Goal: Task Accomplishment & Management: Manage account settings

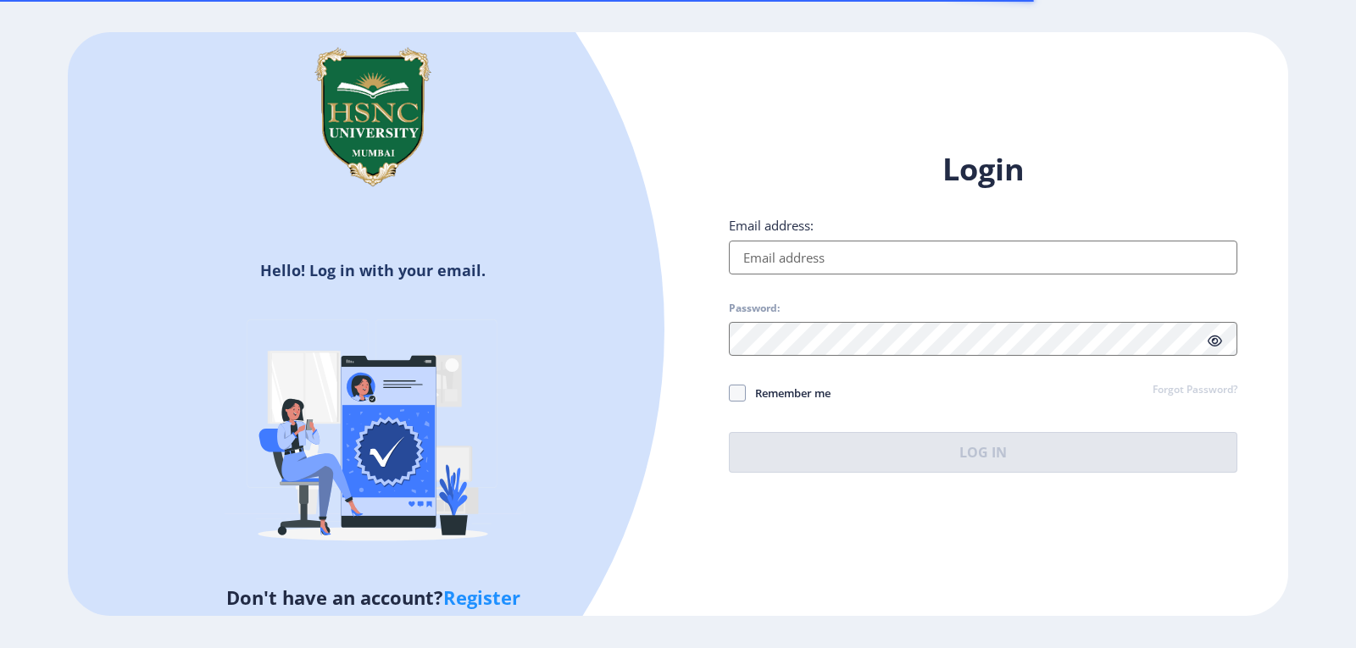
type input "[EMAIL_ADDRESS][DOMAIN_NAME]"
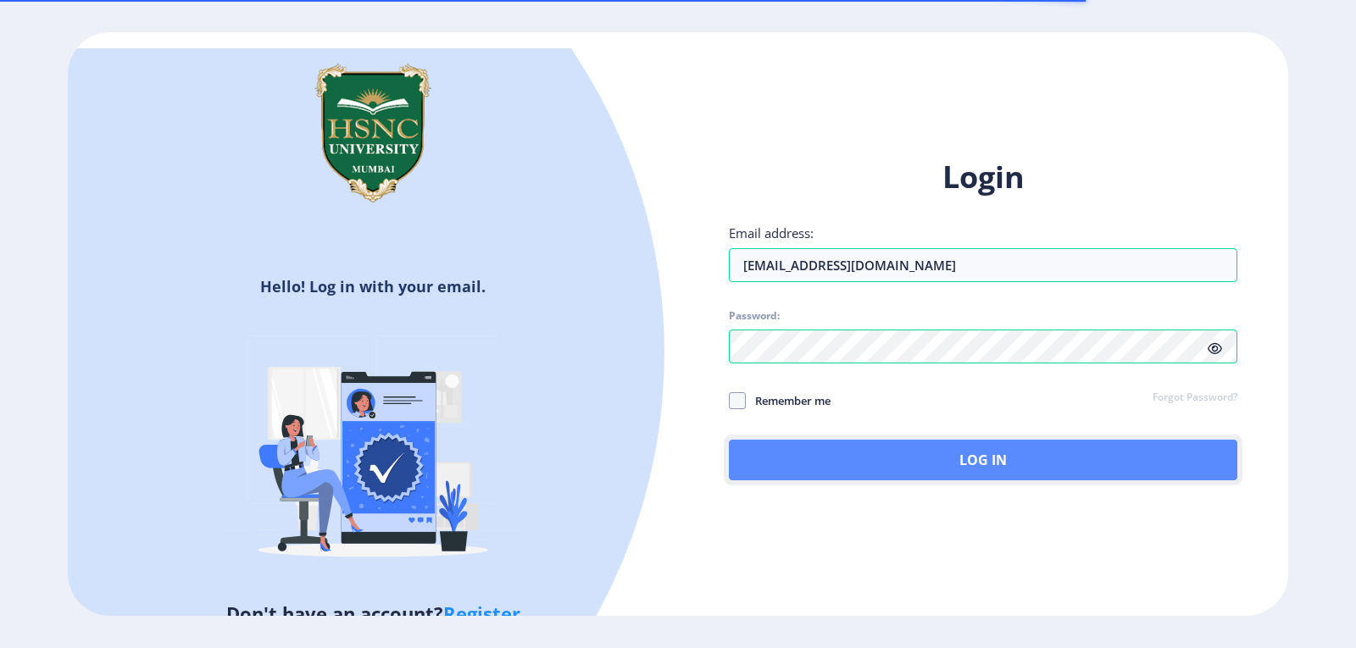
click at [979, 466] on button "Log In" at bounding box center [983, 460] width 508 height 41
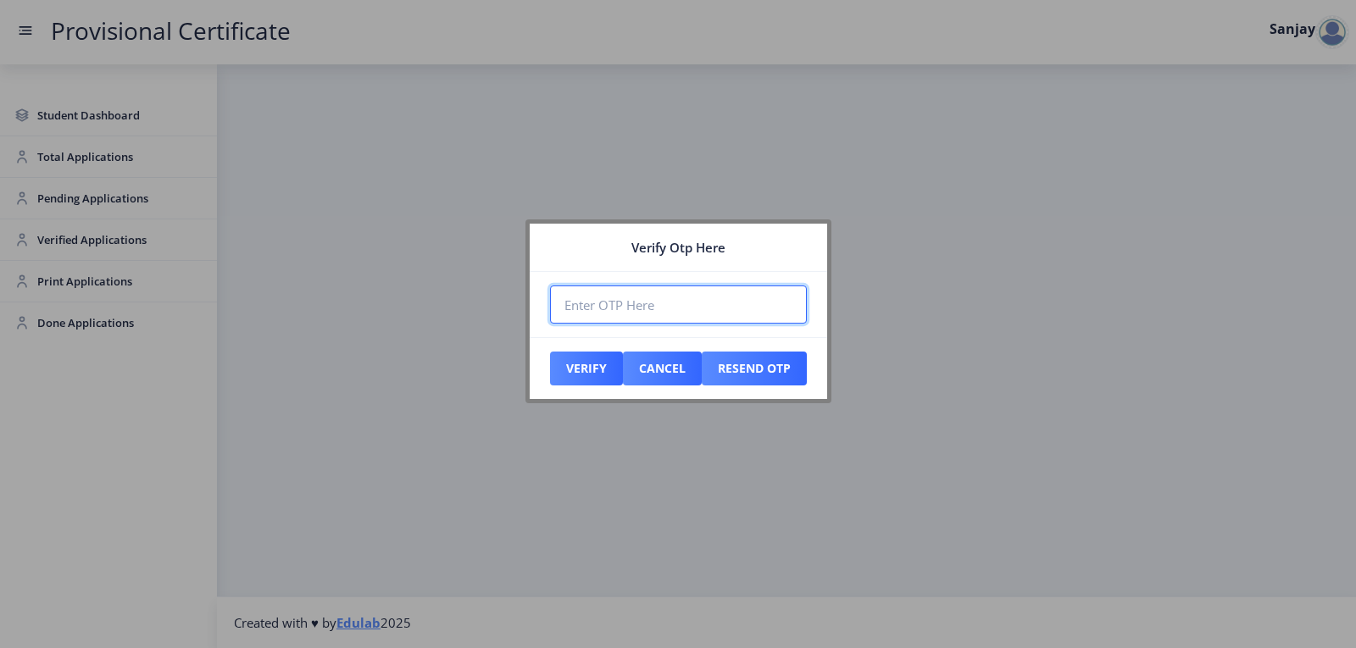
paste input "883971"
type input "883971"
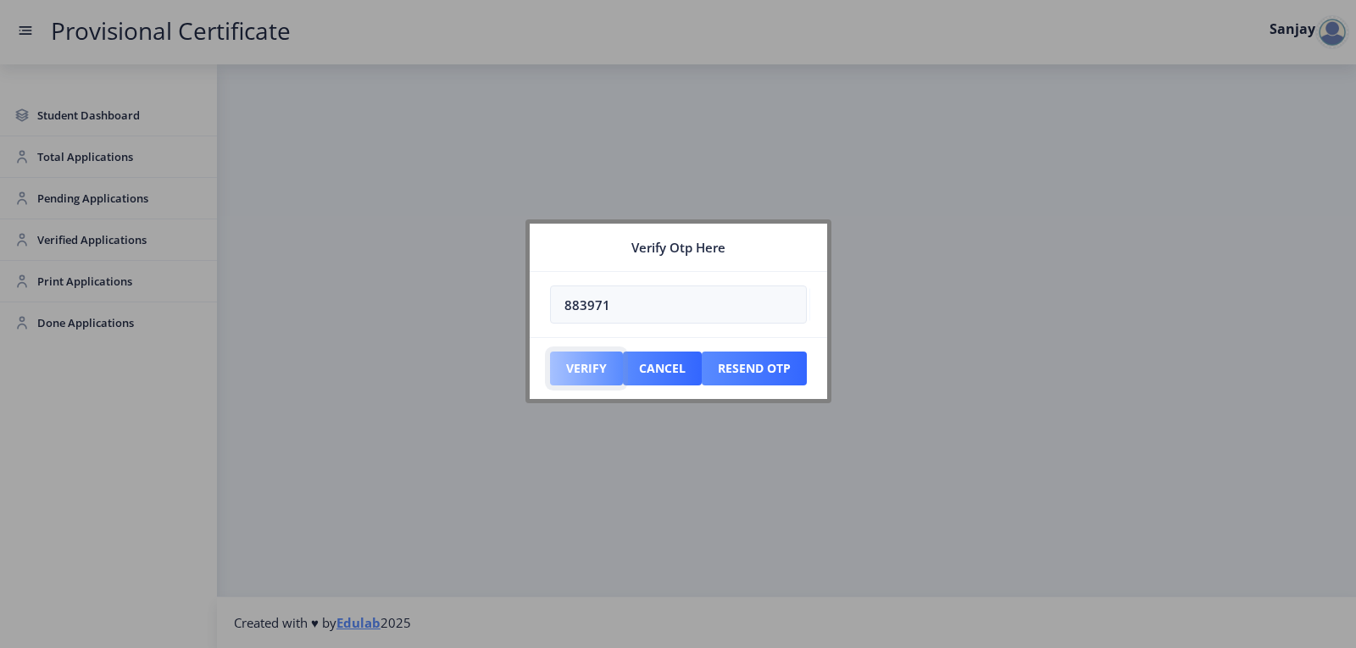
click at [592, 371] on button "Verify" at bounding box center [586, 369] width 73 height 34
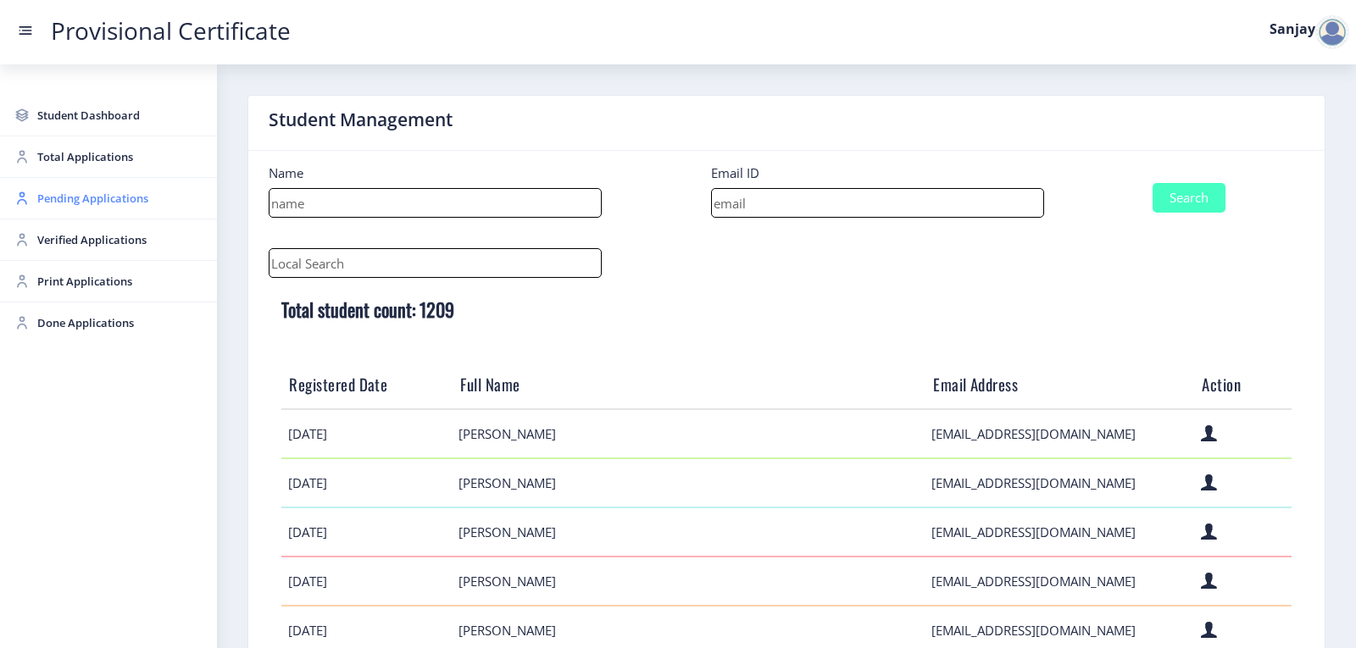
click at [81, 206] on span "Pending Applications" at bounding box center [120, 198] width 166 height 20
click at [42, 193] on span "Pending Applications" at bounding box center [120, 198] width 166 height 20
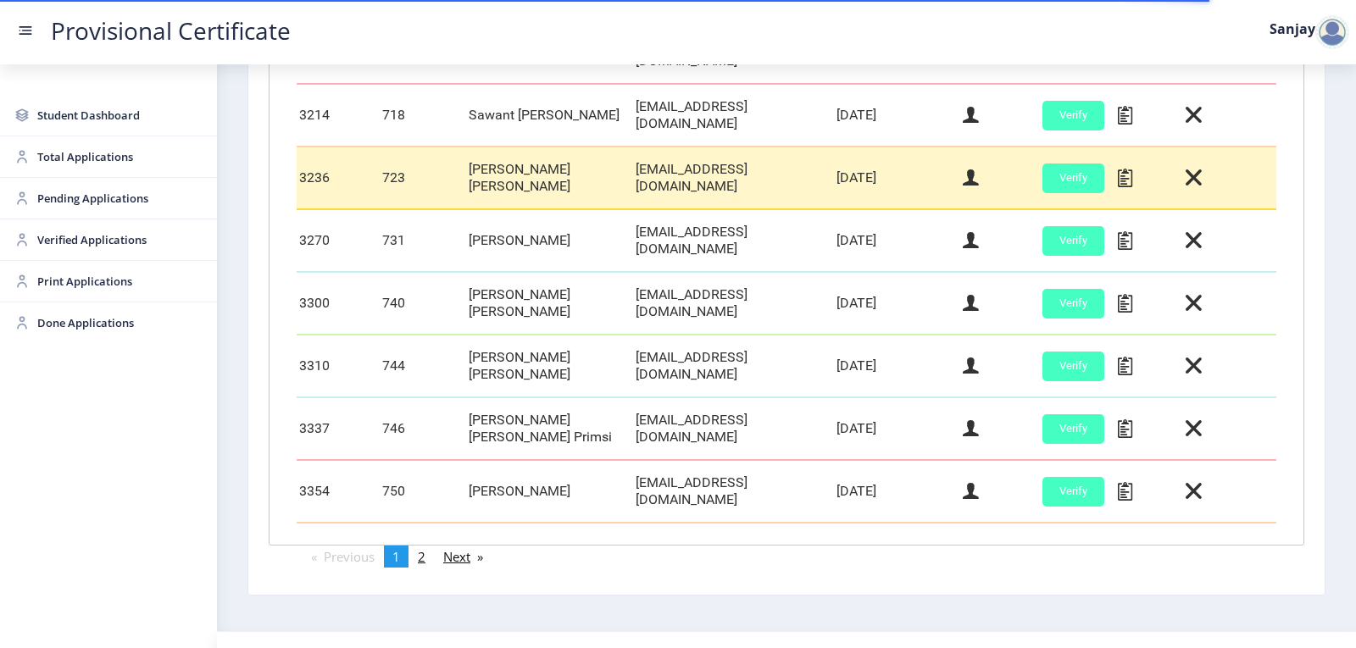
scroll to position [726, 0]
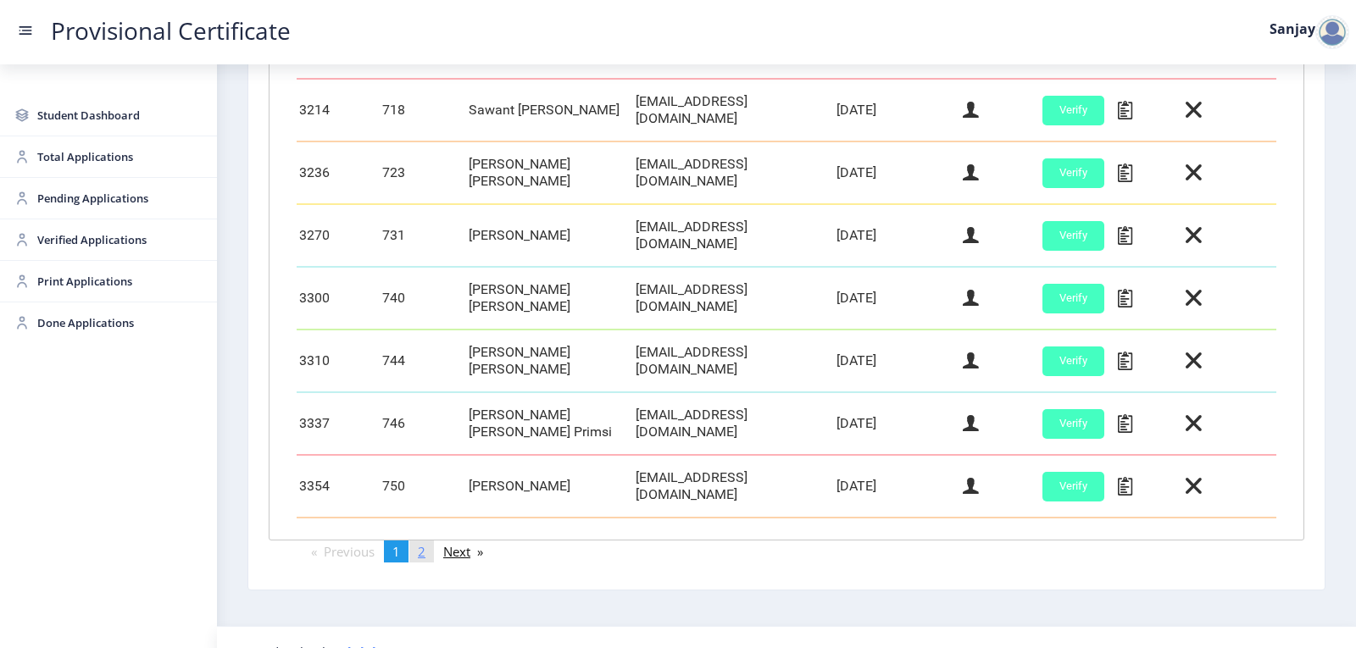
click at [419, 541] on link "page 2" at bounding box center [421, 552] width 25 height 22
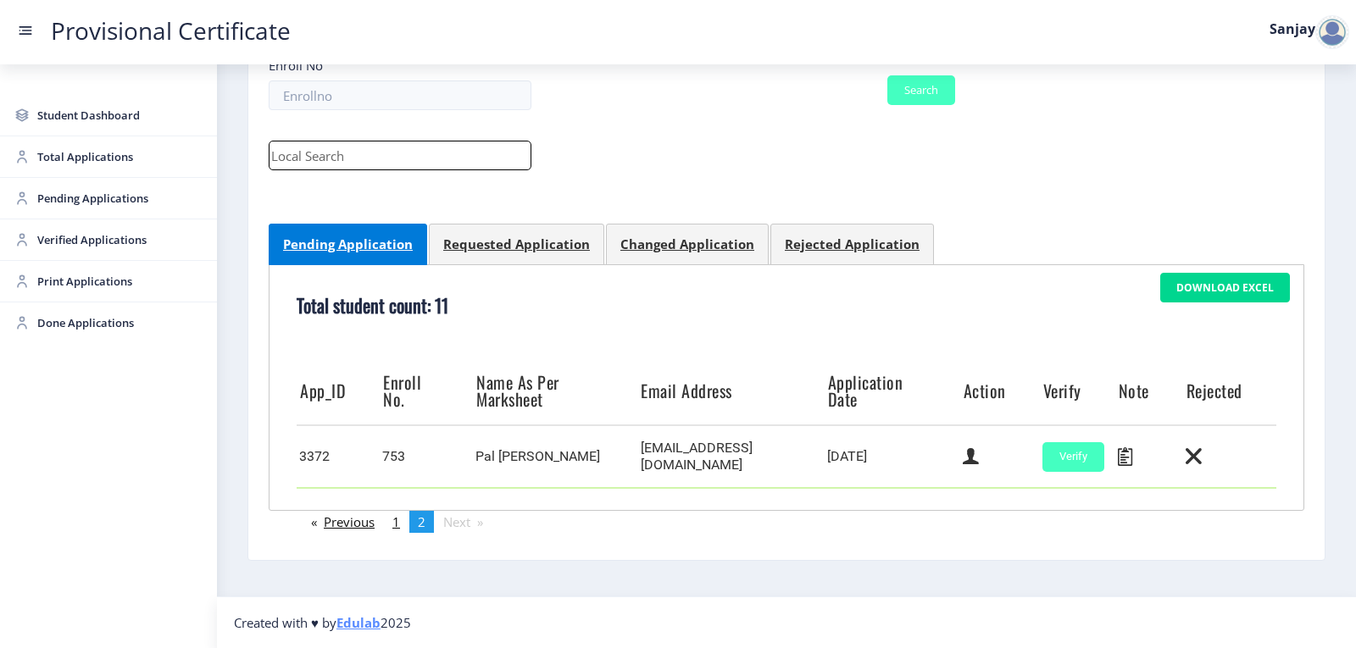
scroll to position [170, 0]
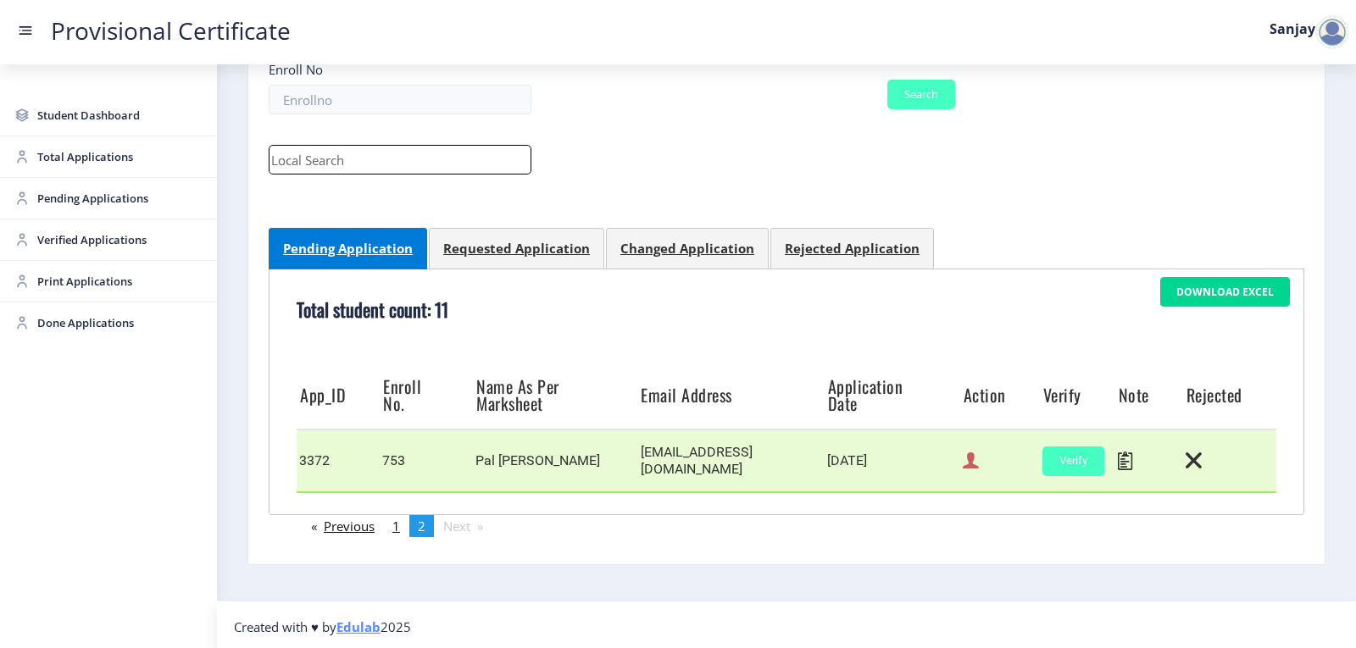
click at [967, 463] on icon at bounding box center [971, 461] width 16 height 22
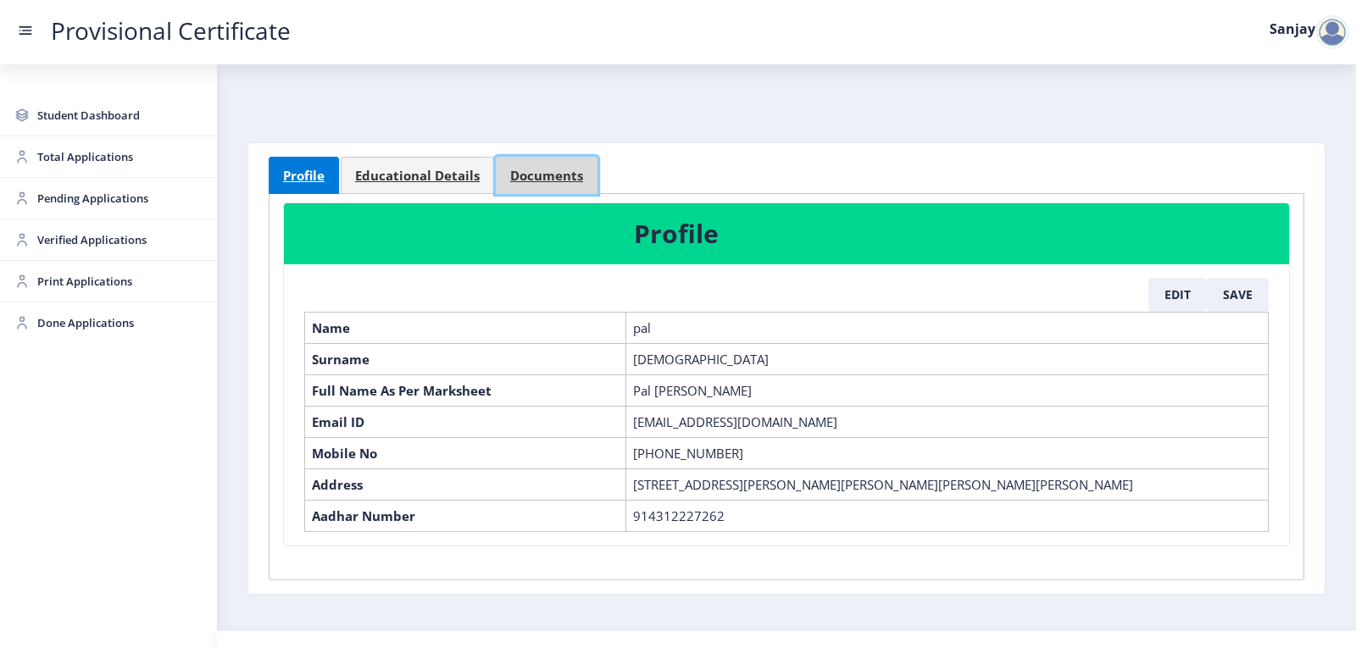
click at [549, 164] on link "Documents" at bounding box center [547, 175] width 102 height 37
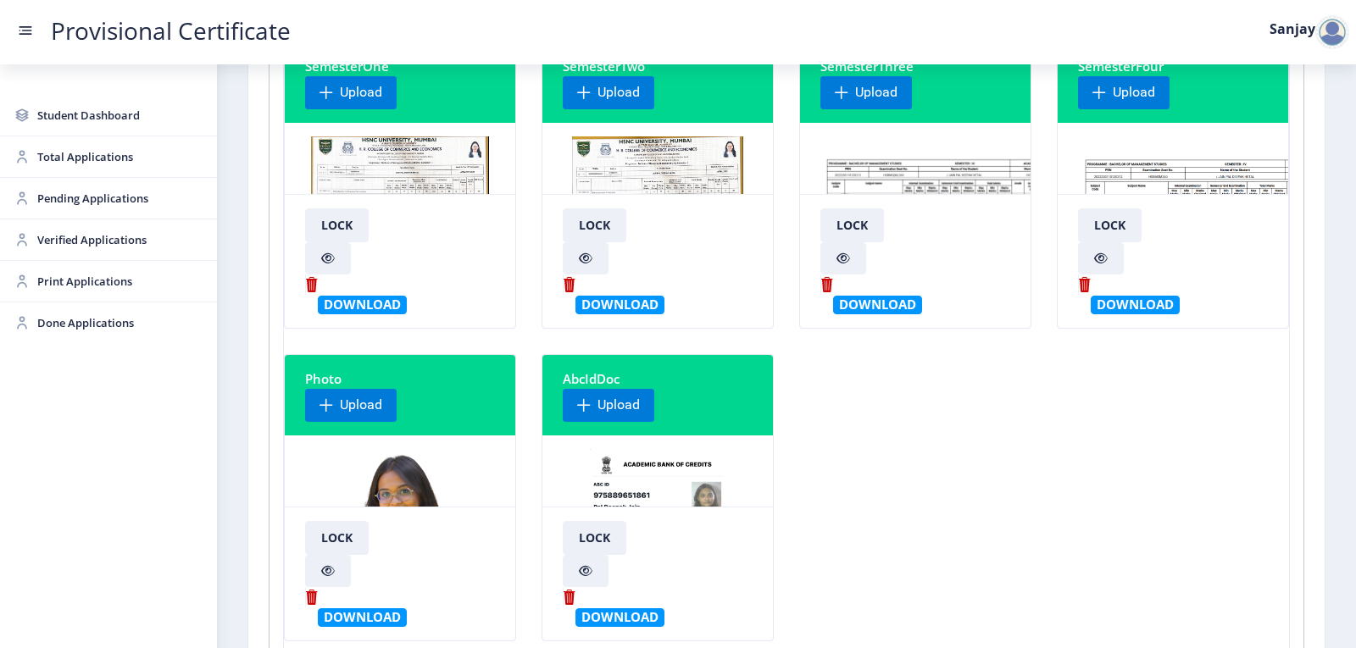
scroll to position [254, 0]
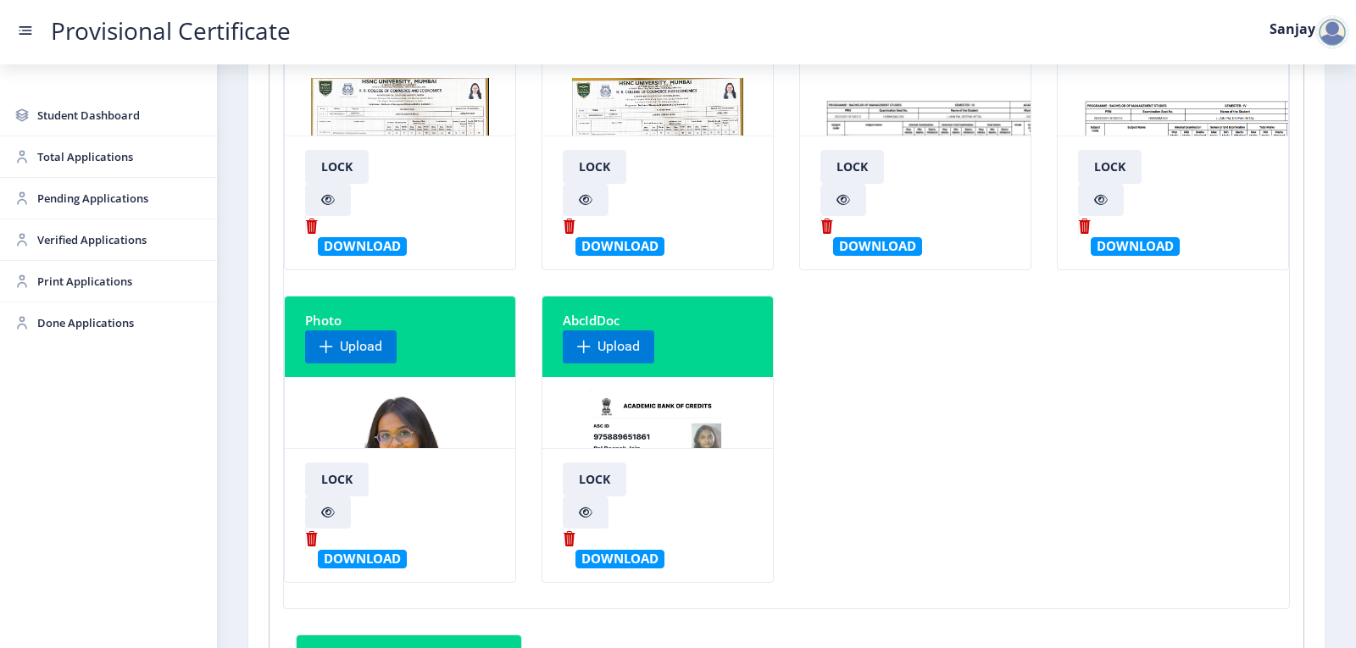
click at [1128, 115] on img at bounding box center [1219, 141] width 282 height 127
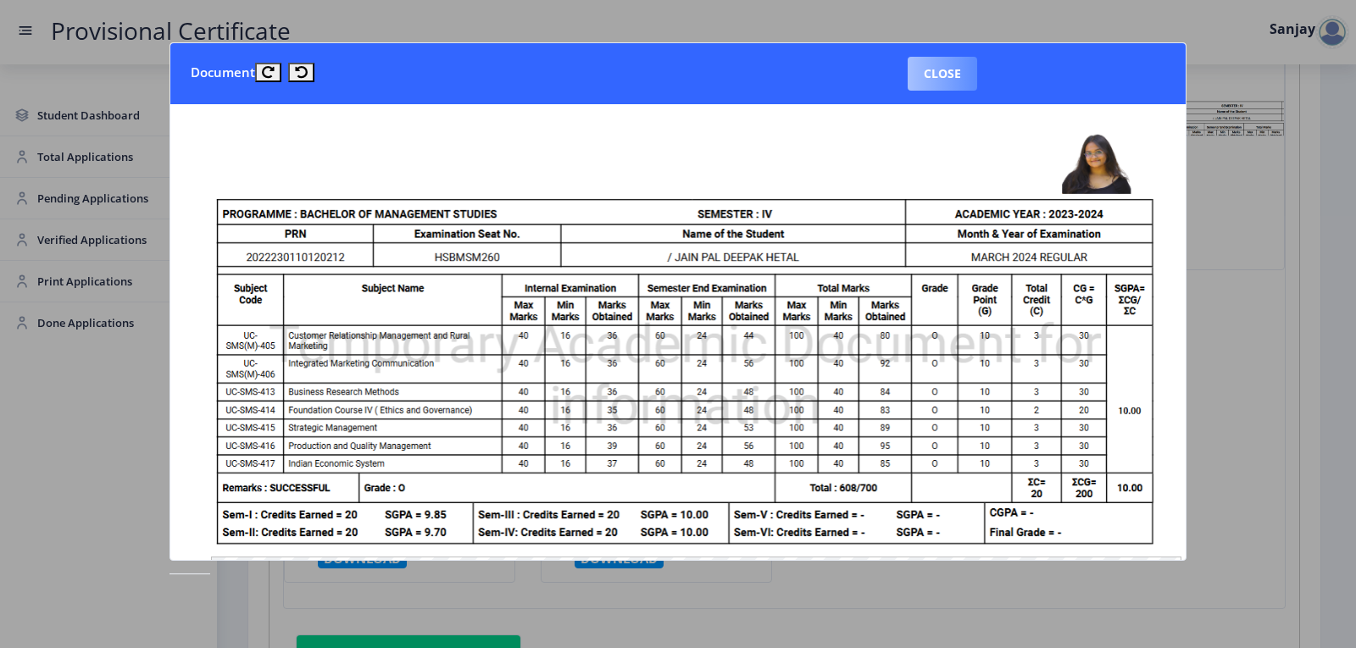
click at [954, 76] on button "Close" at bounding box center [942, 74] width 69 height 34
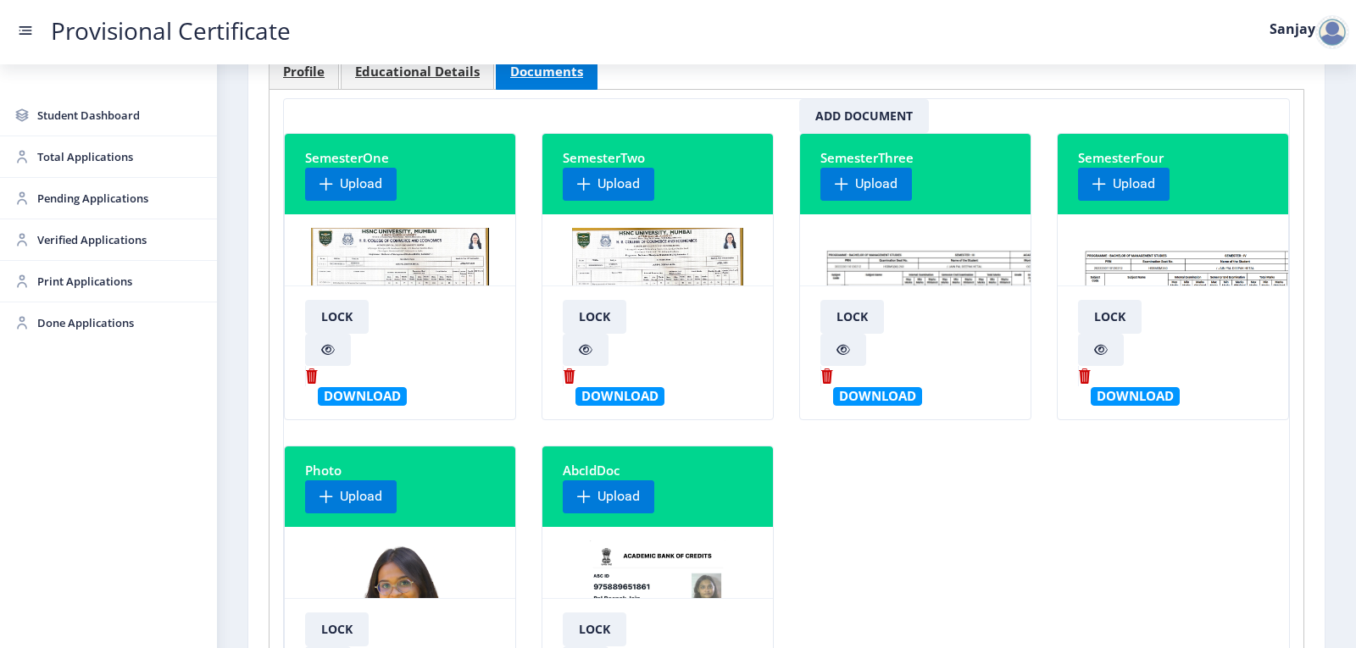
scroll to position [85, 0]
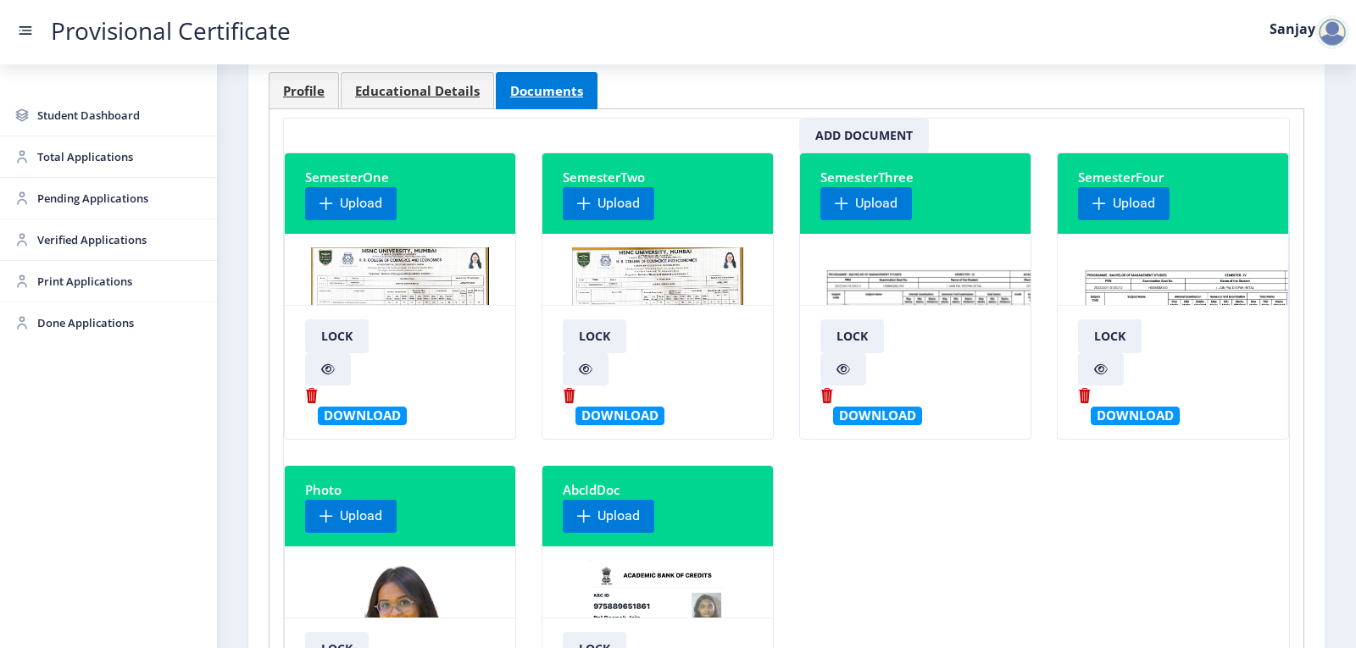
click at [622, 292] on img at bounding box center [657, 310] width 170 height 127
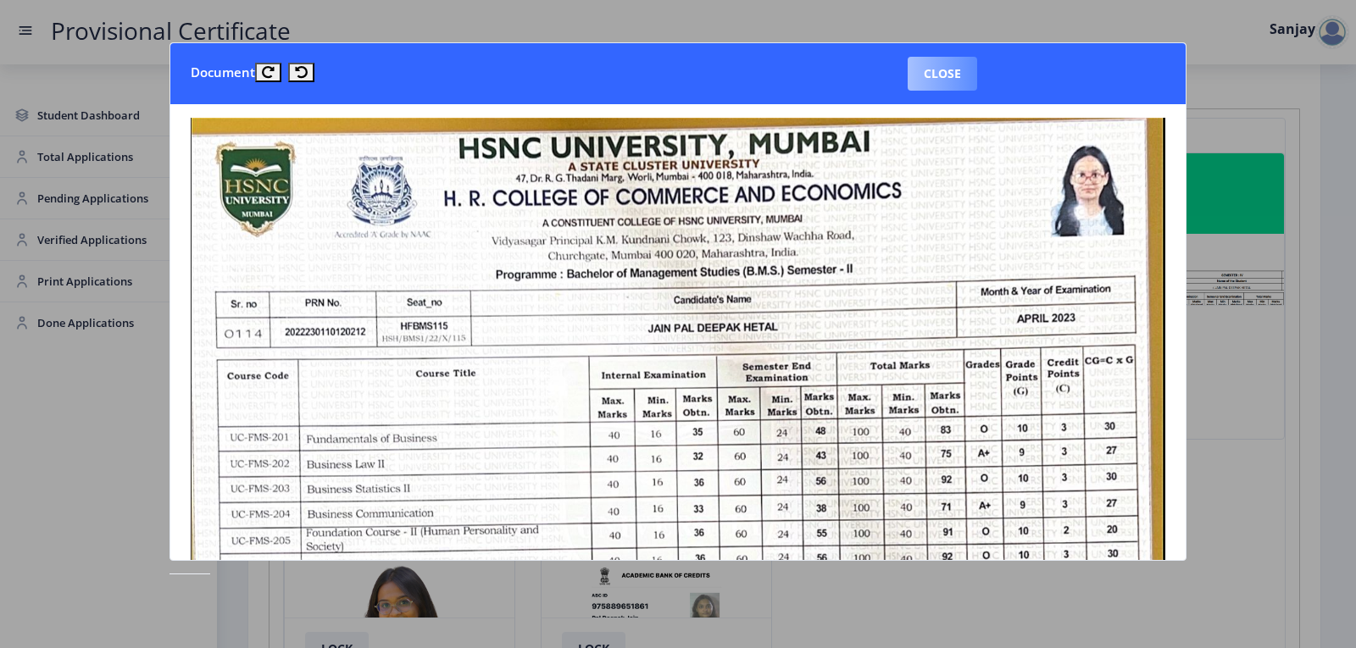
click at [958, 74] on button "Close" at bounding box center [942, 74] width 69 height 34
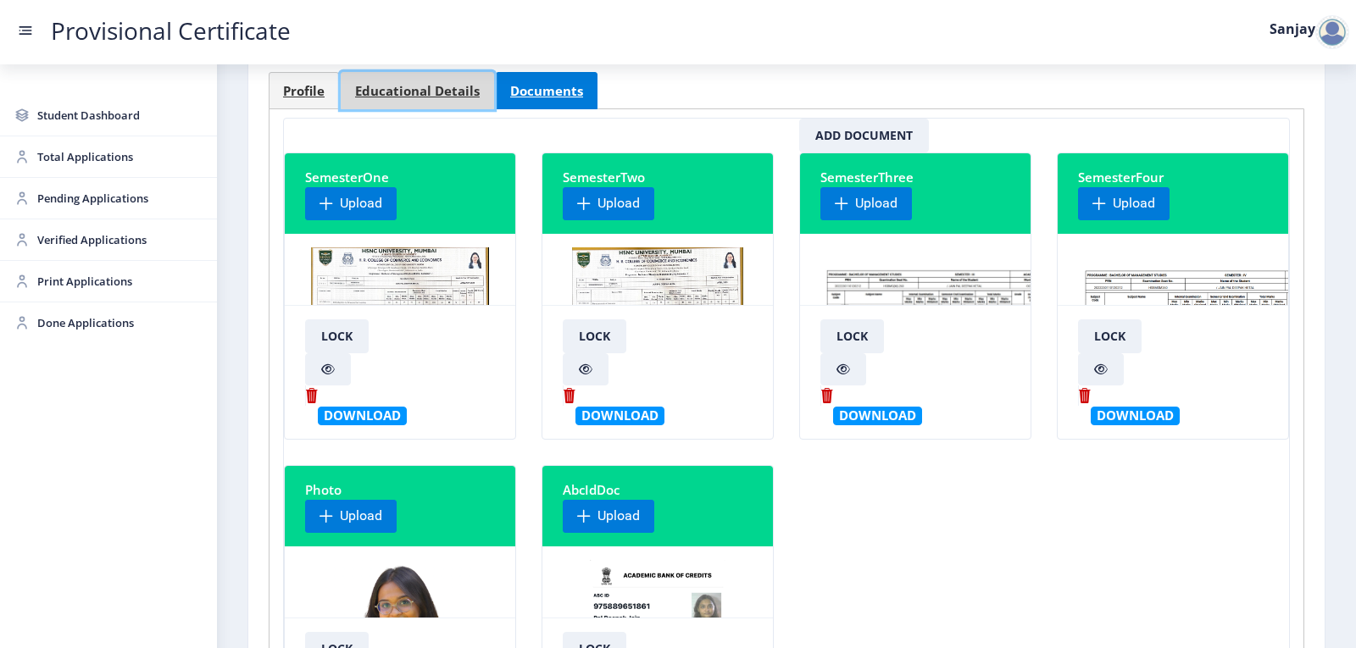
click at [449, 89] on span "Educational Details" at bounding box center [417, 91] width 125 height 13
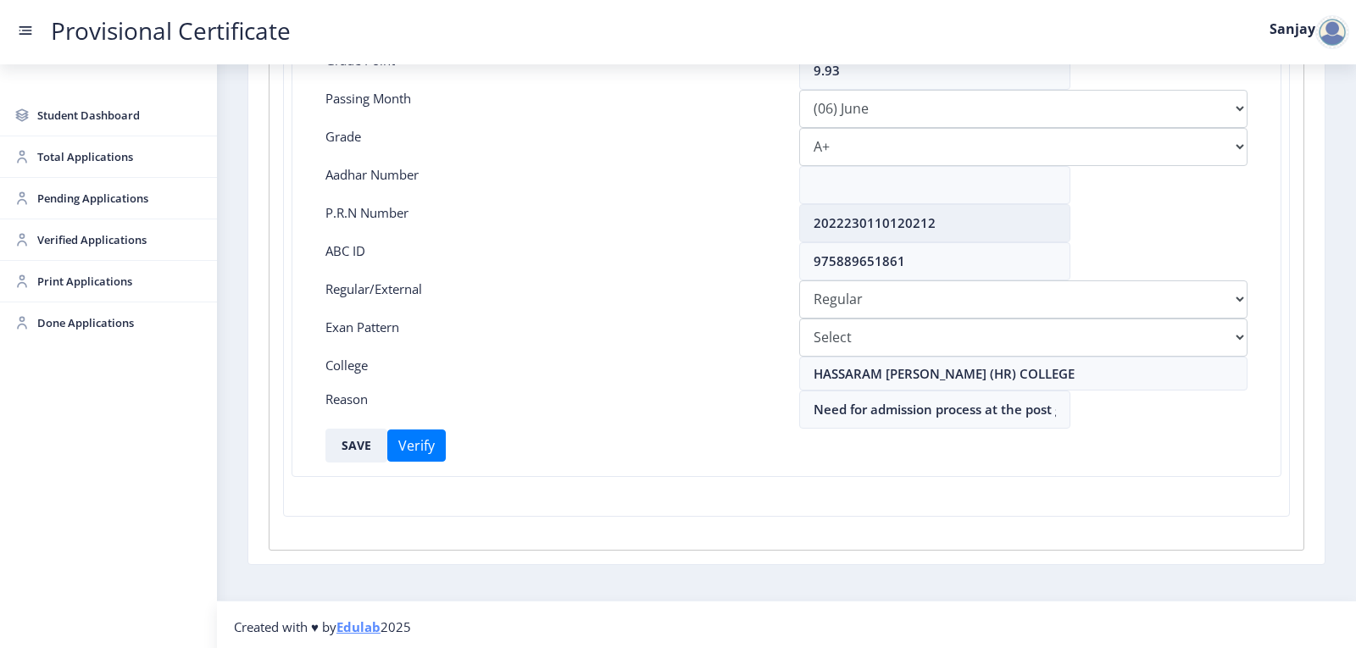
scroll to position [378, 0]
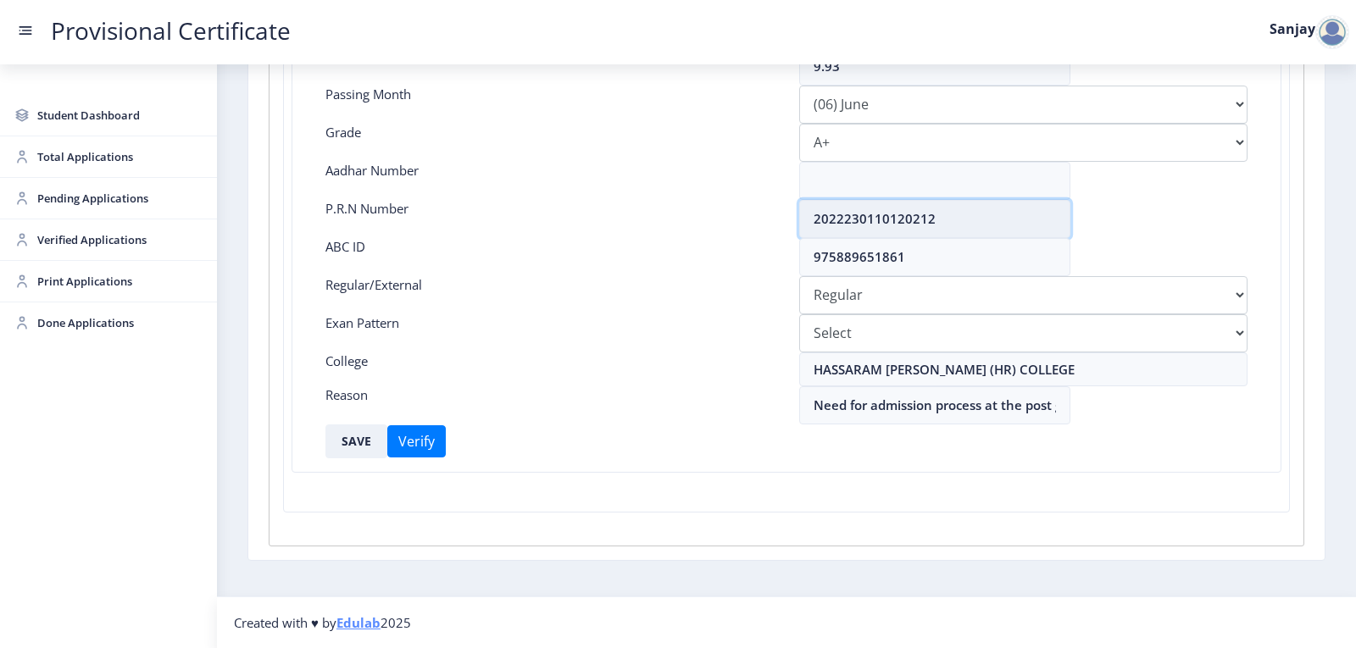
drag, startPoint x: 811, startPoint y: 217, endPoint x: 961, endPoint y: 219, distance: 150.0
click at [961, 219] on input "2022230110120212" at bounding box center [934, 219] width 271 height 38
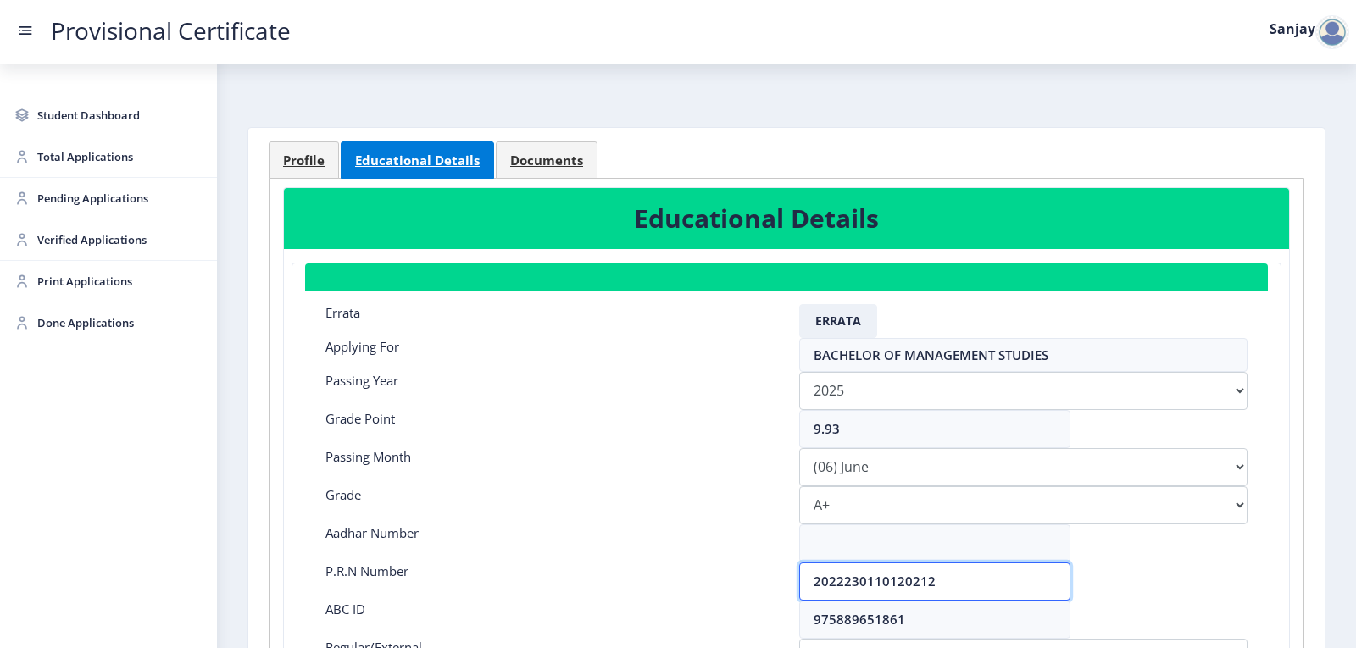
scroll to position [0, 0]
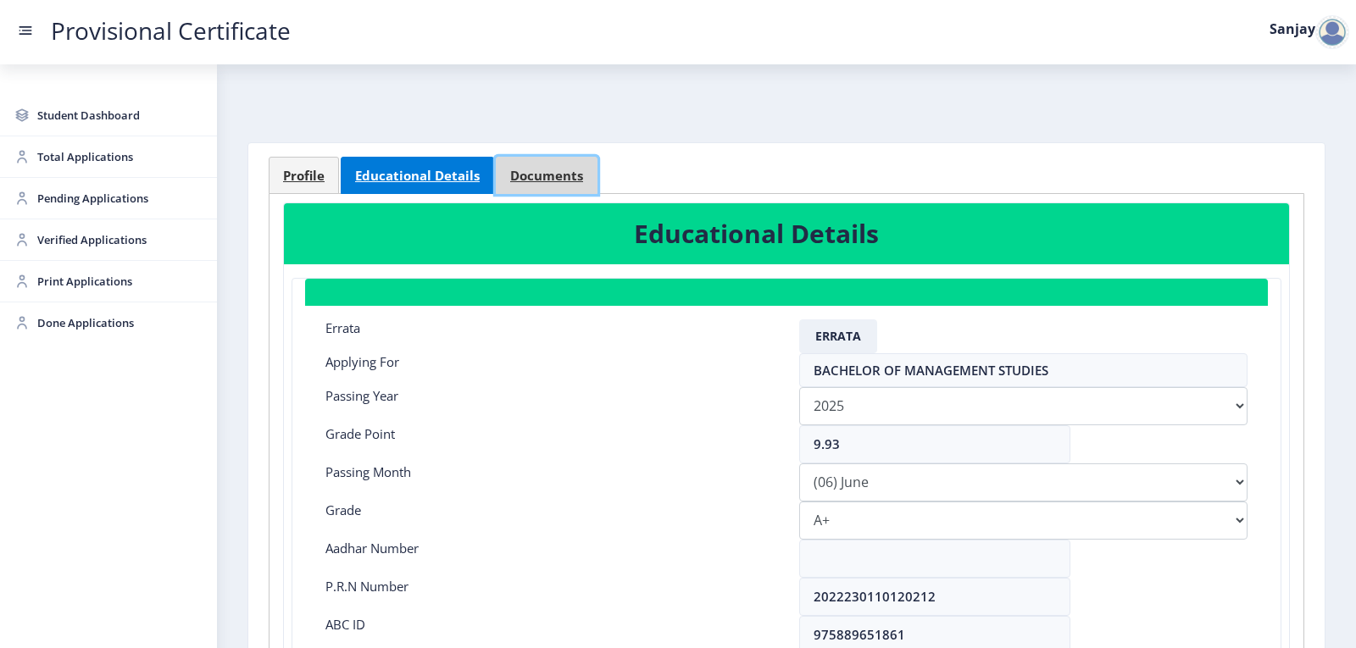
click at [569, 178] on span "Documents" at bounding box center [546, 175] width 73 height 13
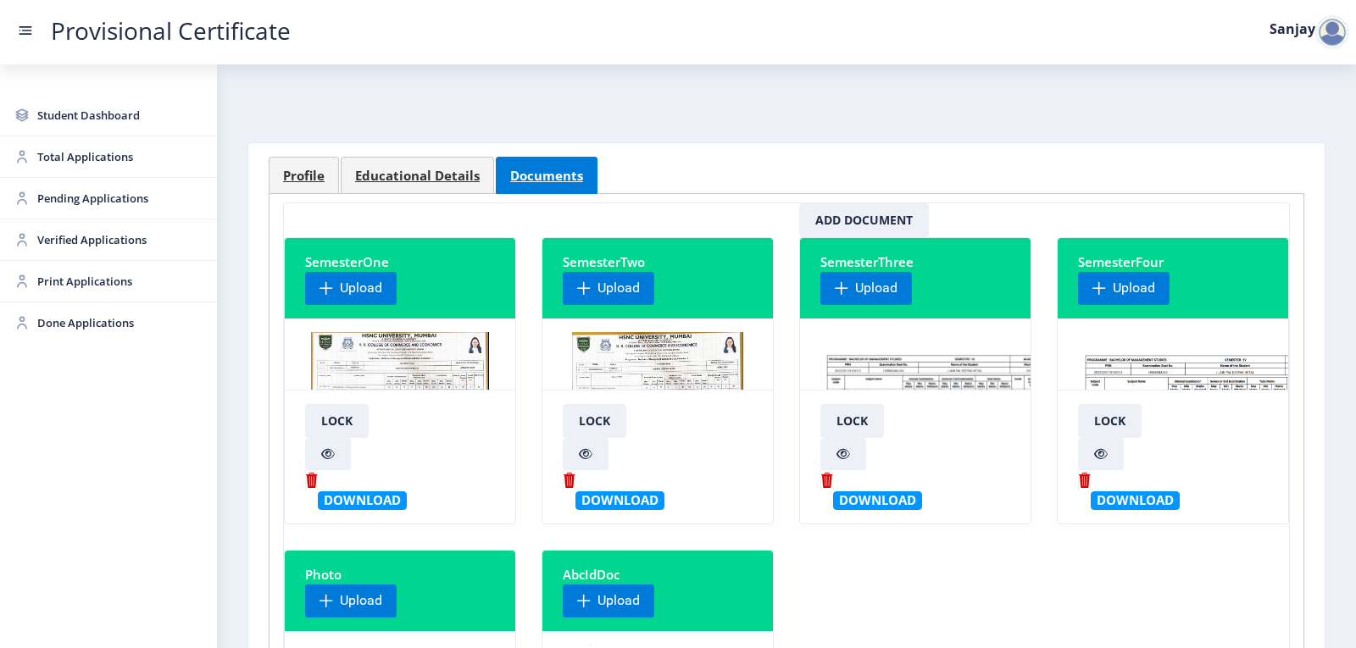
click at [1112, 369] on img at bounding box center [1219, 395] width 282 height 127
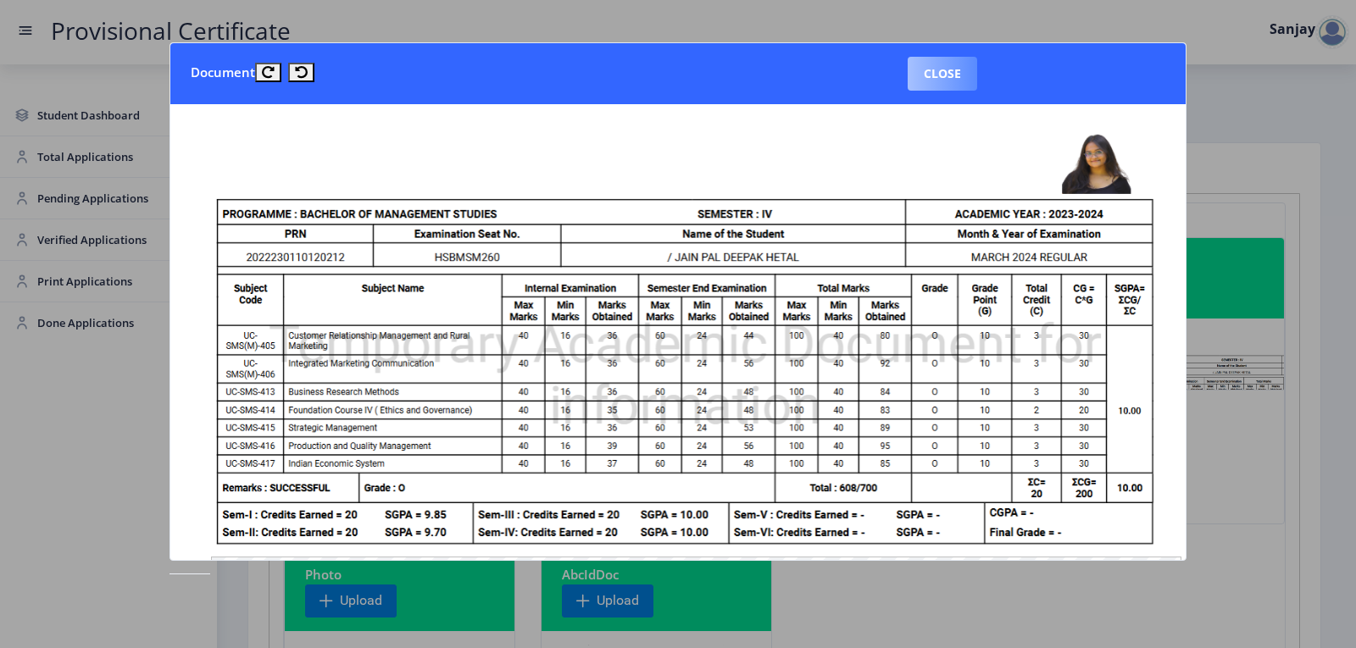
click at [963, 80] on button "Close" at bounding box center [942, 74] width 69 height 34
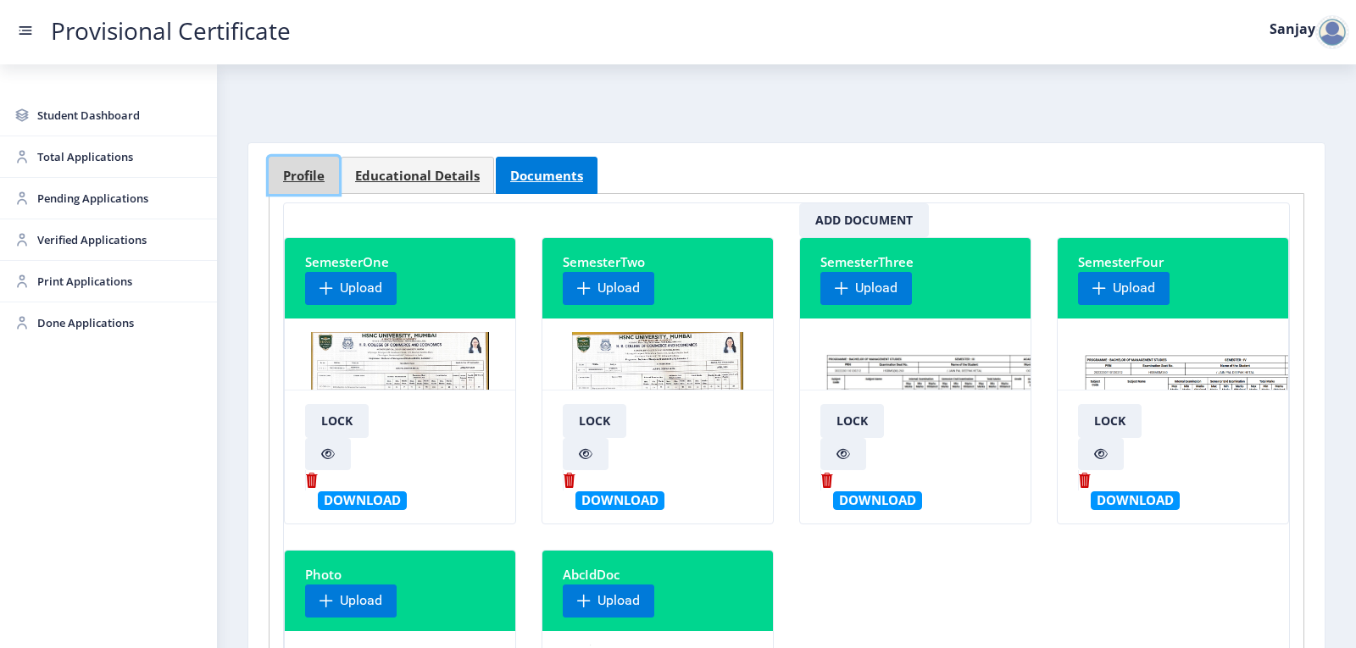
click at [319, 186] on link "Profile" at bounding box center [304, 175] width 70 height 37
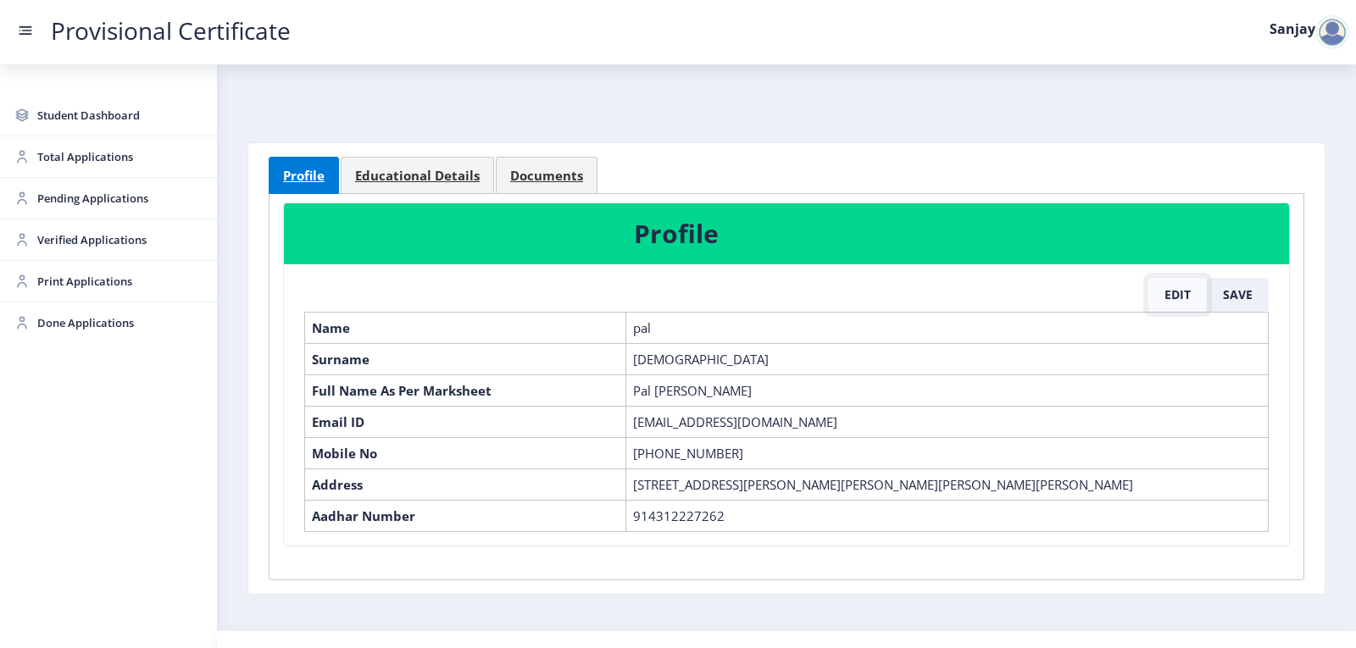
click at [1164, 297] on button "Edit" at bounding box center [1177, 295] width 58 height 34
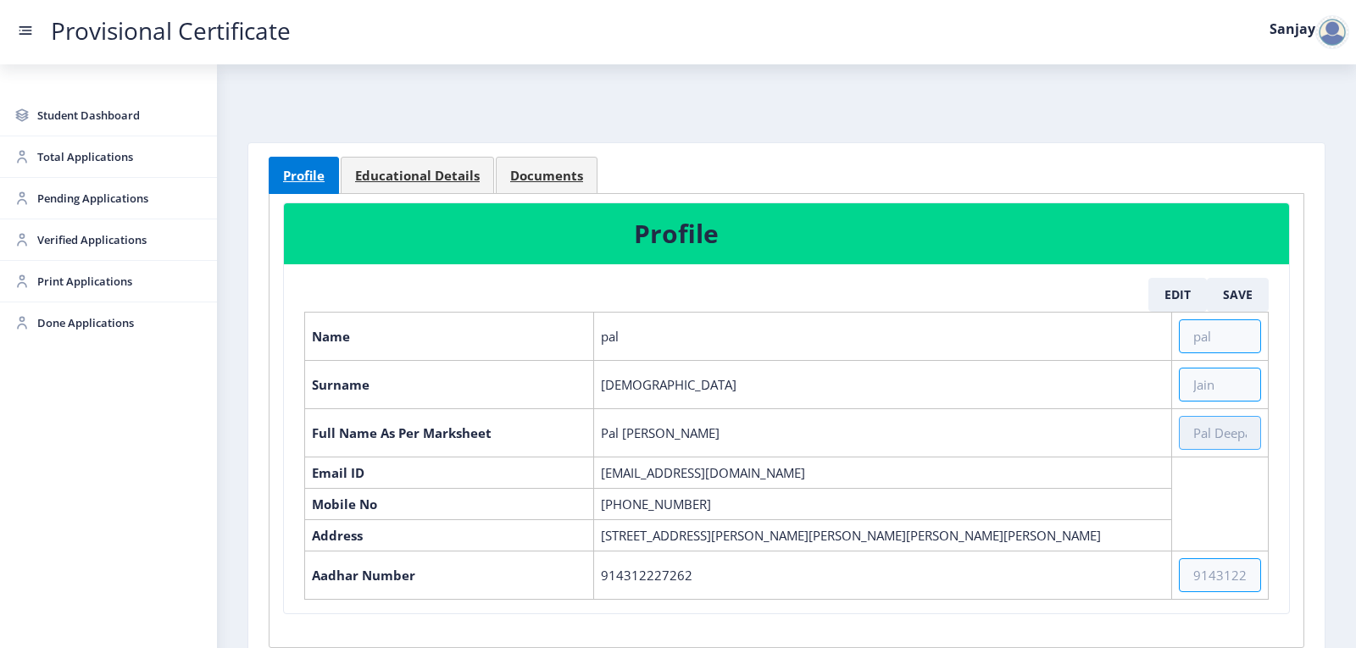
drag, startPoint x: 1209, startPoint y: 440, endPoint x: 1218, endPoint y: 441, distance: 8.5
click at [1213, 440] on input "text" at bounding box center [1220, 433] width 82 height 34
type input "[DEMOGRAPHIC_DATA] [PERSON_NAME] [PERSON_NAME]"
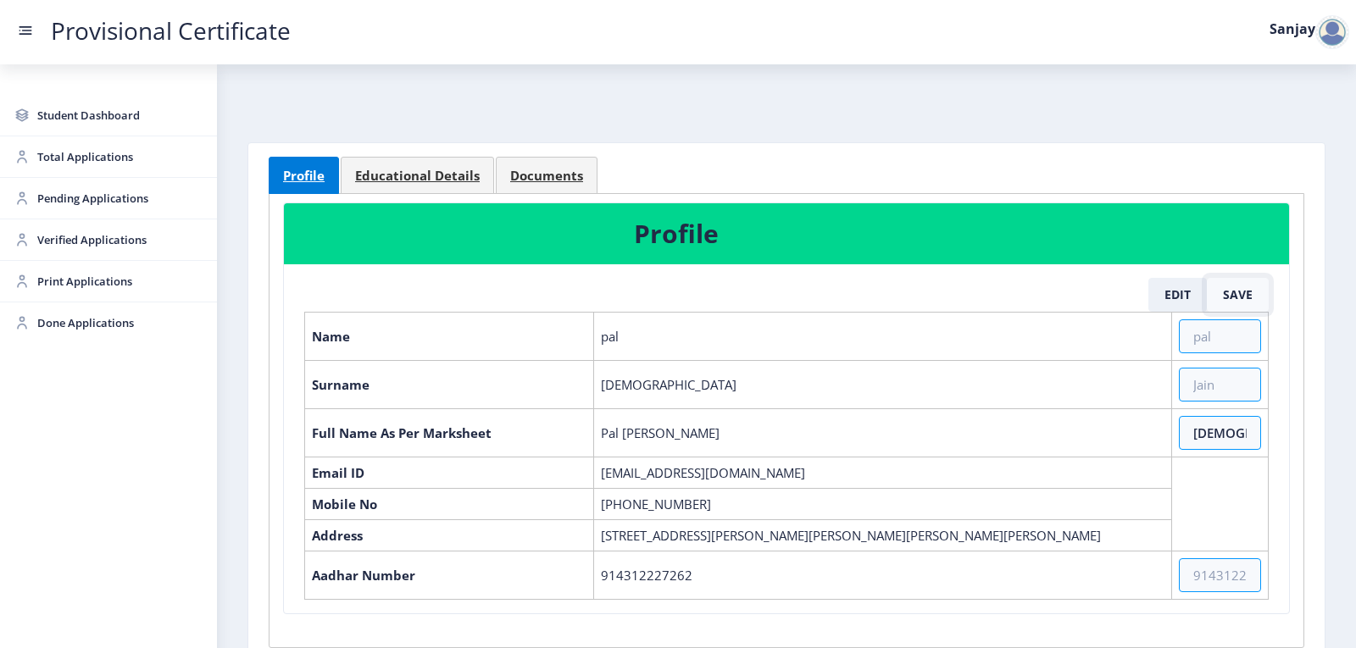
click at [1235, 297] on button "Save" at bounding box center [1238, 295] width 62 height 34
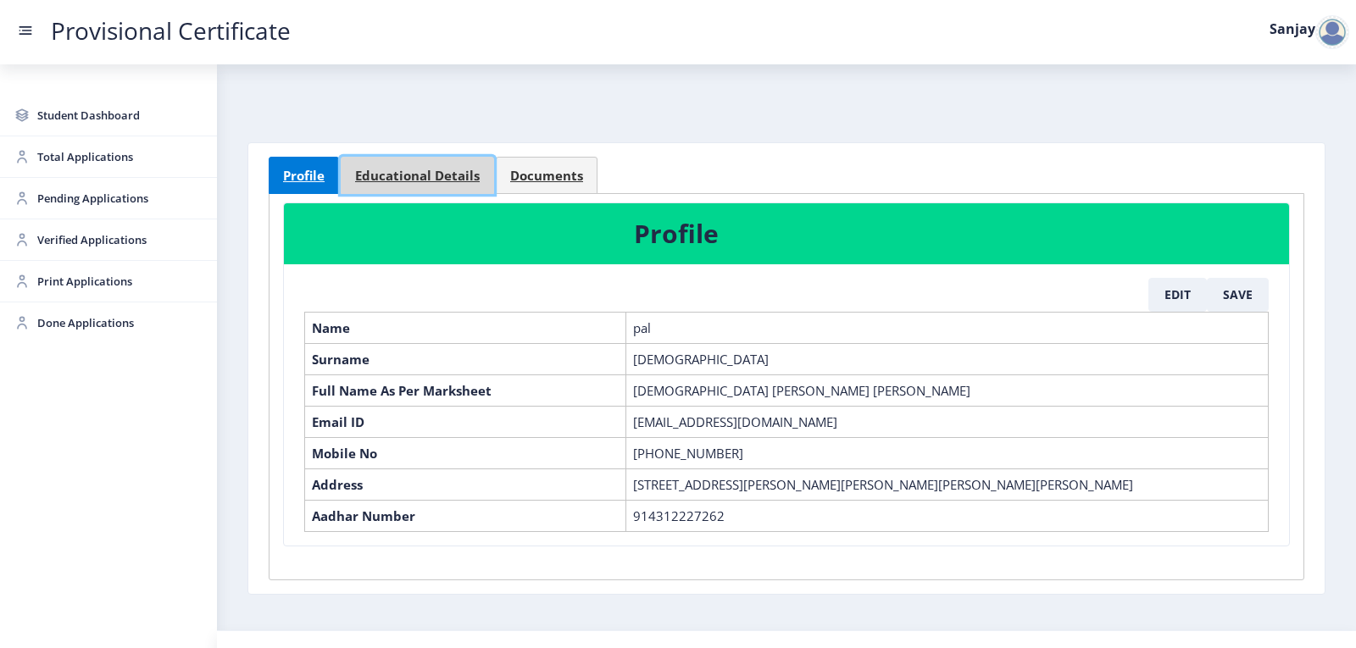
click at [486, 169] on link "Educational Details" at bounding box center [417, 175] width 153 height 37
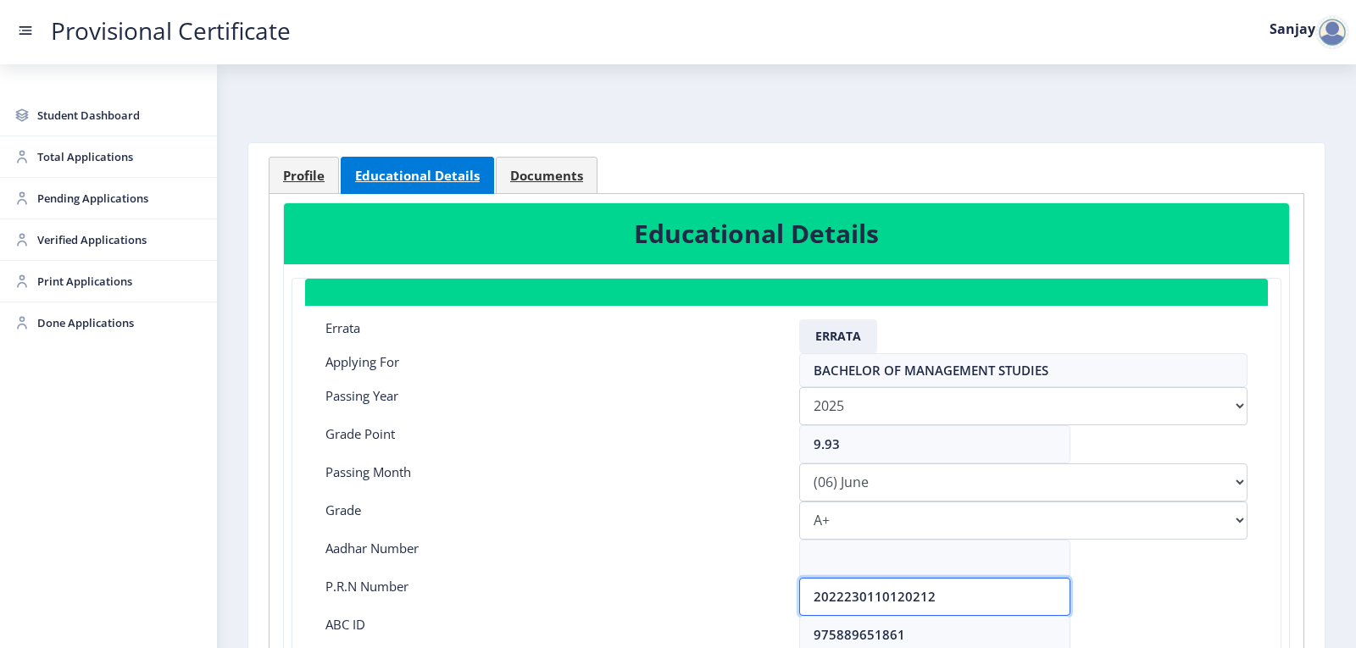
drag, startPoint x: 808, startPoint y: 598, endPoint x: 1076, endPoint y: 583, distance: 269.0
click at [1076, 583] on div "2022230110120212" at bounding box center [1023, 597] width 474 height 38
drag, startPoint x: 942, startPoint y: 597, endPoint x: 726, endPoint y: 599, distance: 216.1
click at [726, 599] on div "P.R.N Number 2022230110120212" at bounding box center [786, 597] width 947 height 38
click at [825, 486] on select "Please select PassingMonth (01) January (02) February (03) March (04) April (05…" at bounding box center [1023, 482] width 448 height 38
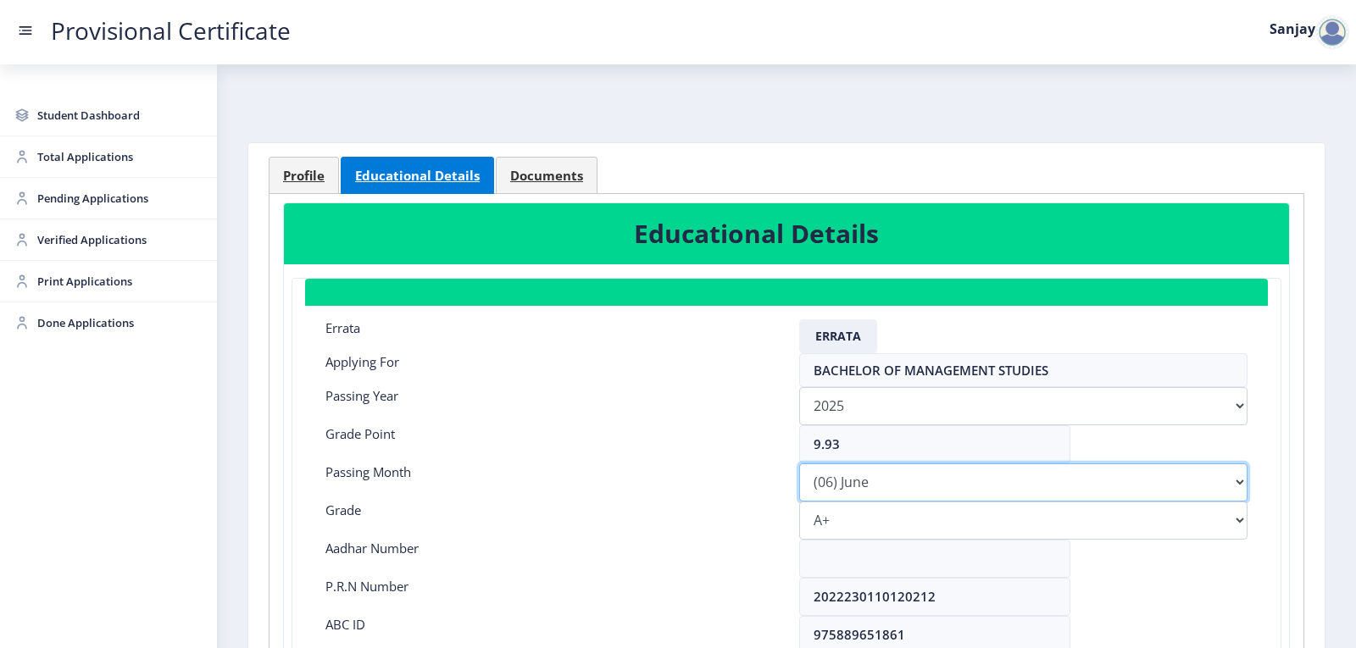
select select "March"
click at [799, 463] on select "Please select PassingMonth (01) January (02) February (03) March (04) April (05…" at bounding box center [1023, 482] width 448 height 38
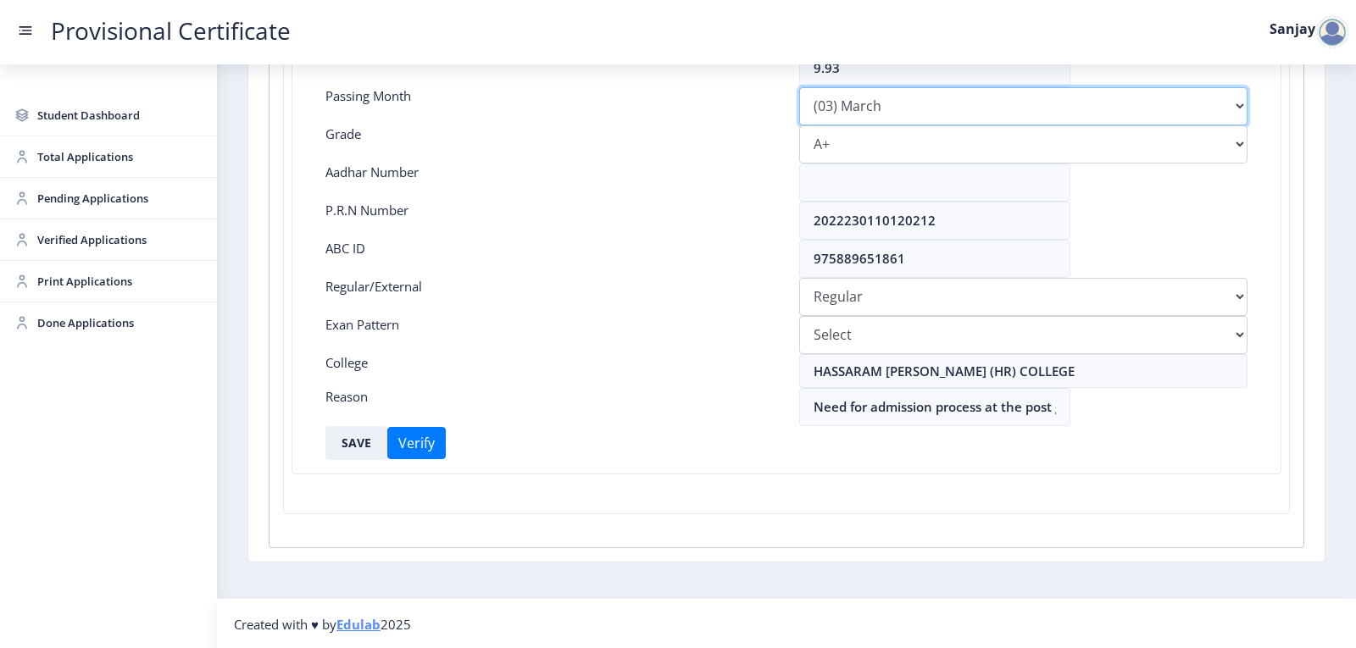
scroll to position [378, 0]
click at [353, 443] on button "SAVE" at bounding box center [356, 442] width 62 height 34
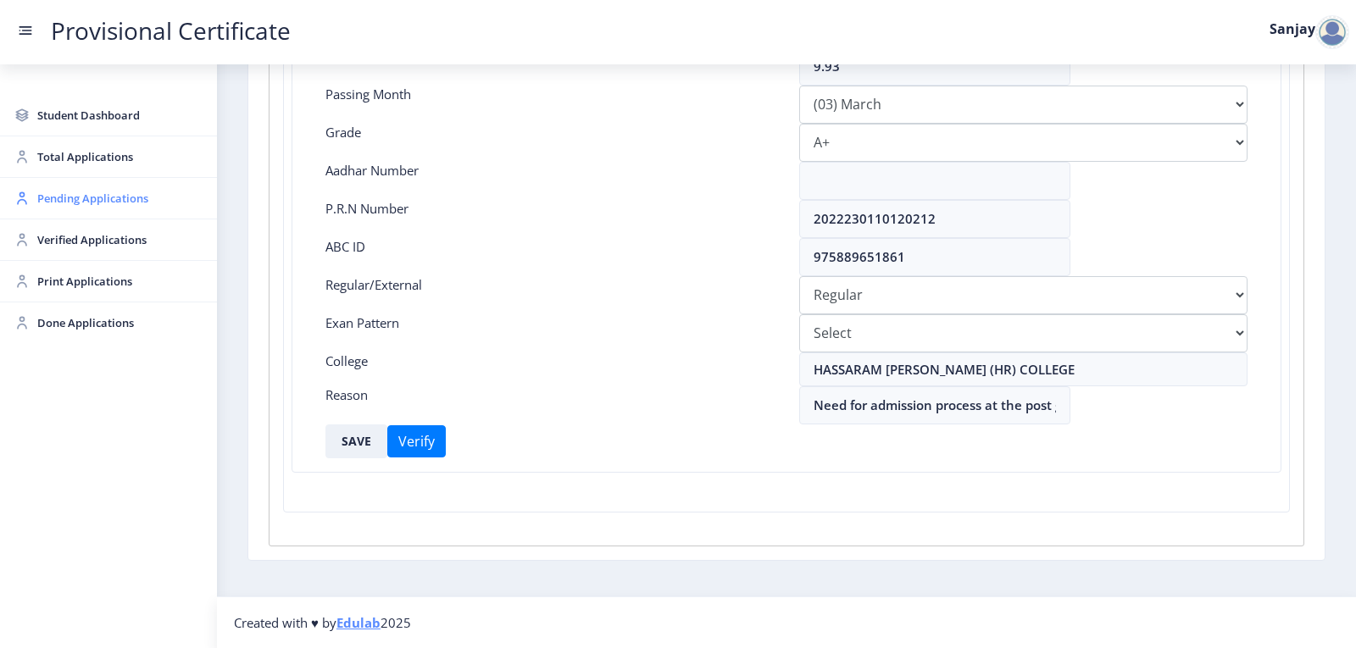
click at [93, 201] on span "Pending Applications" at bounding box center [120, 198] width 166 height 20
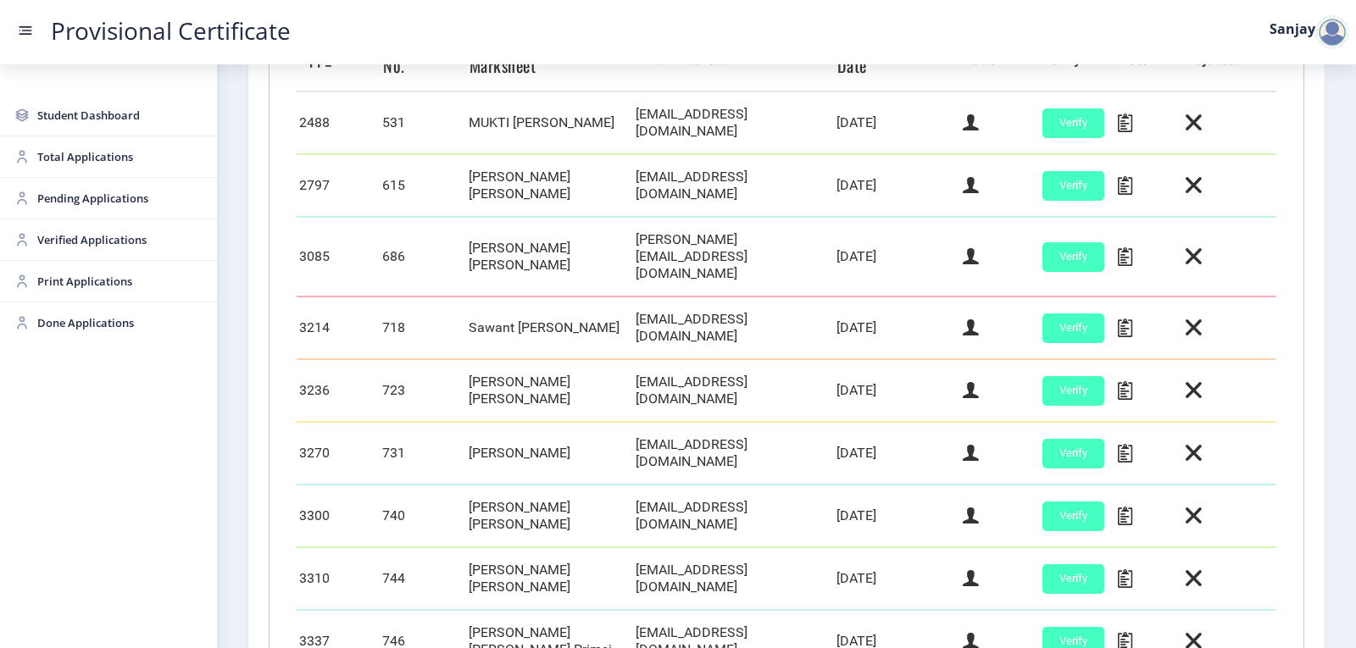
scroll to position [726, 0]
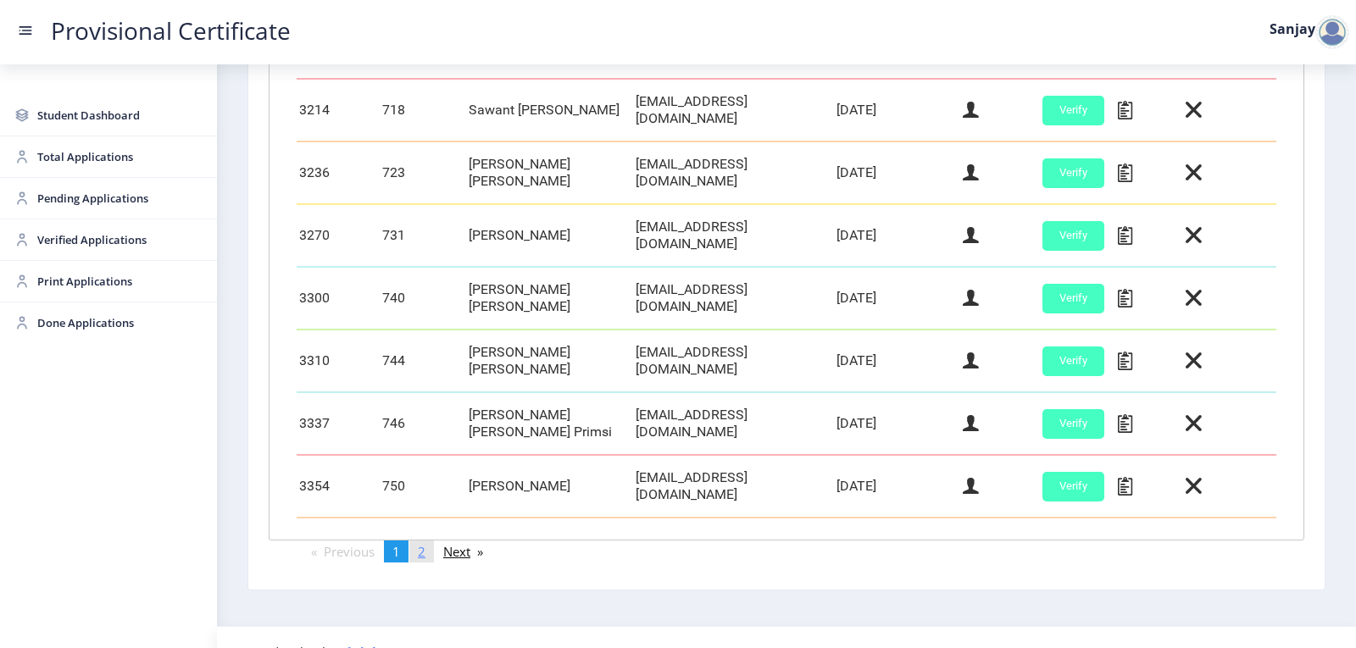
click at [430, 541] on link "page 2" at bounding box center [421, 552] width 25 height 22
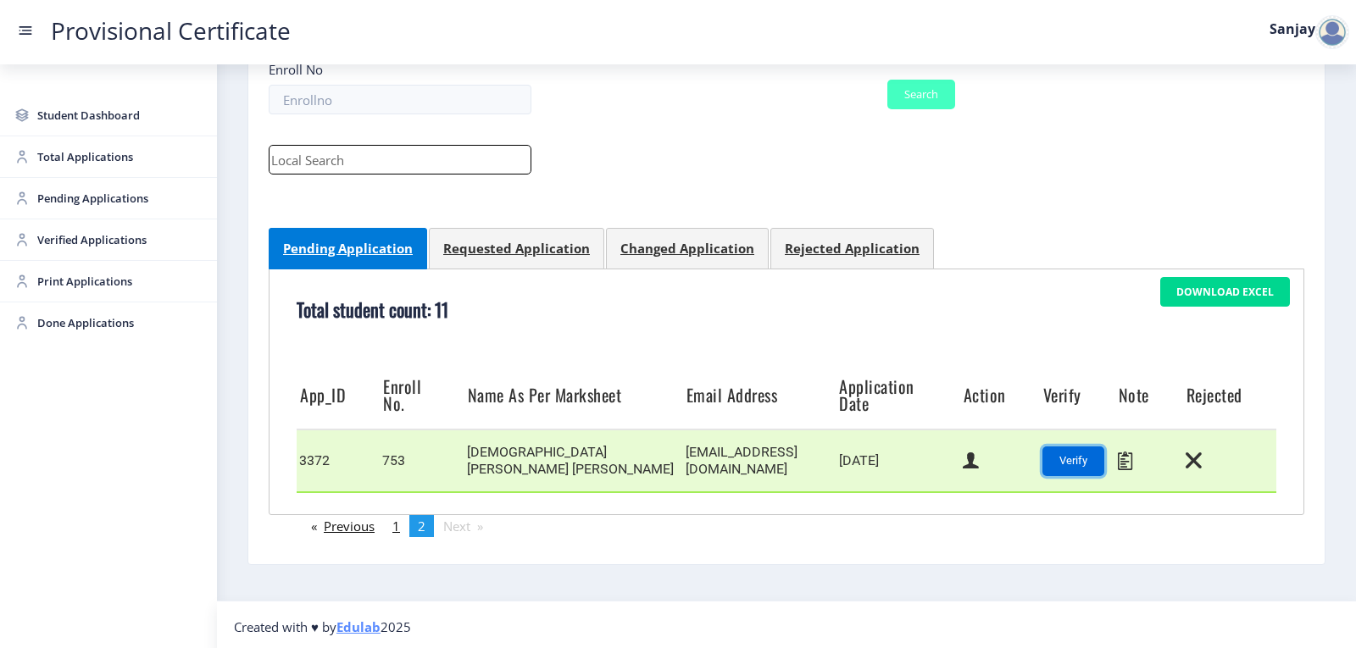
click at [1069, 463] on button "Verify" at bounding box center [1073, 462] width 62 height 30
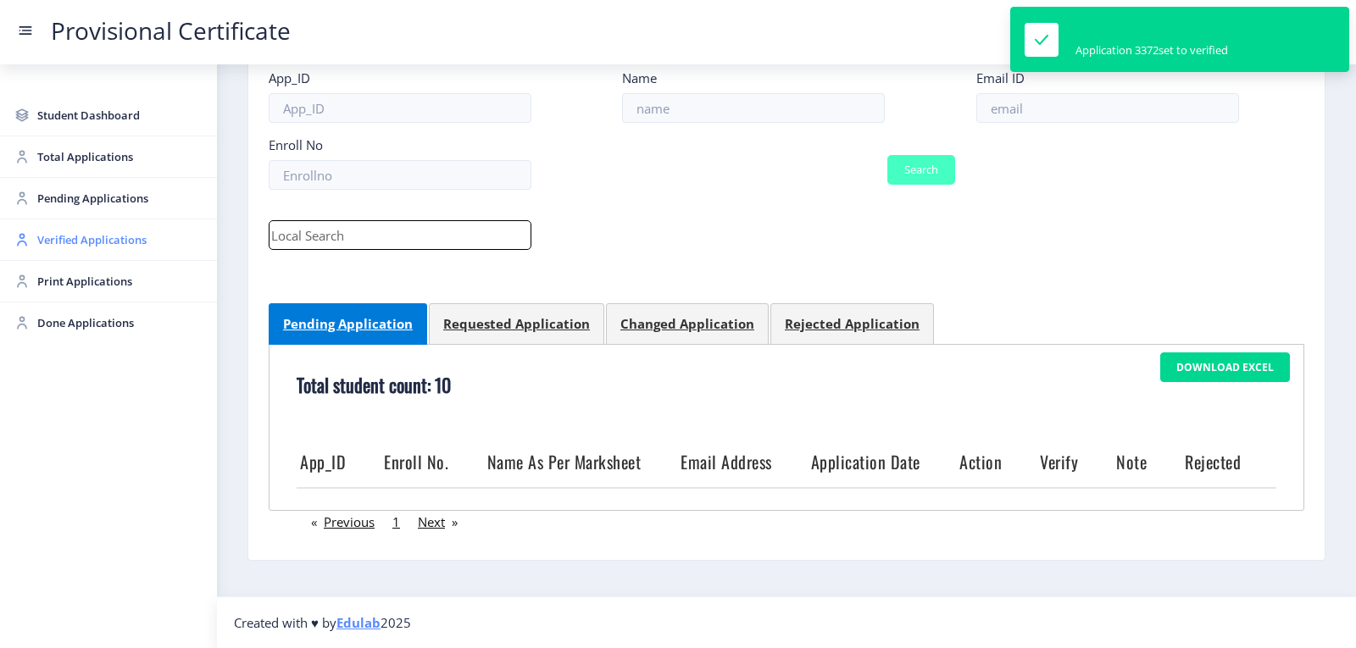
click at [60, 235] on span "Verified Applications" at bounding box center [120, 240] width 166 height 20
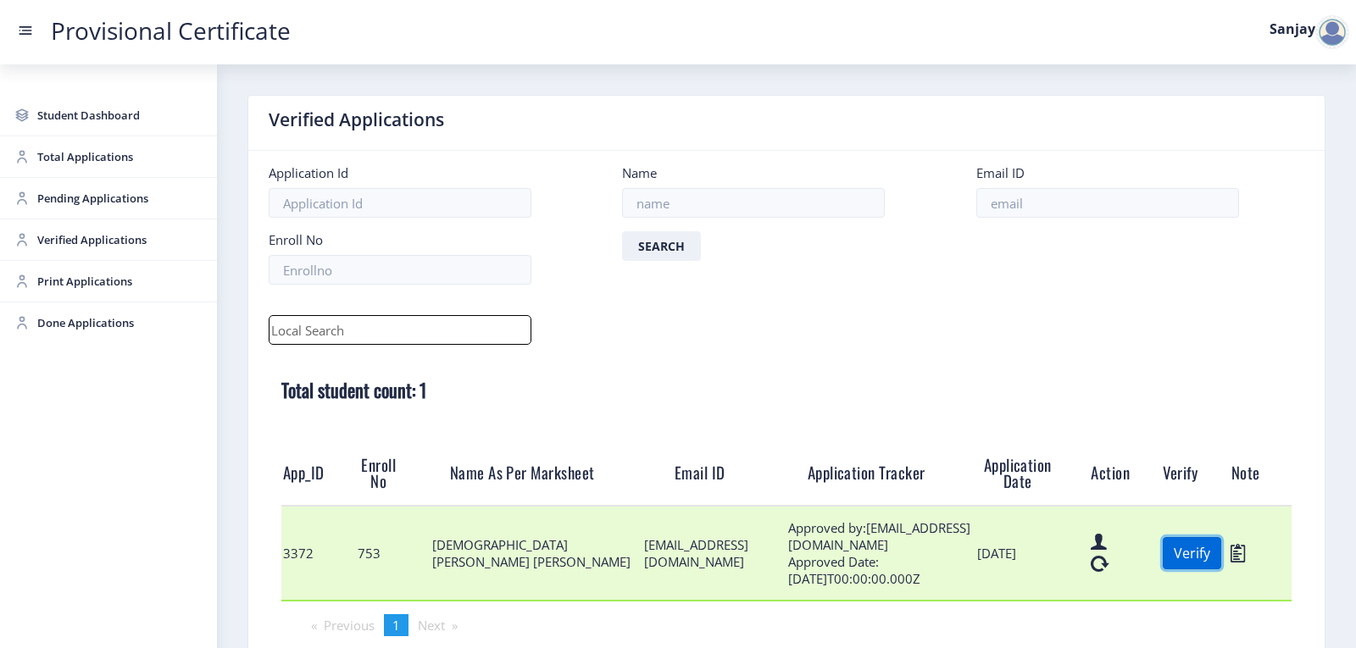
click at [1175, 547] on button "Verify" at bounding box center [1192, 553] width 58 height 32
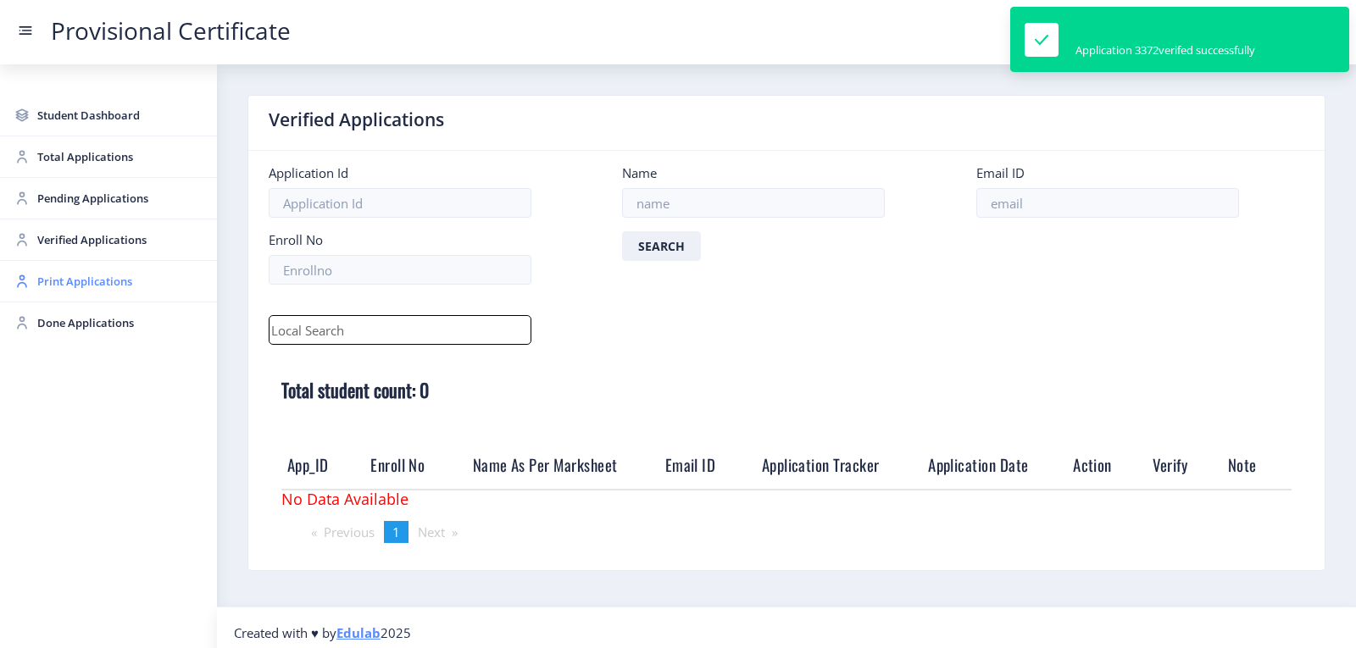
click at [80, 286] on span "Print Applications" at bounding box center [120, 281] width 166 height 20
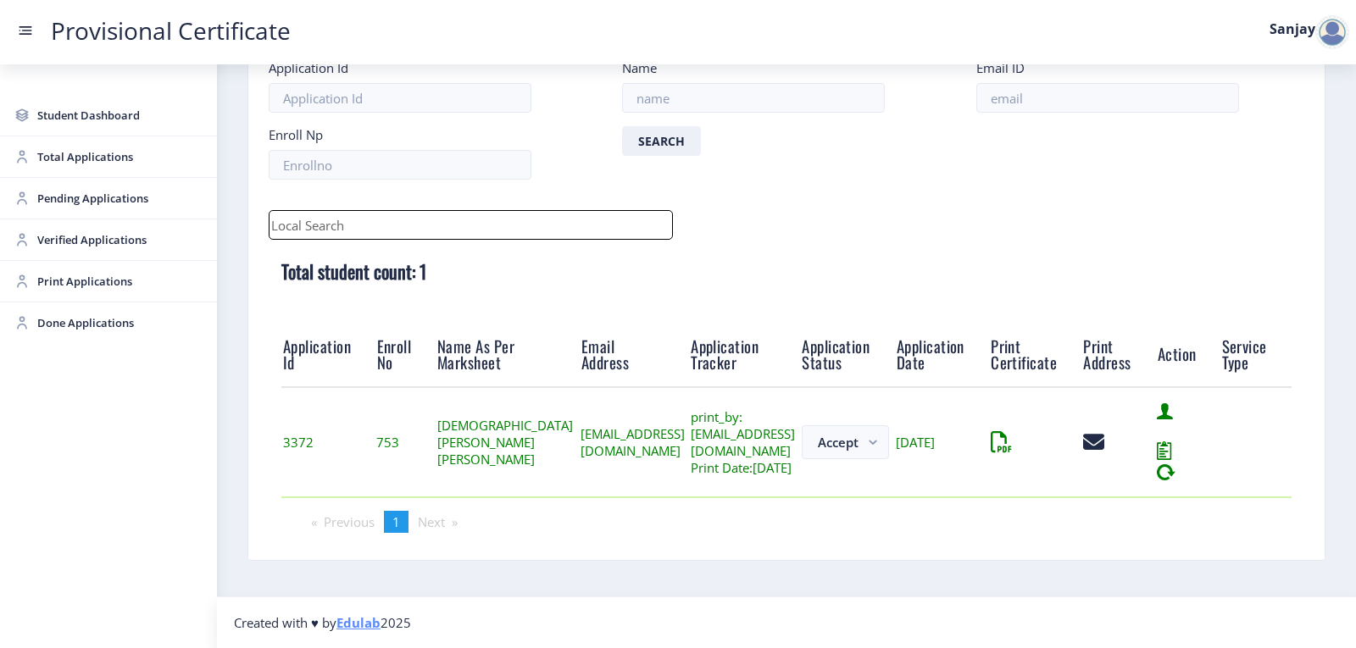
scroll to position [132, 0]
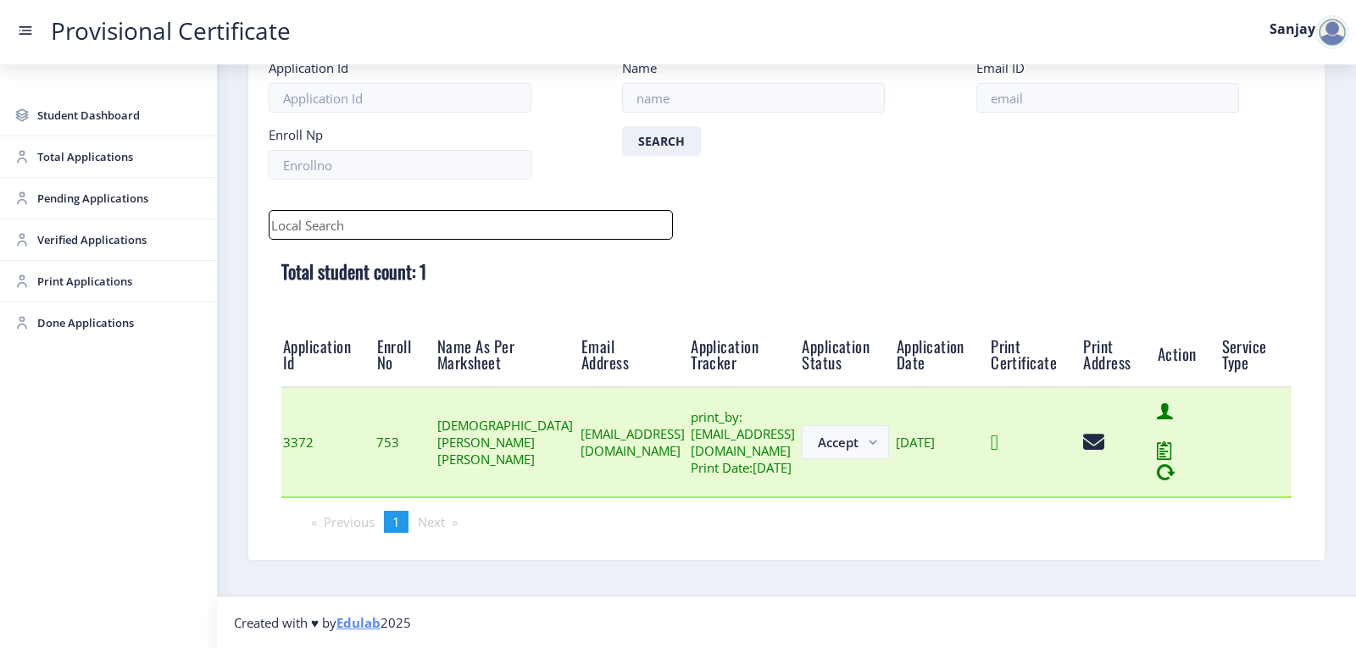
click at [998, 443] on icon at bounding box center [995, 442] width 8 height 21
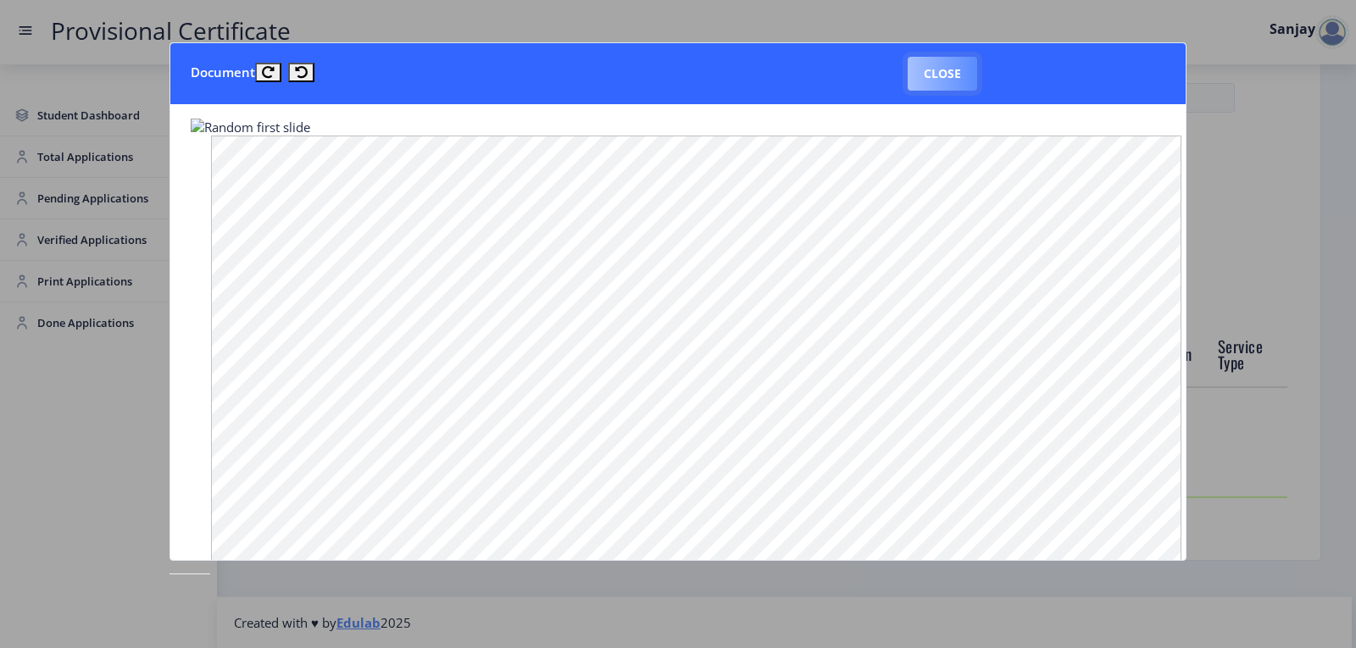
click at [954, 80] on button "Close" at bounding box center [942, 74] width 69 height 34
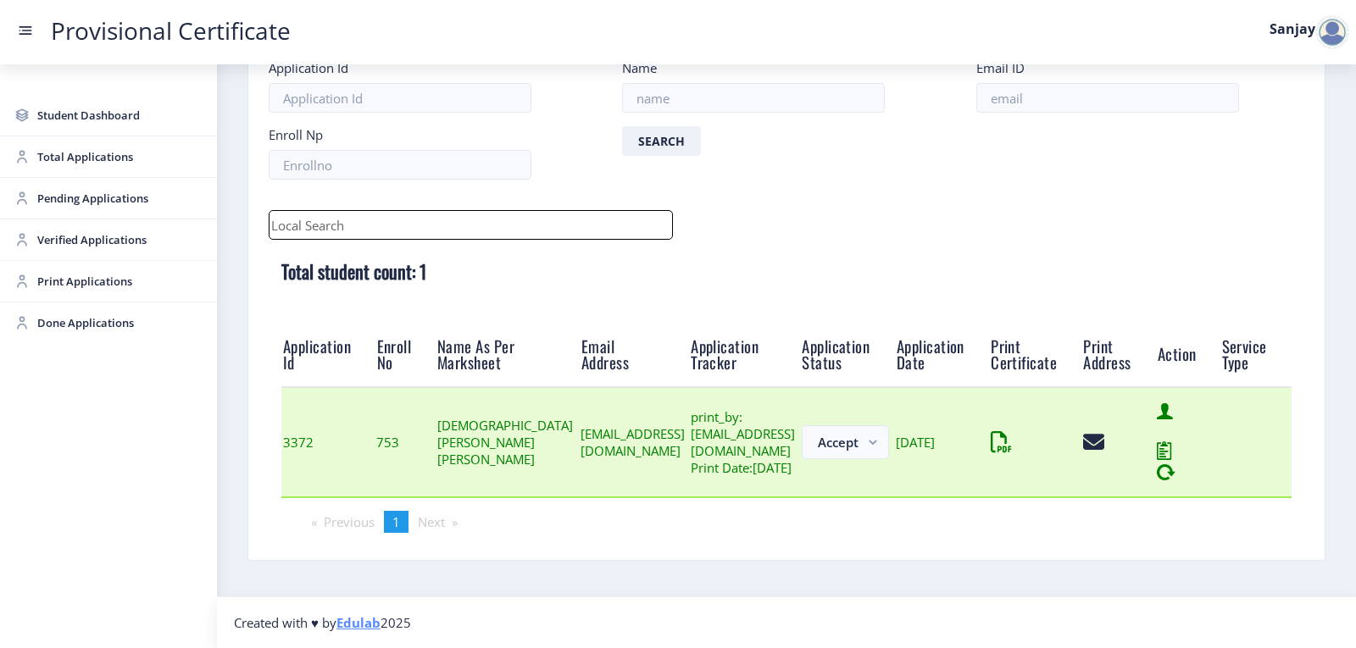
click at [1146, 438] on div at bounding box center [1118, 442] width 71 height 21
click at [1091, 439] on icon at bounding box center [1087, 442] width 8 height 21
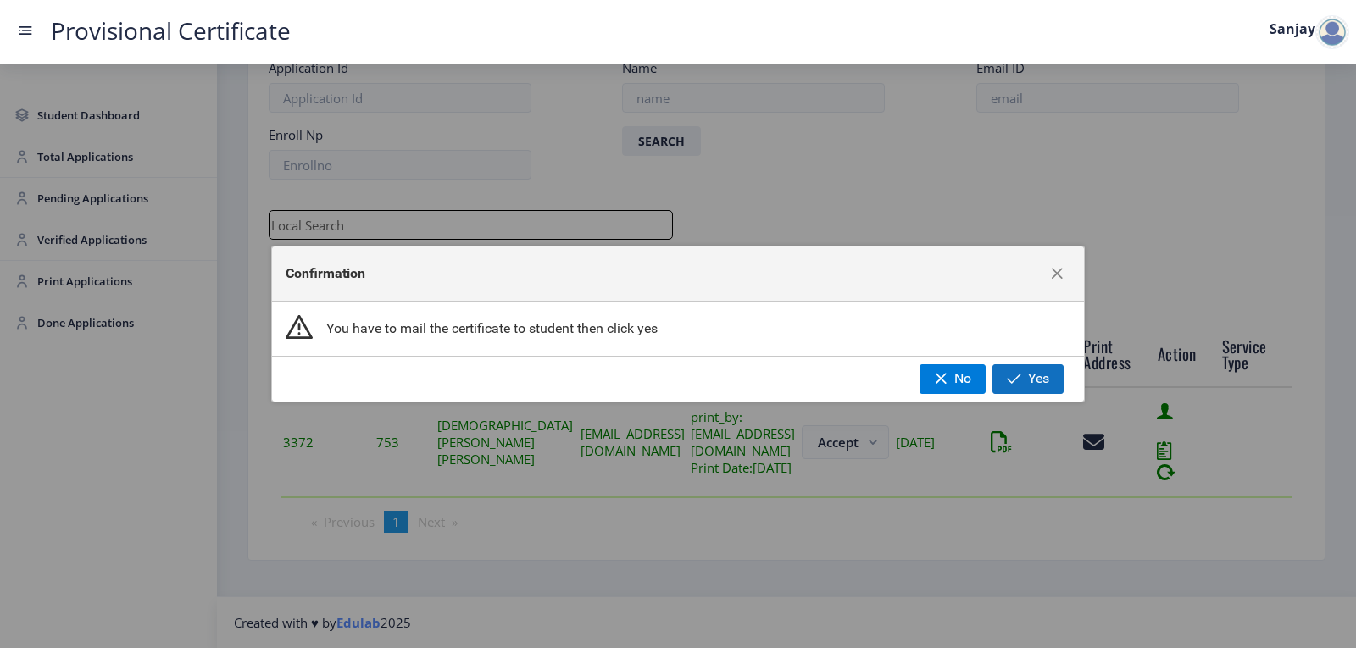
click at [1024, 385] on button "Yes" at bounding box center [1027, 378] width 71 height 29
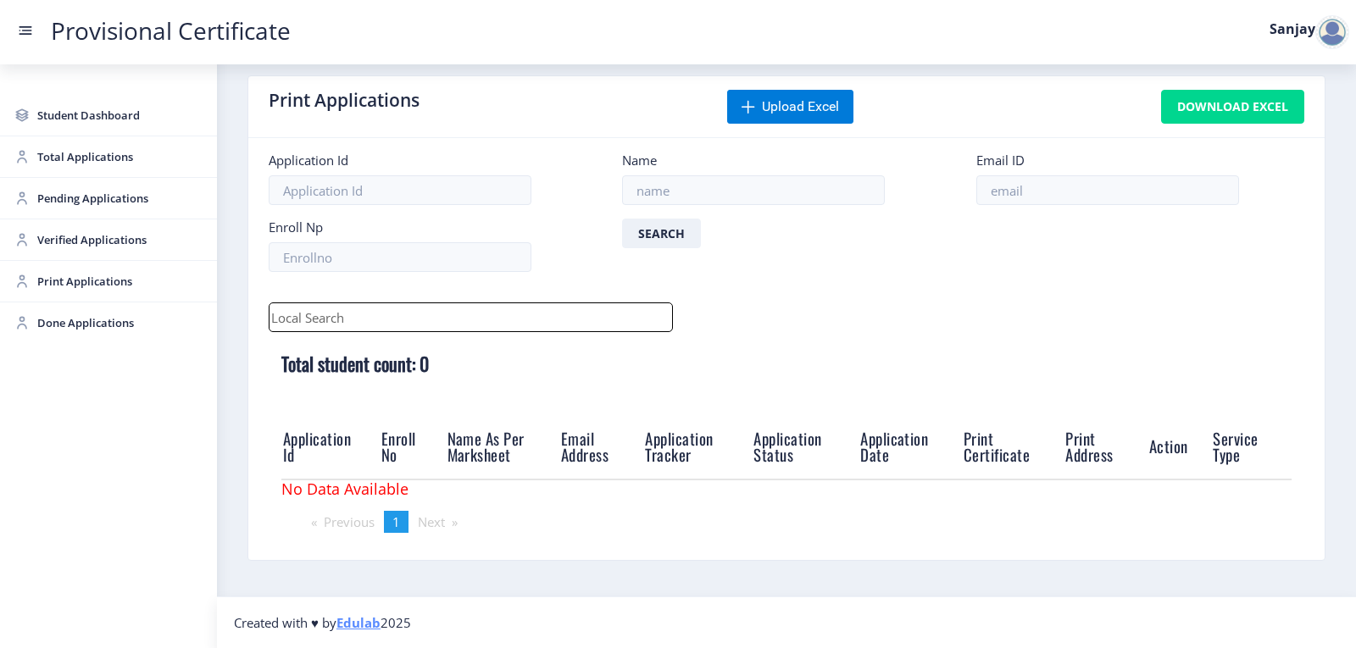
scroll to position [19, 0]
click at [39, 231] on span "Verified Applications" at bounding box center [120, 240] width 166 height 20
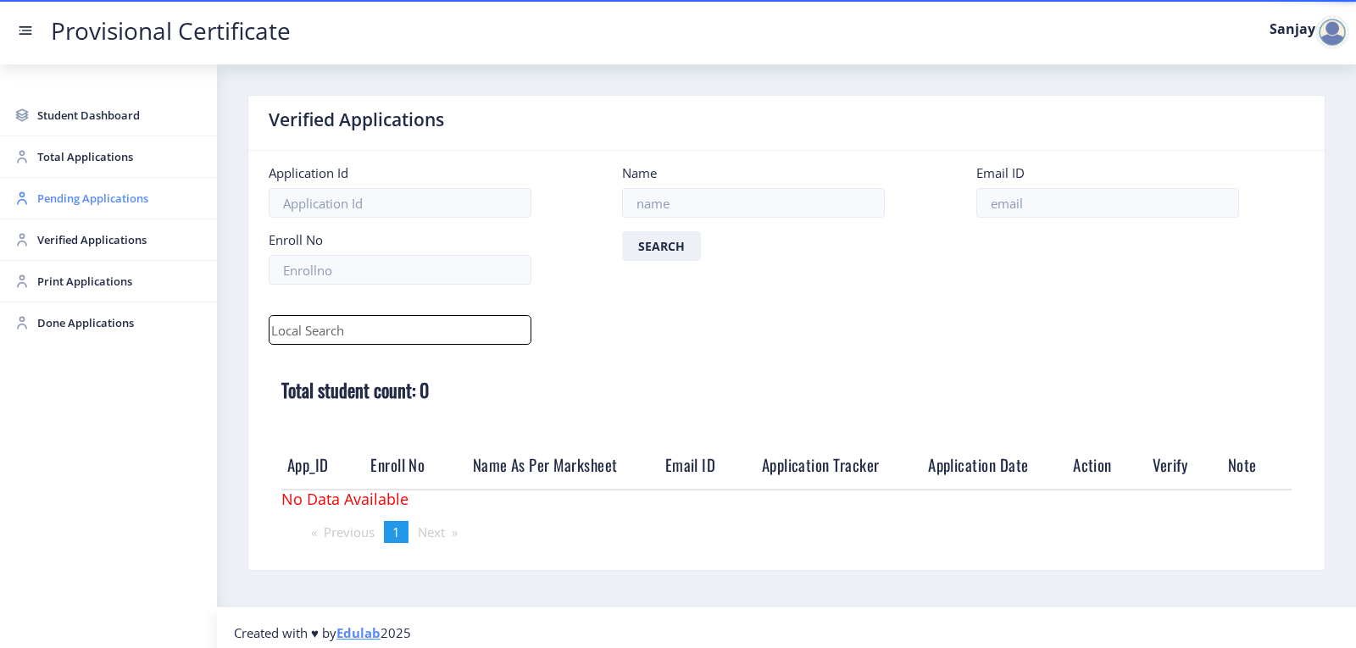
click at [63, 202] on span "Pending Applications" at bounding box center [120, 198] width 166 height 20
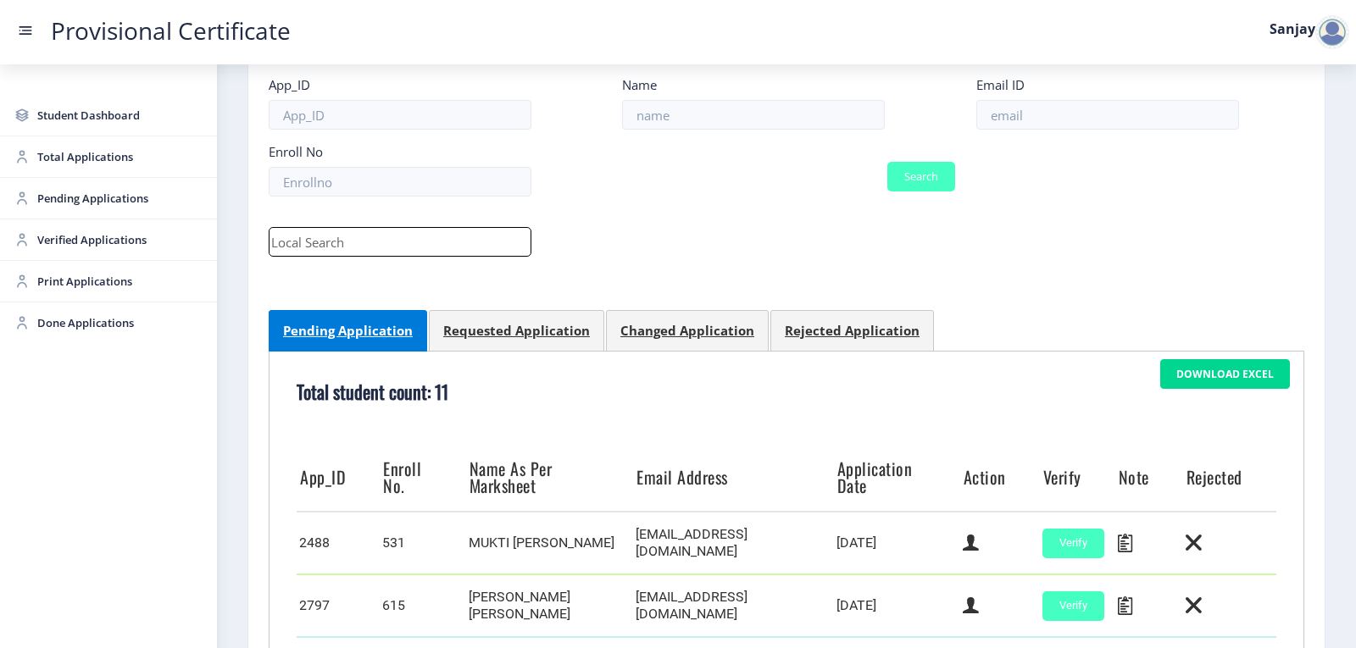
scroll to position [48, 0]
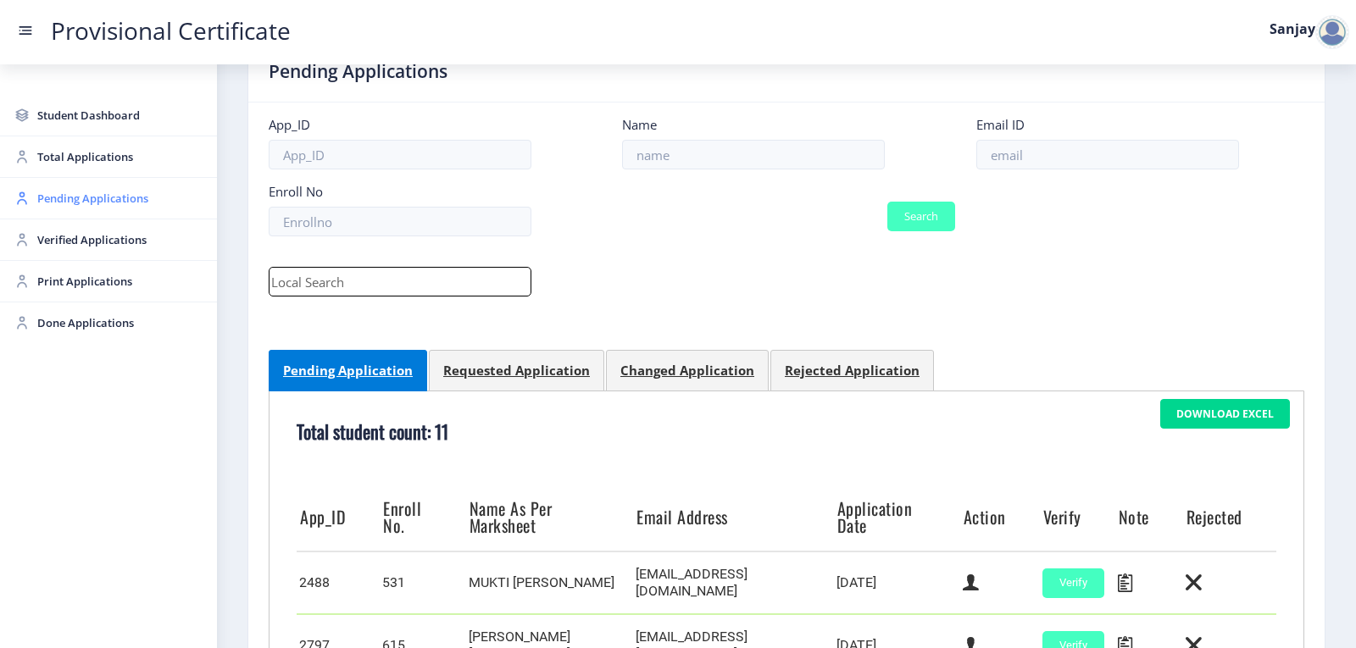
click at [67, 201] on span "Pending Applications" at bounding box center [120, 198] width 166 height 20
click at [1073, 161] on input at bounding box center [1107, 155] width 263 height 30
paste input "[EMAIL_ADDRESS][DOMAIN_NAME]"
type input "[EMAIL_ADDRESS][DOMAIN_NAME]"
click at [926, 223] on button "Search" at bounding box center [921, 217] width 68 height 30
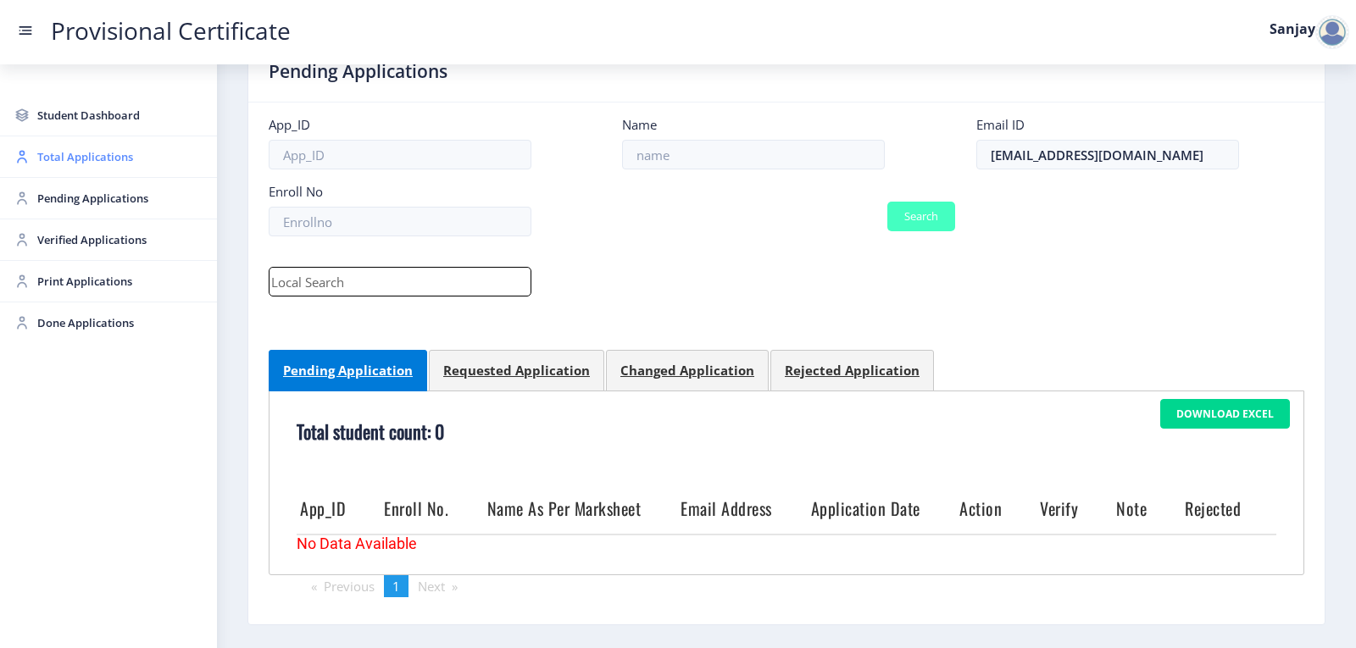
click at [99, 156] on span "Total Applications" at bounding box center [120, 157] width 166 height 20
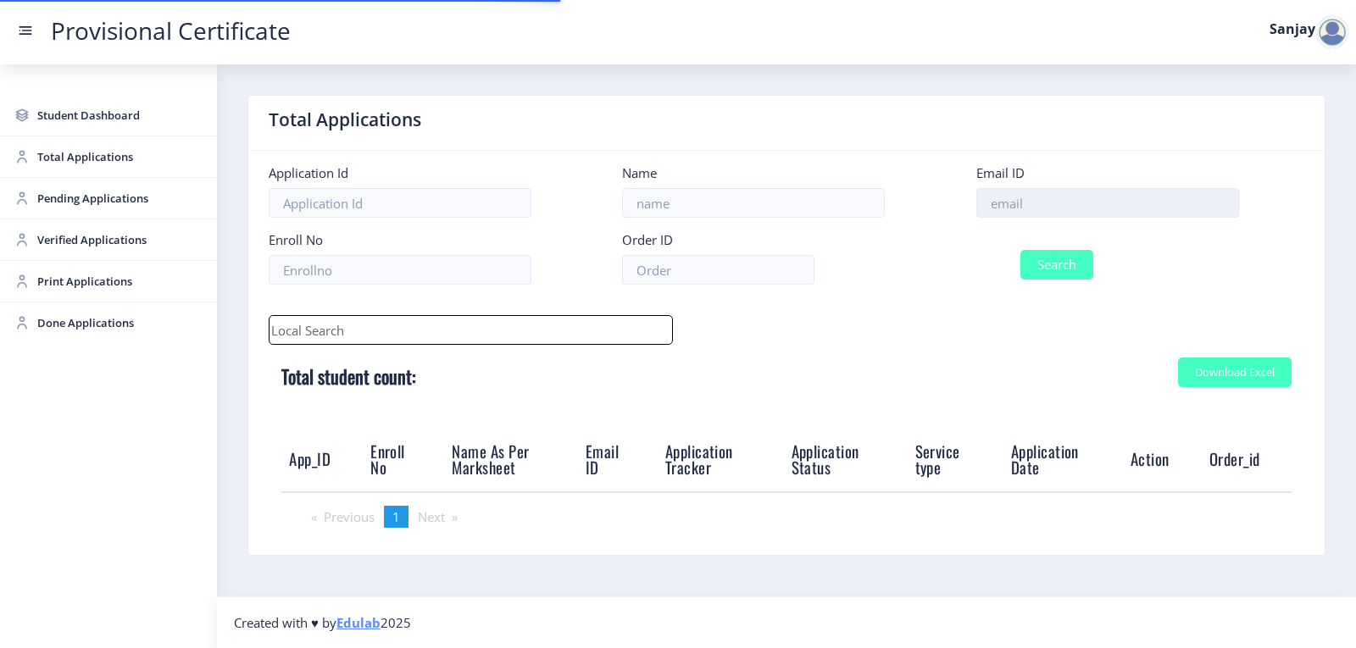
click at [1060, 205] on input at bounding box center [1107, 203] width 263 height 30
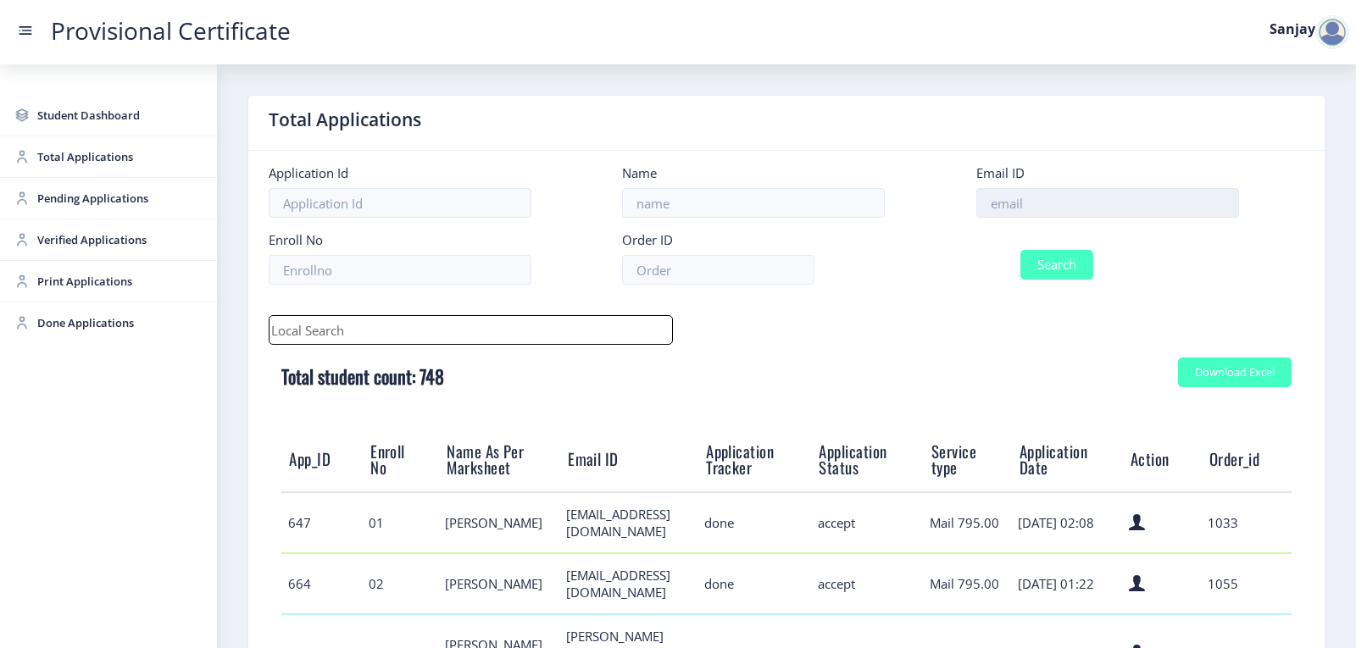
paste input "[EMAIL_ADDRESS][DOMAIN_NAME]"
type input "[EMAIL_ADDRESS][DOMAIN_NAME]"
click at [1067, 275] on button "Search" at bounding box center [1056, 265] width 73 height 30
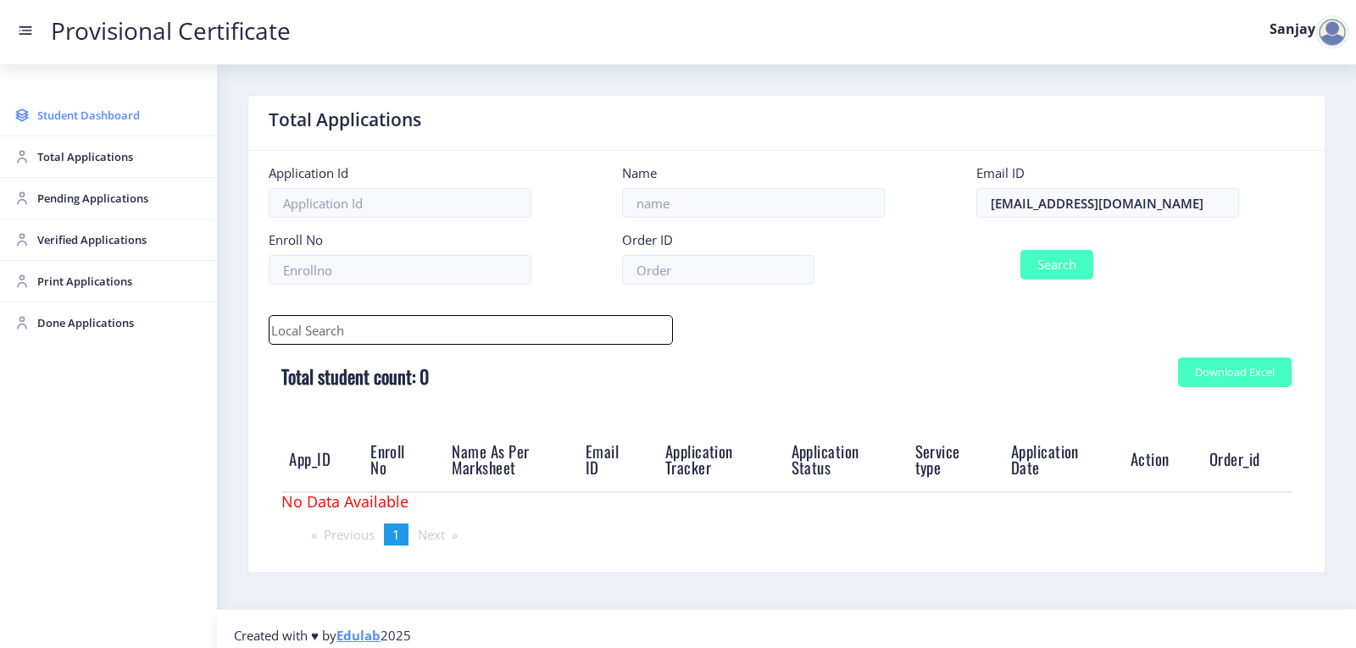
click at [126, 119] on span "Student Dashboard" at bounding box center [120, 115] width 166 height 20
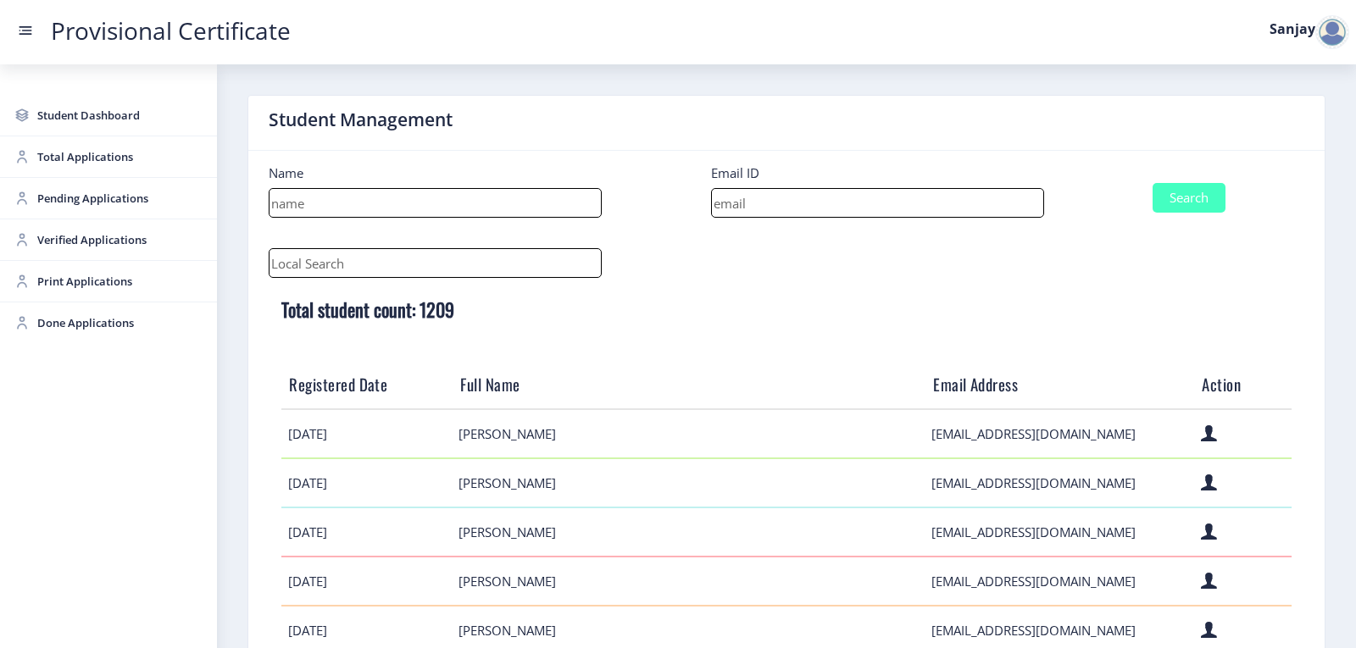
click at [975, 207] on input at bounding box center [877, 203] width 333 height 30
paste input "[EMAIL_ADDRESS][DOMAIN_NAME]"
type input "[EMAIL_ADDRESS][DOMAIN_NAME]"
click at [1177, 193] on button "Search" at bounding box center [1188, 198] width 73 height 30
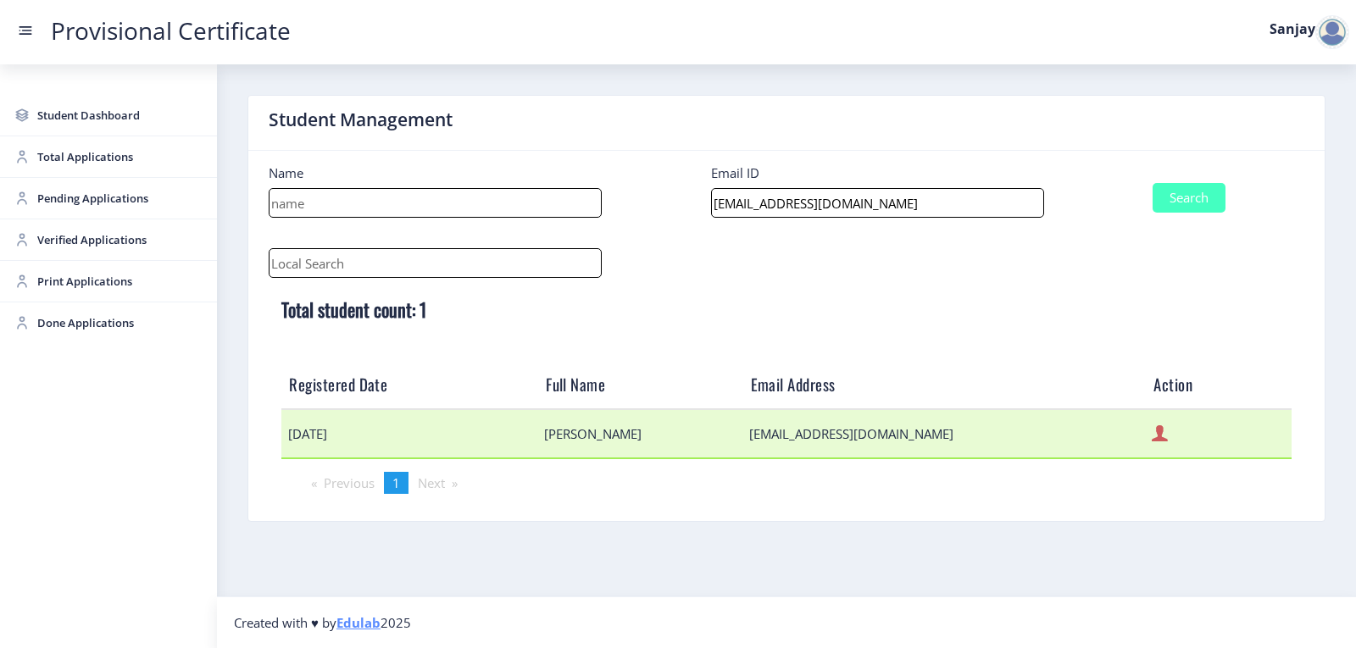
click at [1152, 444] on icon at bounding box center [1160, 434] width 16 height 22
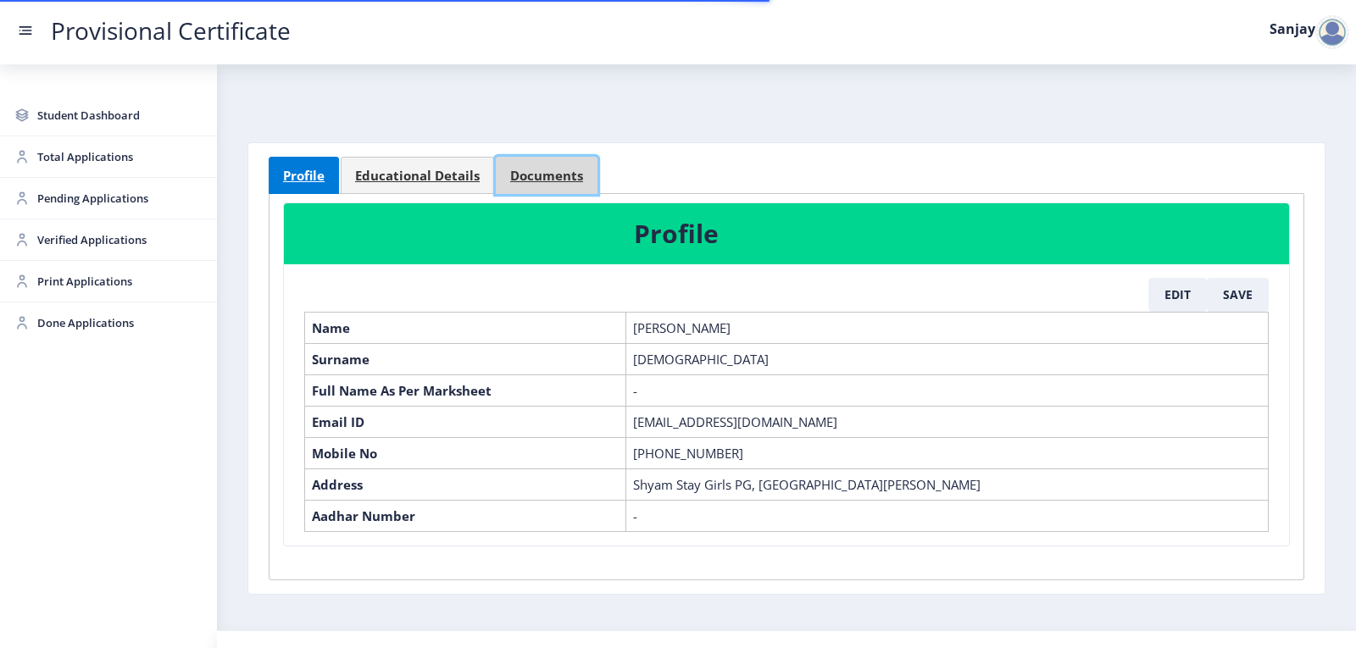
click at [520, 174] on span "Documents" at bounding box center [546, 175] width 73 height 13
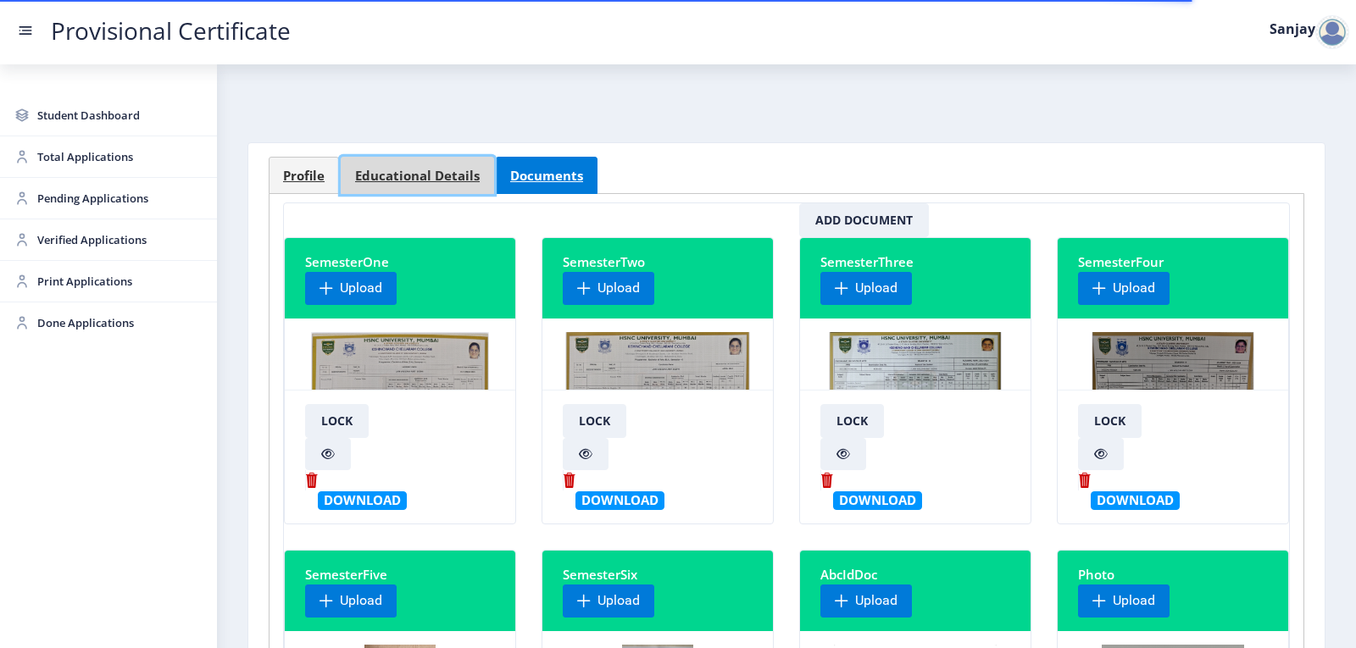
click at [413, 177] on span "Educational Details" at bounding box center [417, 175] width 125 height 13
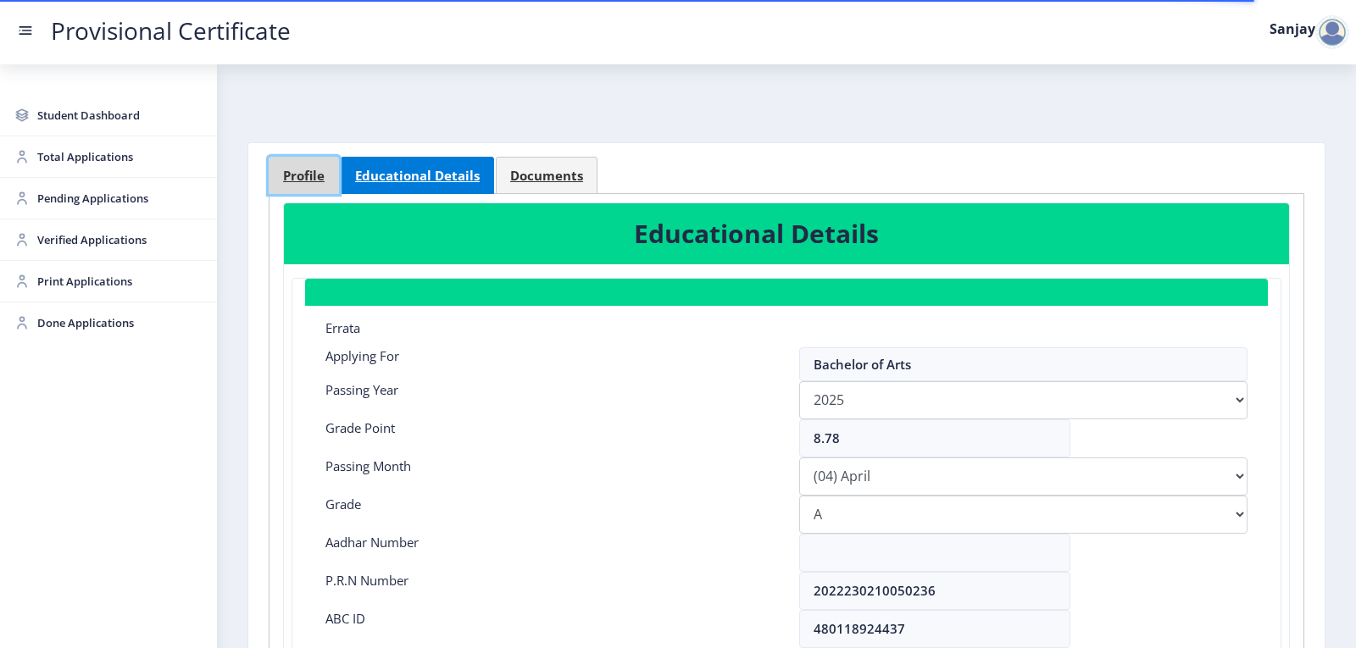
click at [294, 178] on span "Profile" at bounding box center [304, 175] width 42 height 13
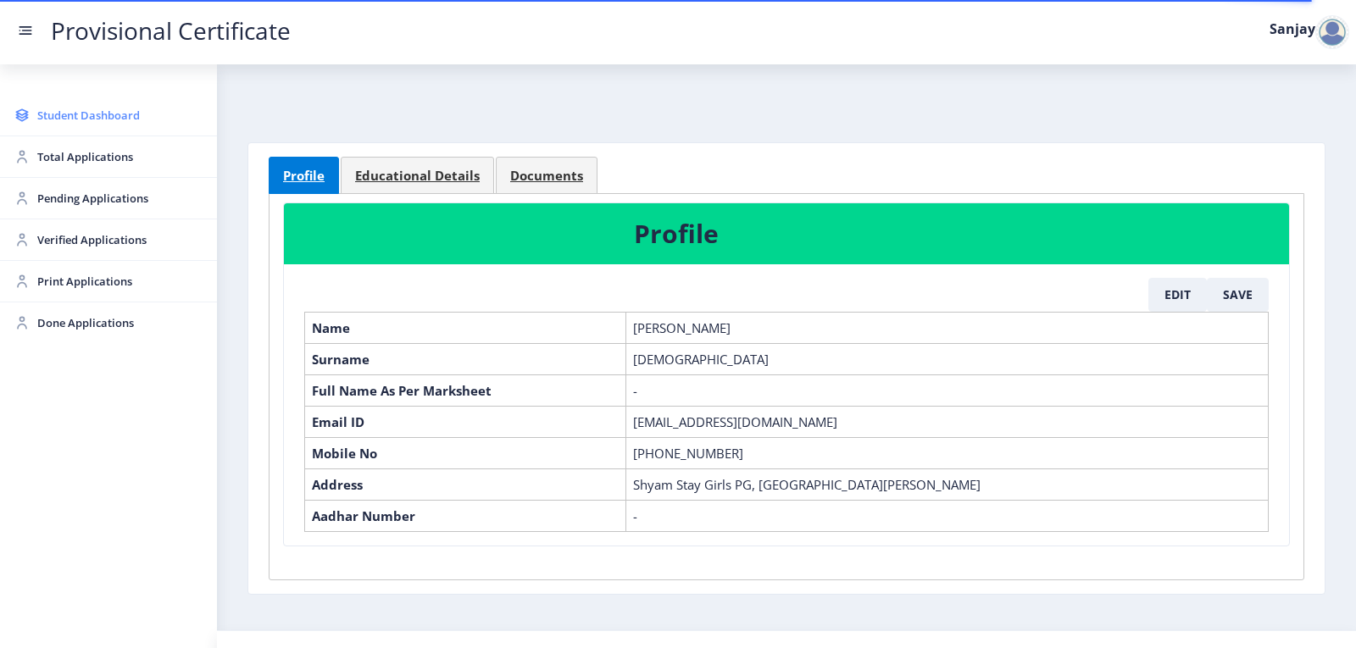
click at [104, 114] on span "Student Dashboard" at bounding box center [120, 115] width 166 height 20
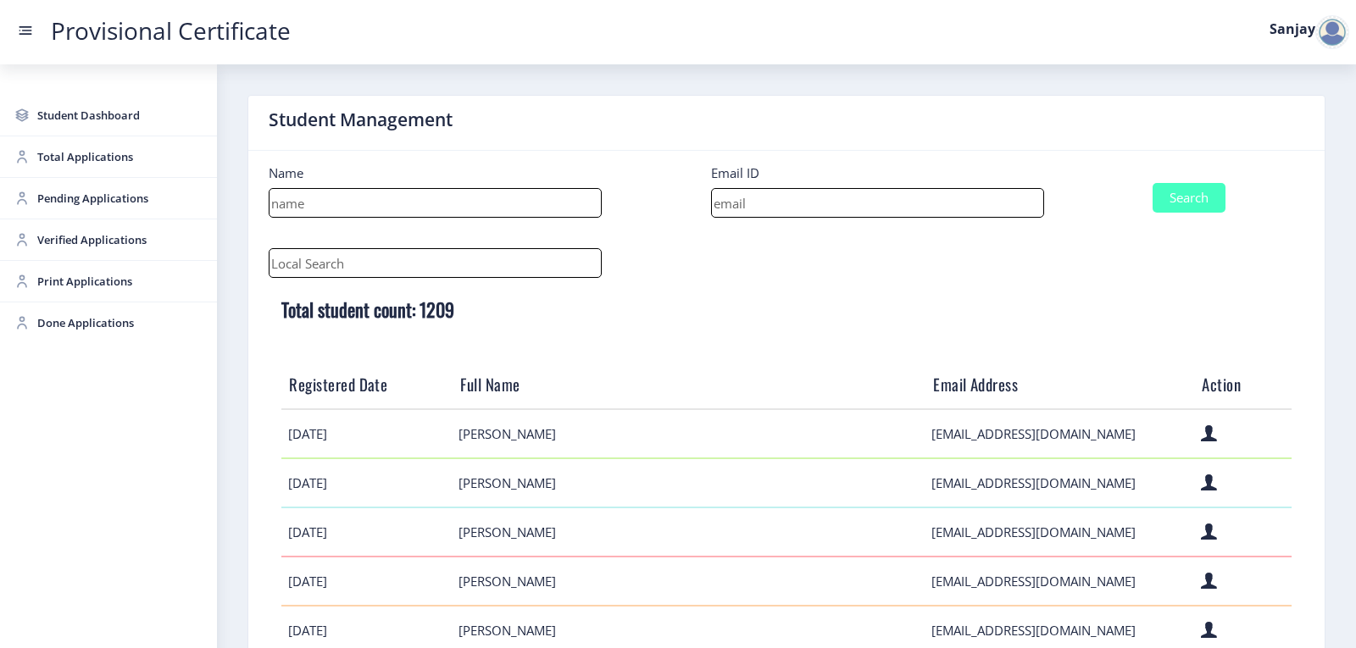
click at [830, 204] on input at bounding box center [877, 203] width 333 height 30
paste input "[EMAIL_ADDRESS][DOMAIN_NAME]"
type input "[EMAIL_ADDRESS][DOMAIN_NAME]"
click at [1199, 204] on button "Search" at bounding box center [1188, 198] width 73 height 30
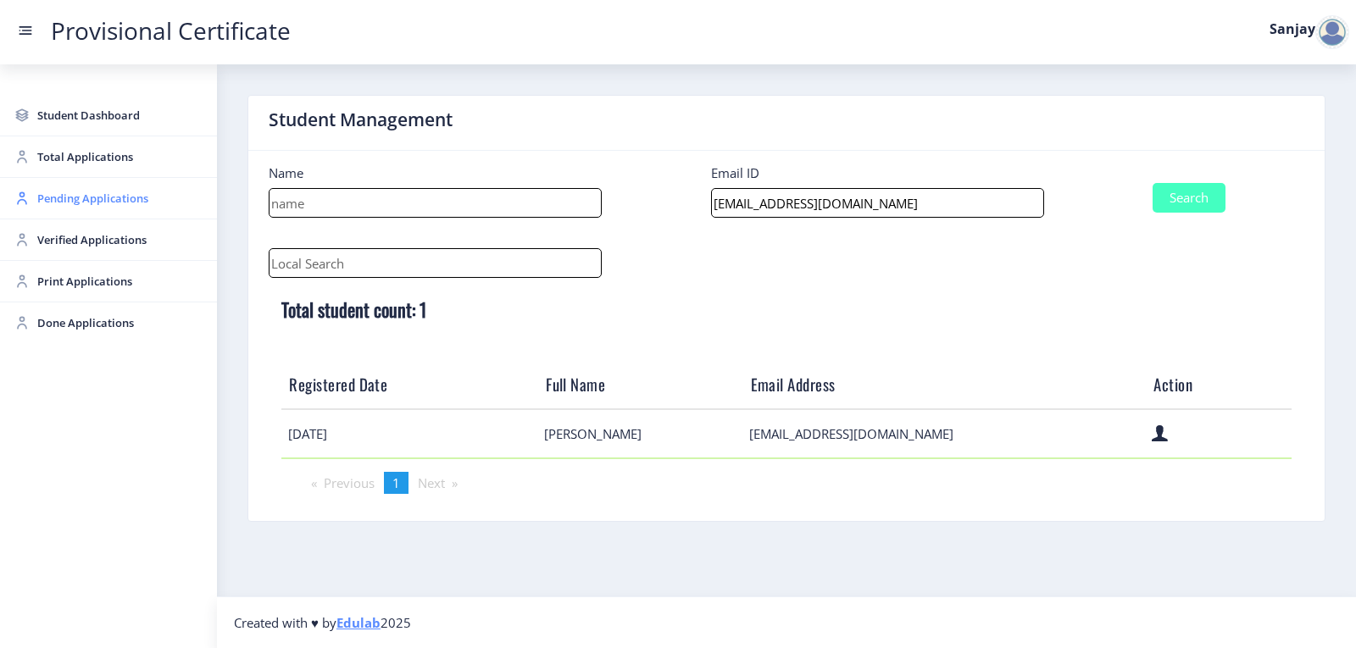
click at [92, 189] on span "Pending Applications" at bounding box center [120, 198] width 166 height 20
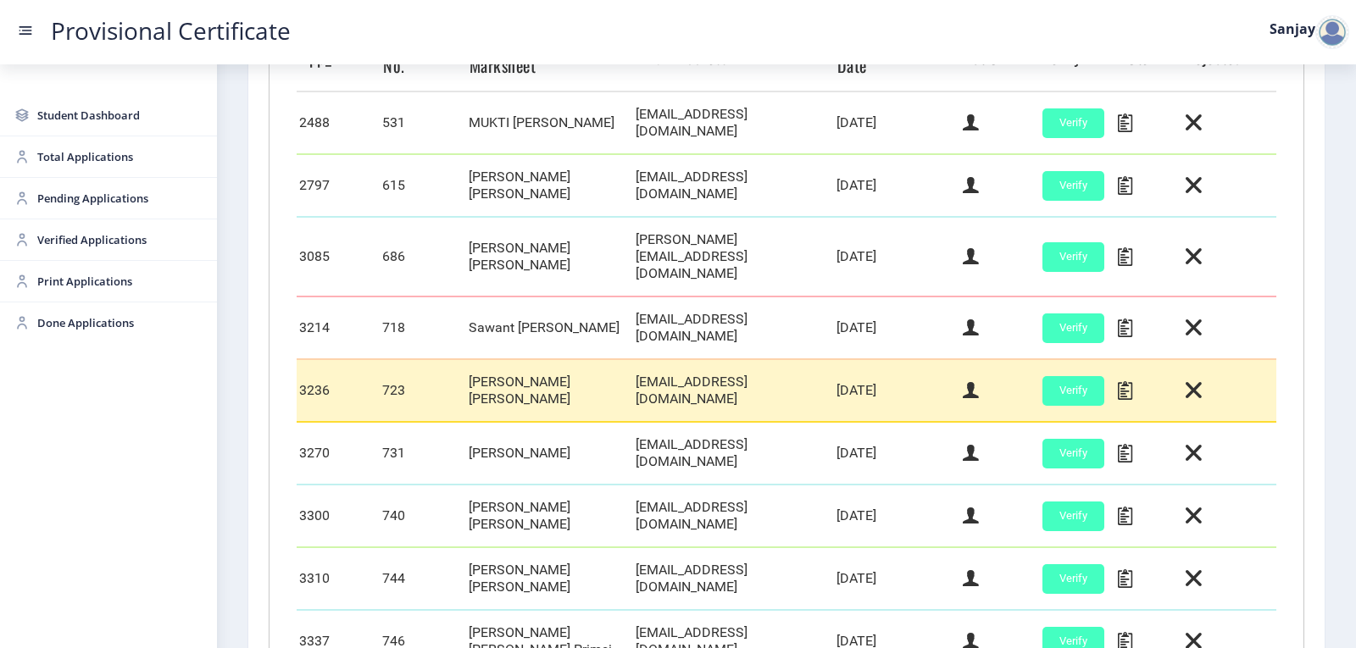
scroll to position [726, 0]
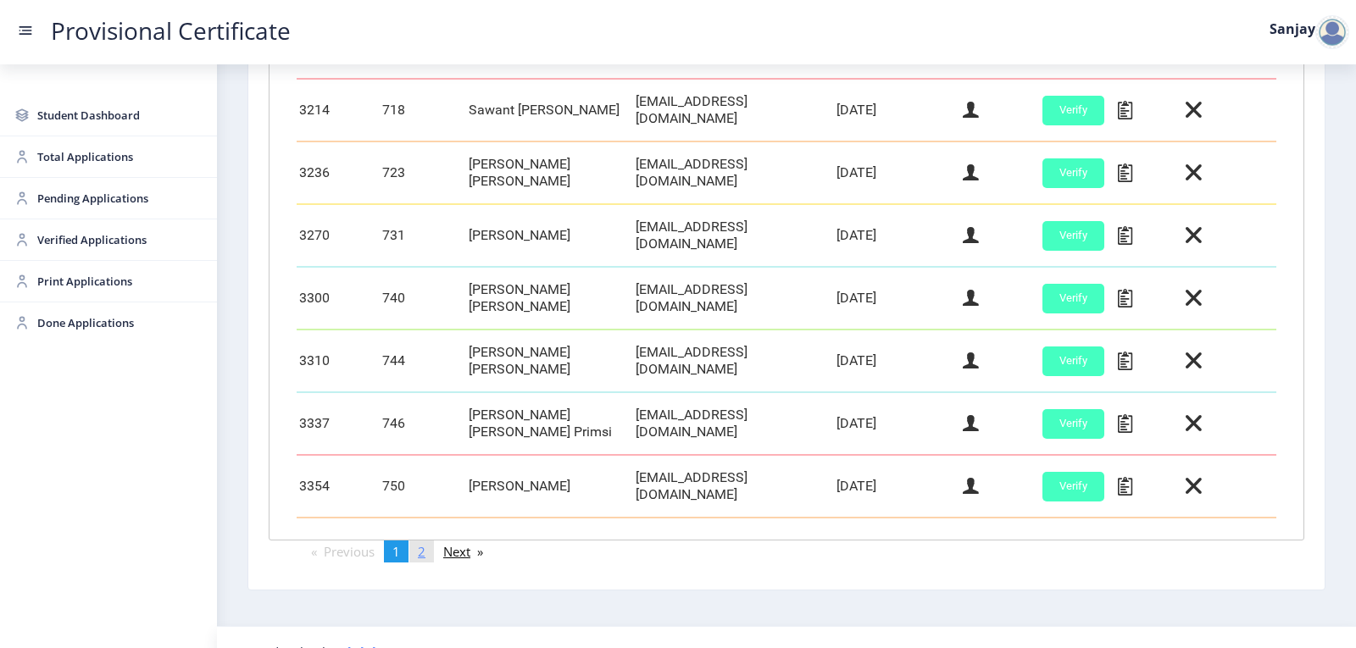
click at [425, 543] on span "2" at bounding box center [422, 551] width 8 height 17
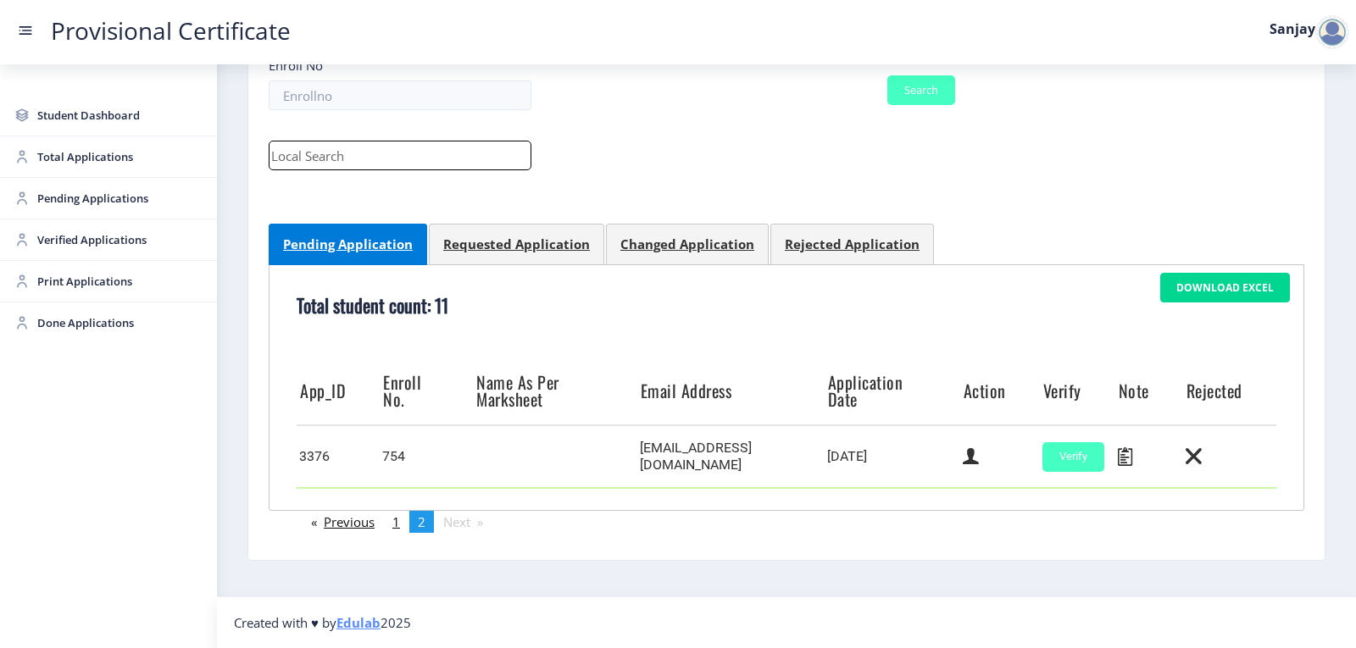
scroll to position [170, 0]
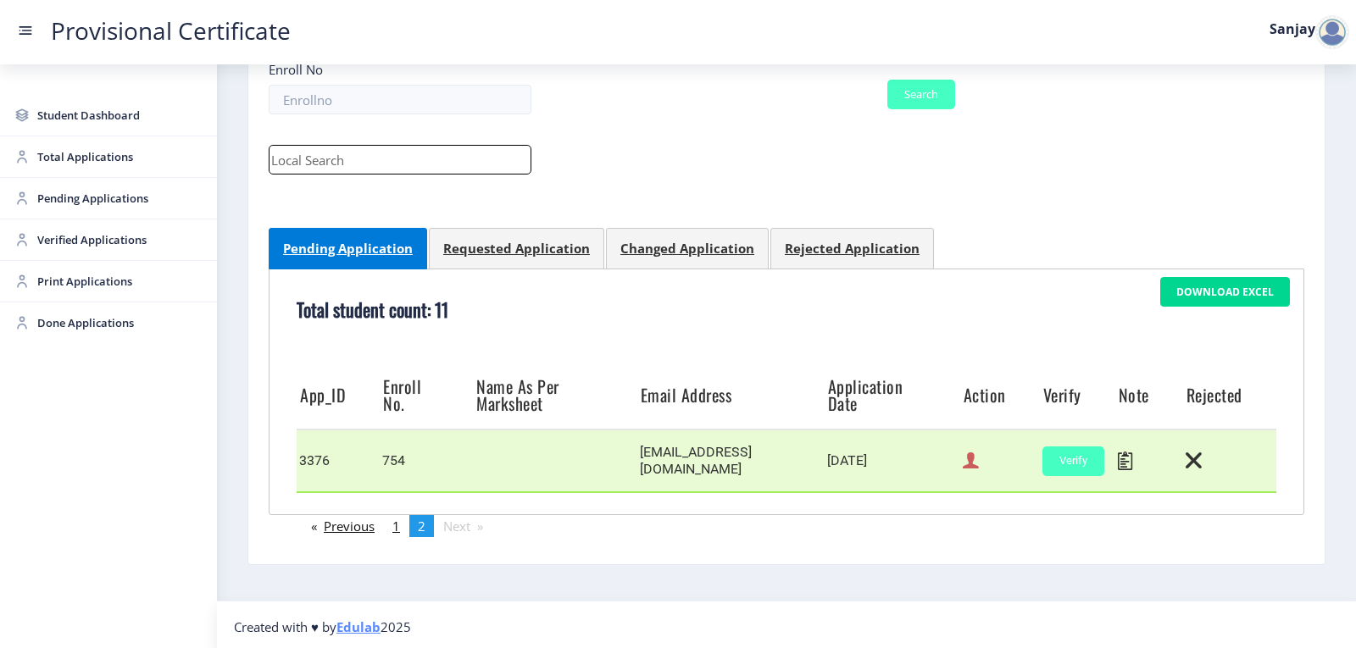
click at [964, 463] on icon at bounding box center [971, 461] width 16 height 22
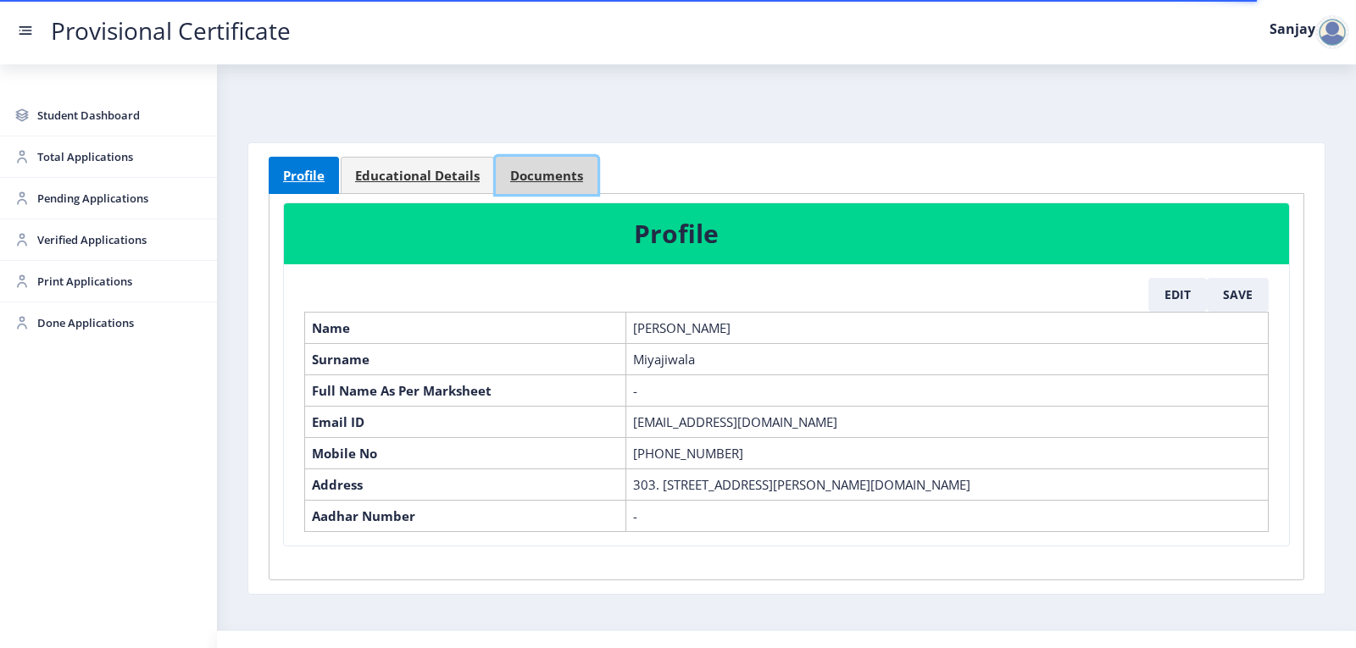
click at [526, 164] on link "Documents" at bounding box center [547, 175] width 102 height 37
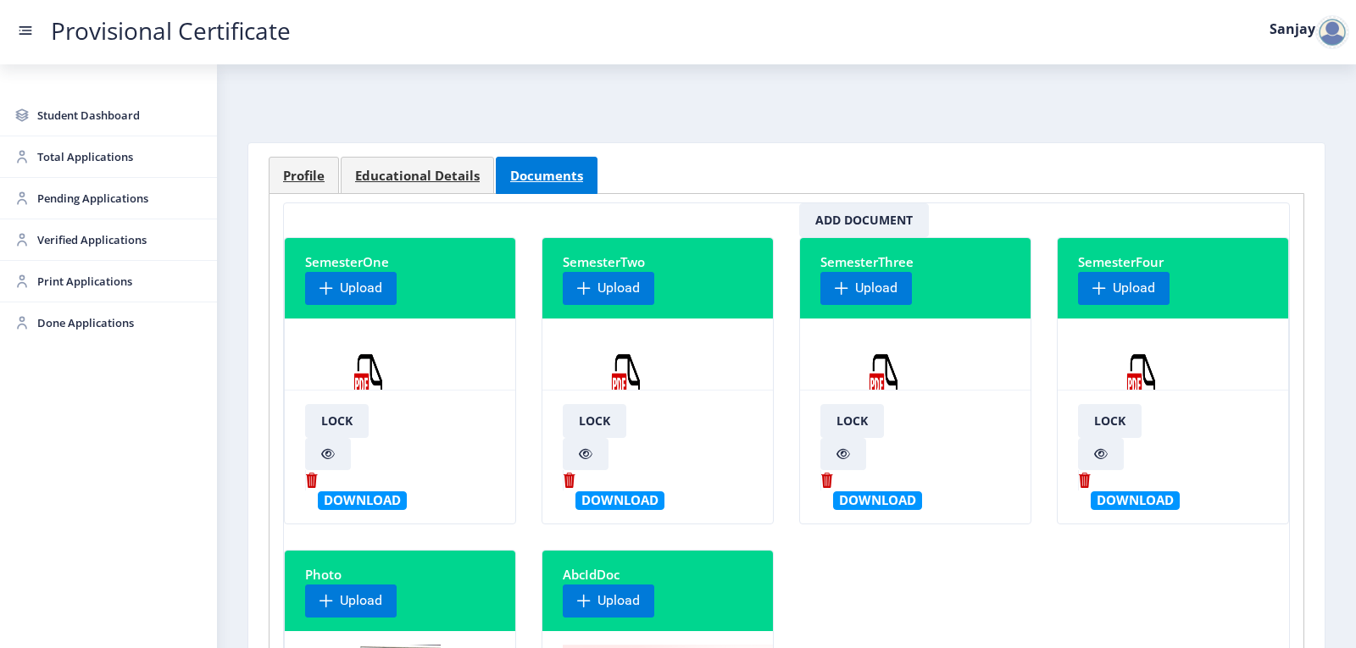
click at [1145, 354] on img at bounding box center [1141, 395] width 127 height 127
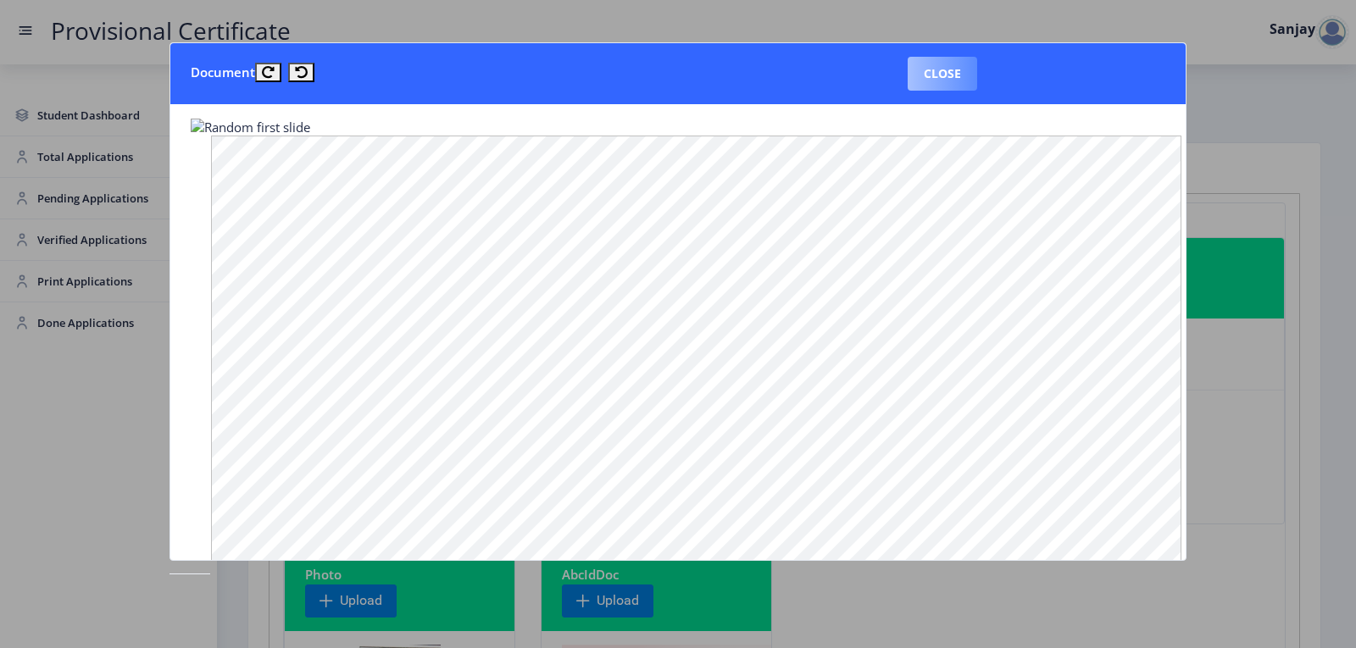
click at [947, 85] on button "Close" at bounding box center [942, 74] width 69 height 34
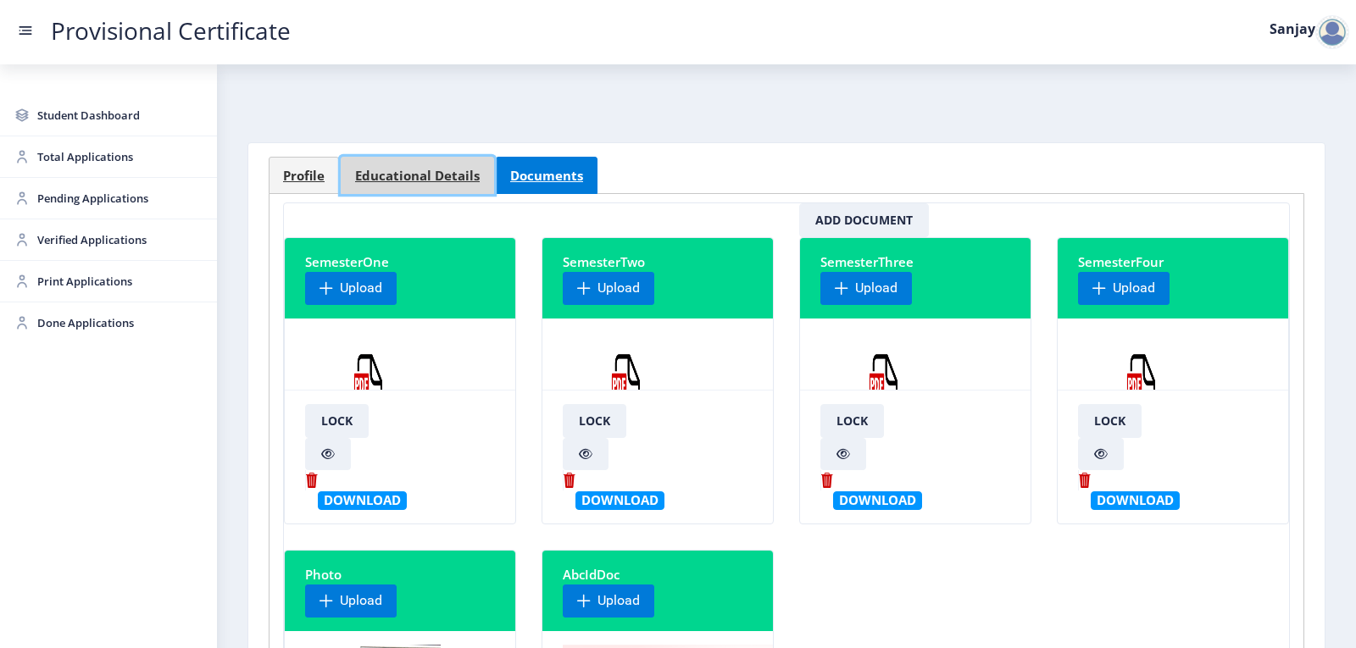
click at [423, 173] on span "Educational Details" at bounding box center [417, 175] width 125 height 13
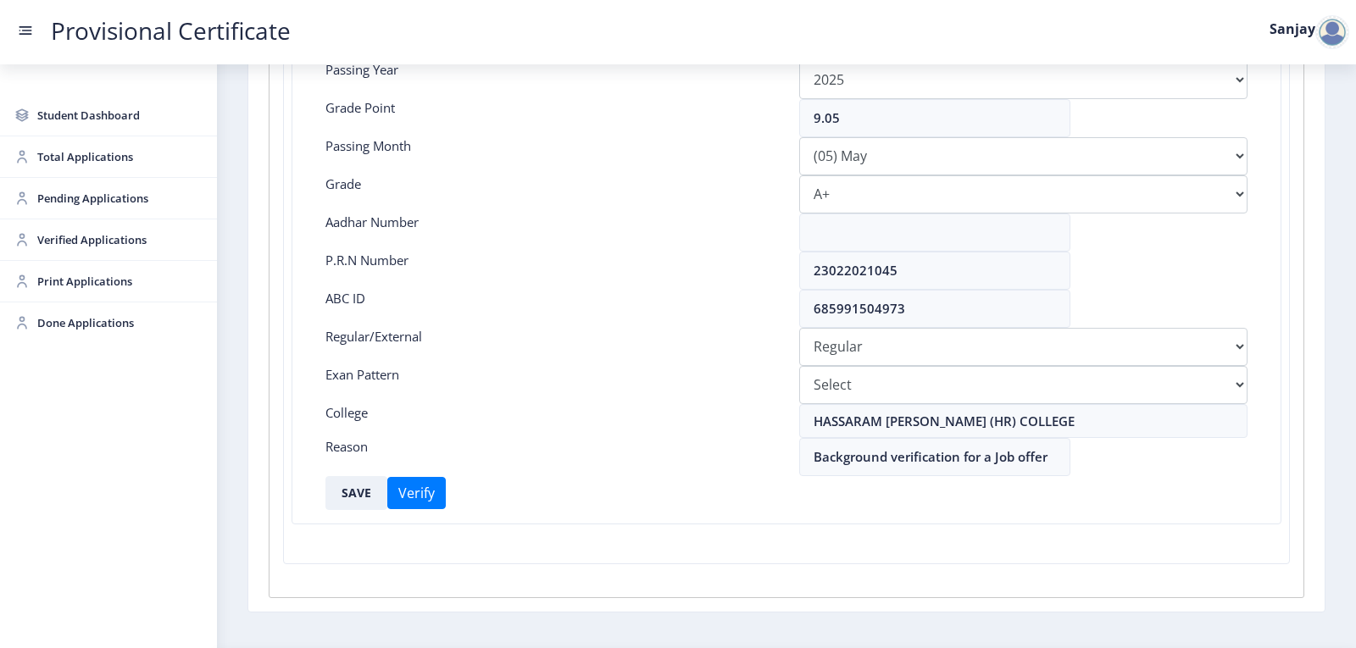
scroll to position [339, 0]
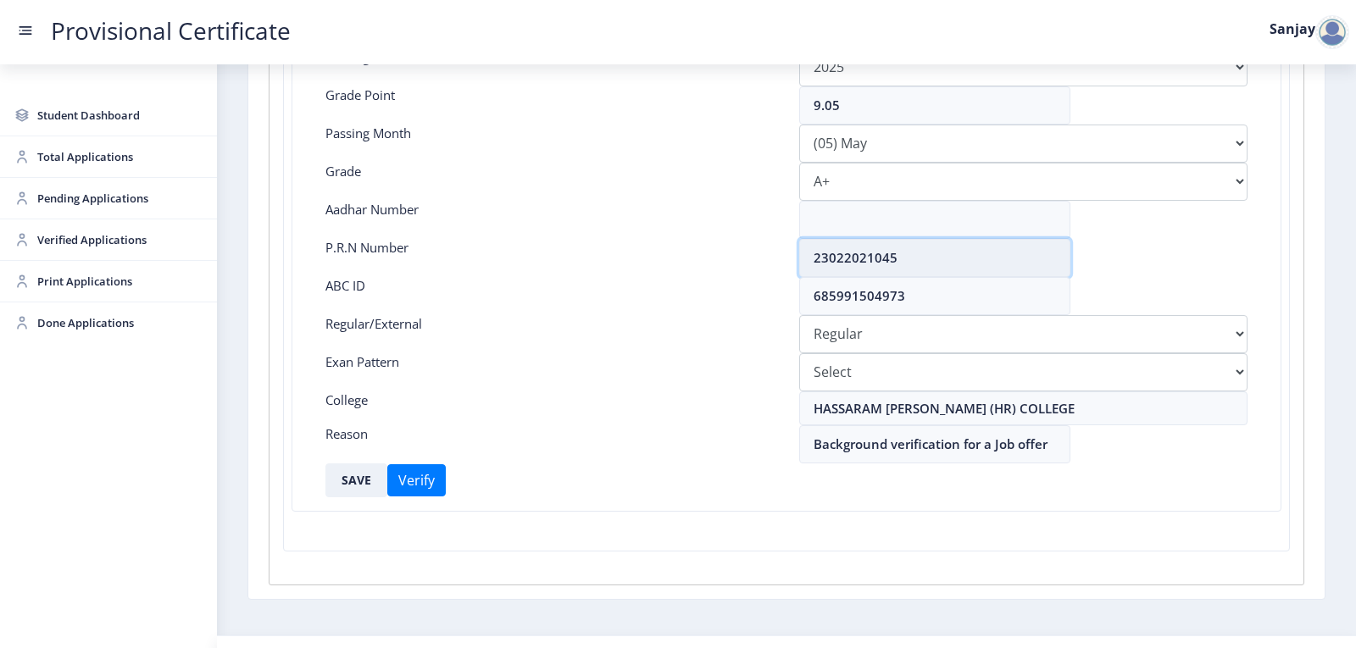
drag, startPoint x: 814, startPoint y: 258, endPoint x: 916, endPoint y: 259, distance: 101.7
click at [916, 259] on input "23022021045" at bounding box center [934, 258] width 271 height 38
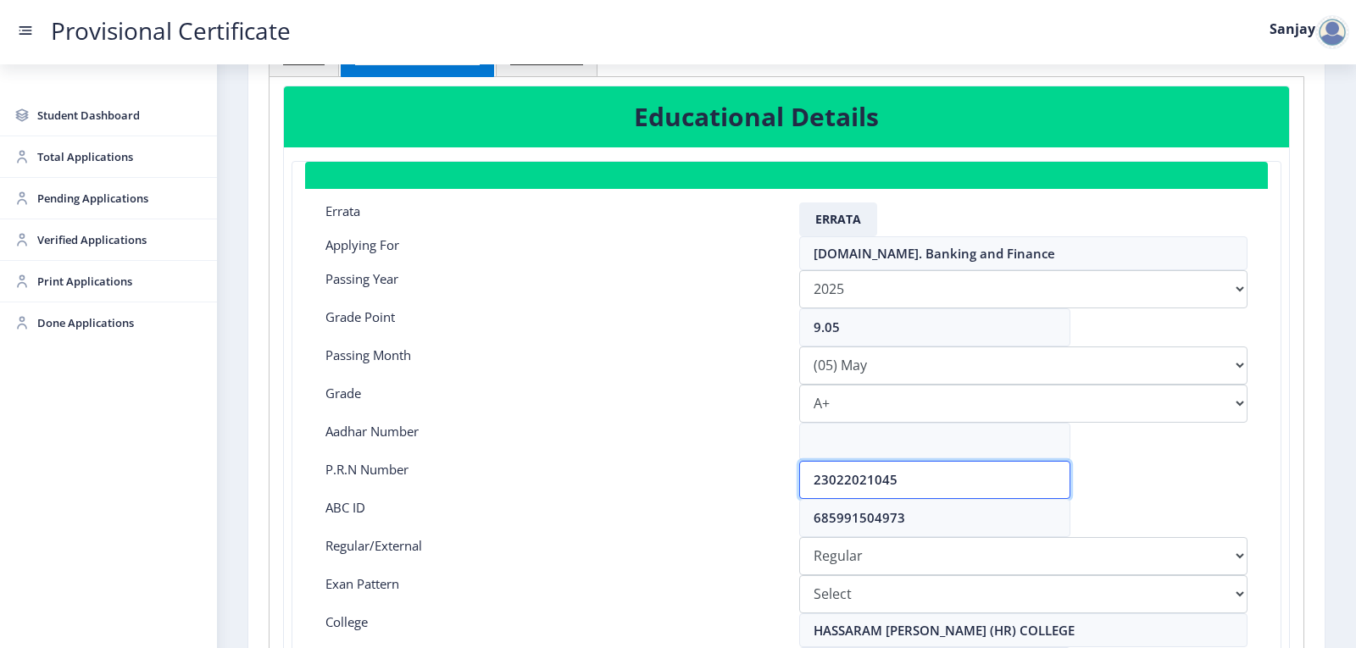
scroll to position [0, 0]
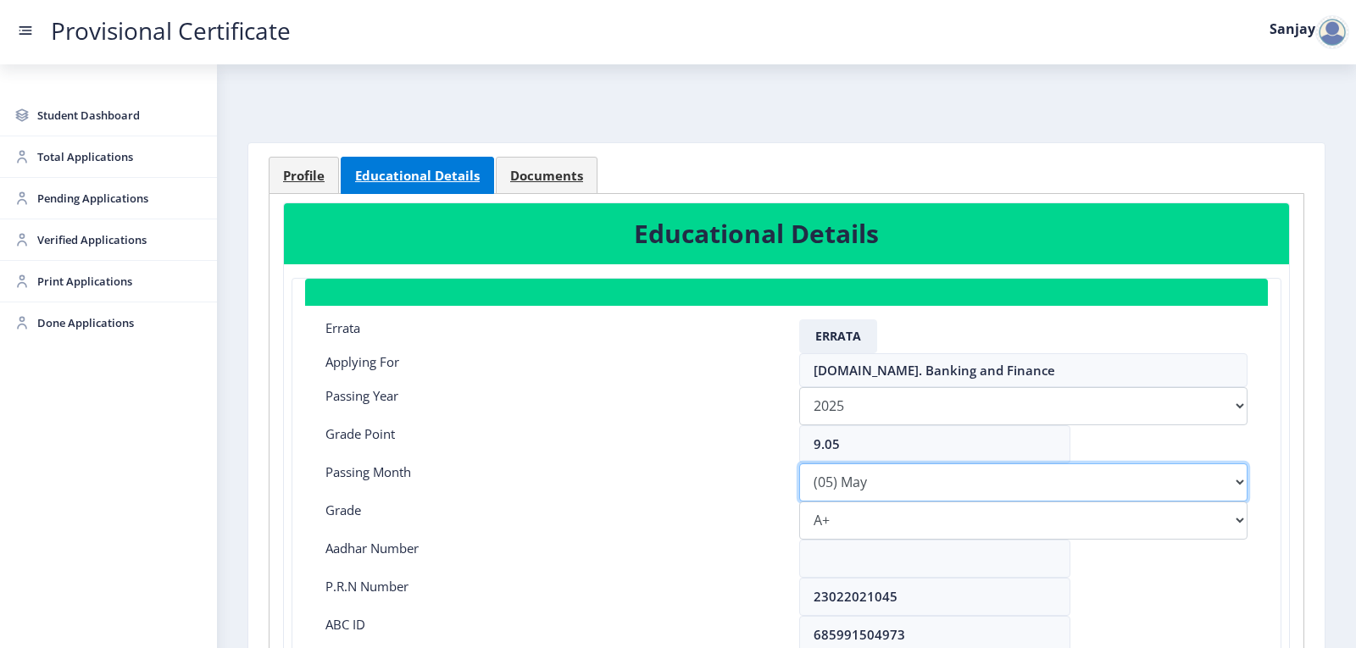
click at [1238, 487] on select "Please select PassingMonth (01) January (02) February (03) March (04) April (05…" at bounding box center [1023, 482] width 448 height 38
select select "April"
click at [799, 463] on select "Please select PassingMonth (01) January (02) February (03) March (04) April (05…" at bounding box center [1023, 482] width 448 height 38
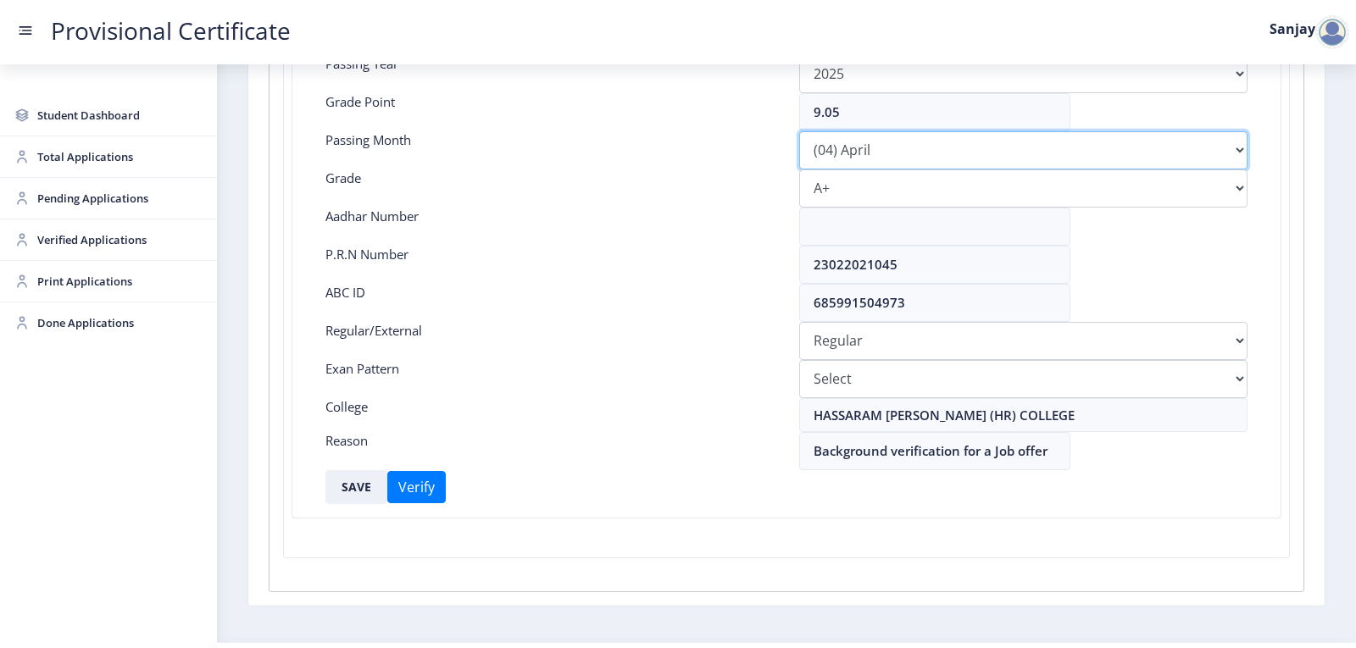
scroll to position [378, 0]
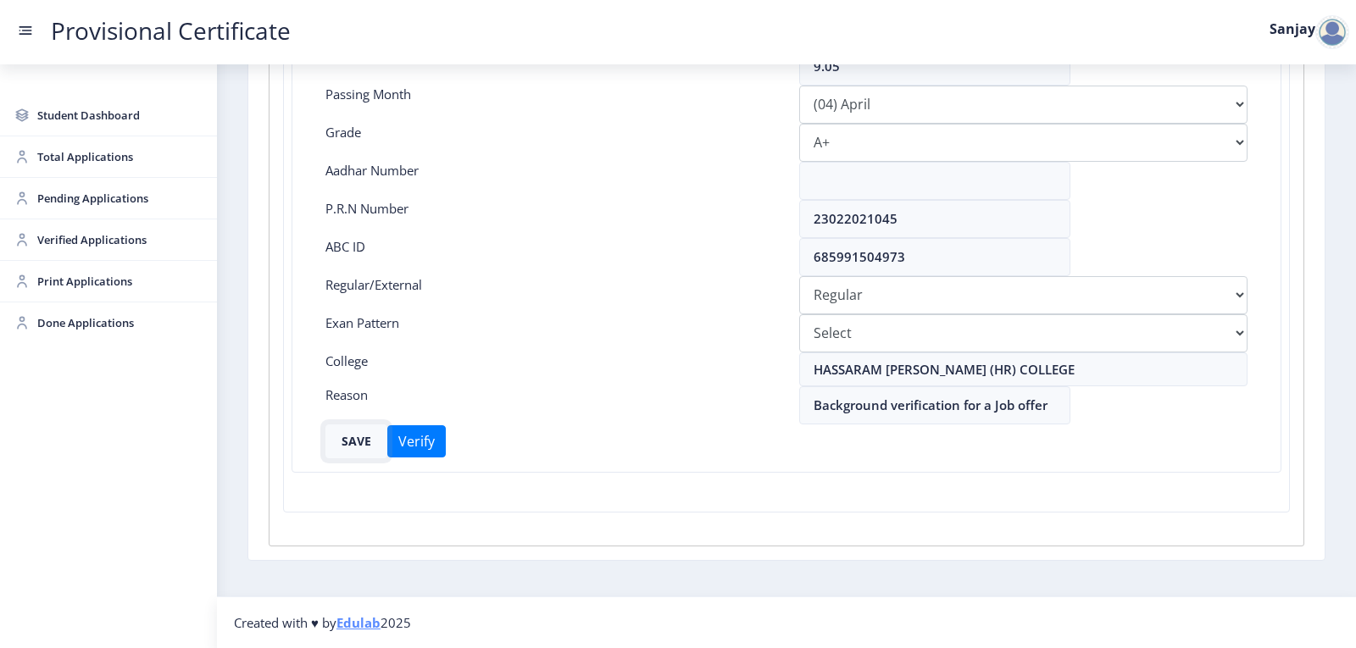
click at [365, 444] on button "SAVE" at bounding box center [356, 442] width 62 height 34
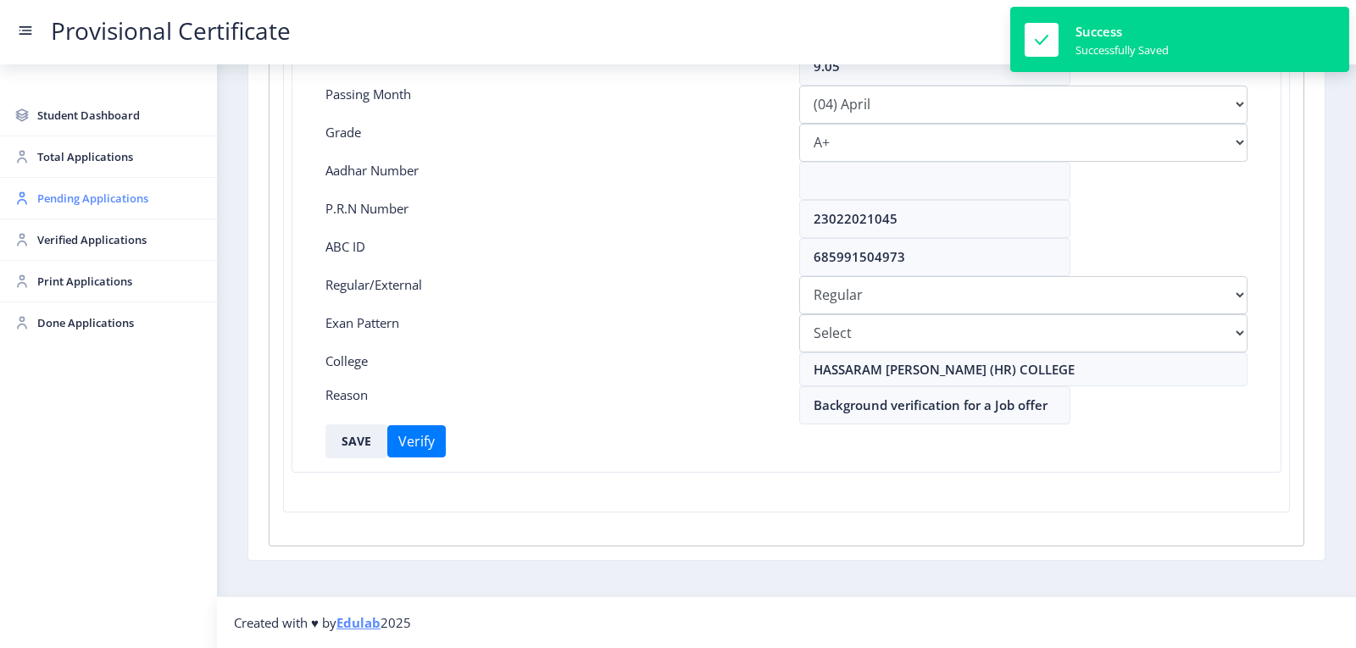
click at [64, 195] on span "Pending Applications" at bounding box center [120, 198] width 166 height 20
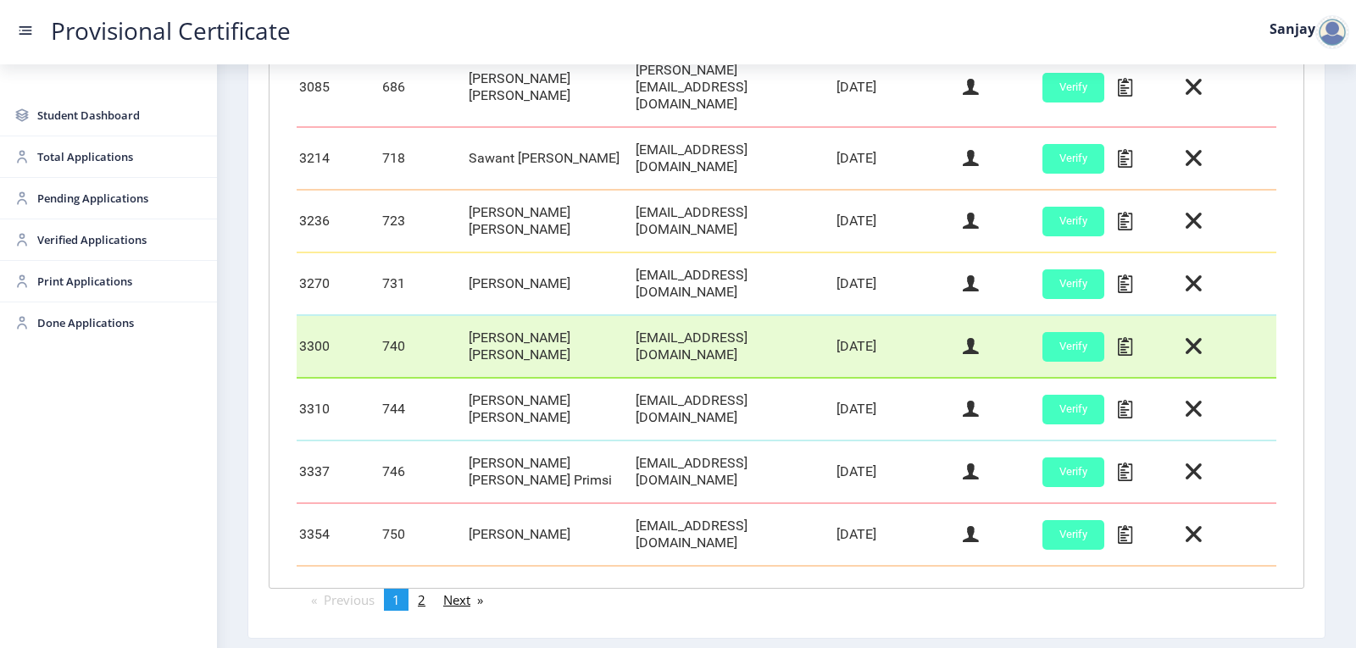
scroll to position [726, 0]
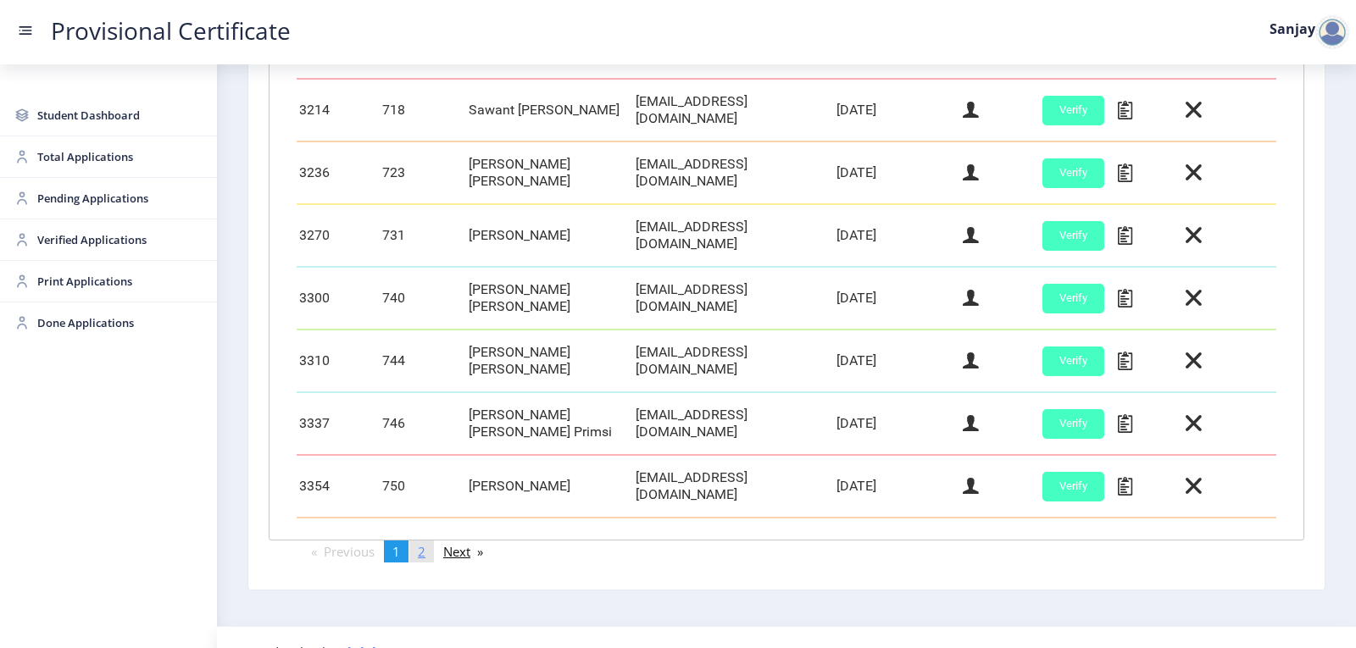
click at [433, 541] on link "page 2" at bounding box center [421, 552] width 25 height 22
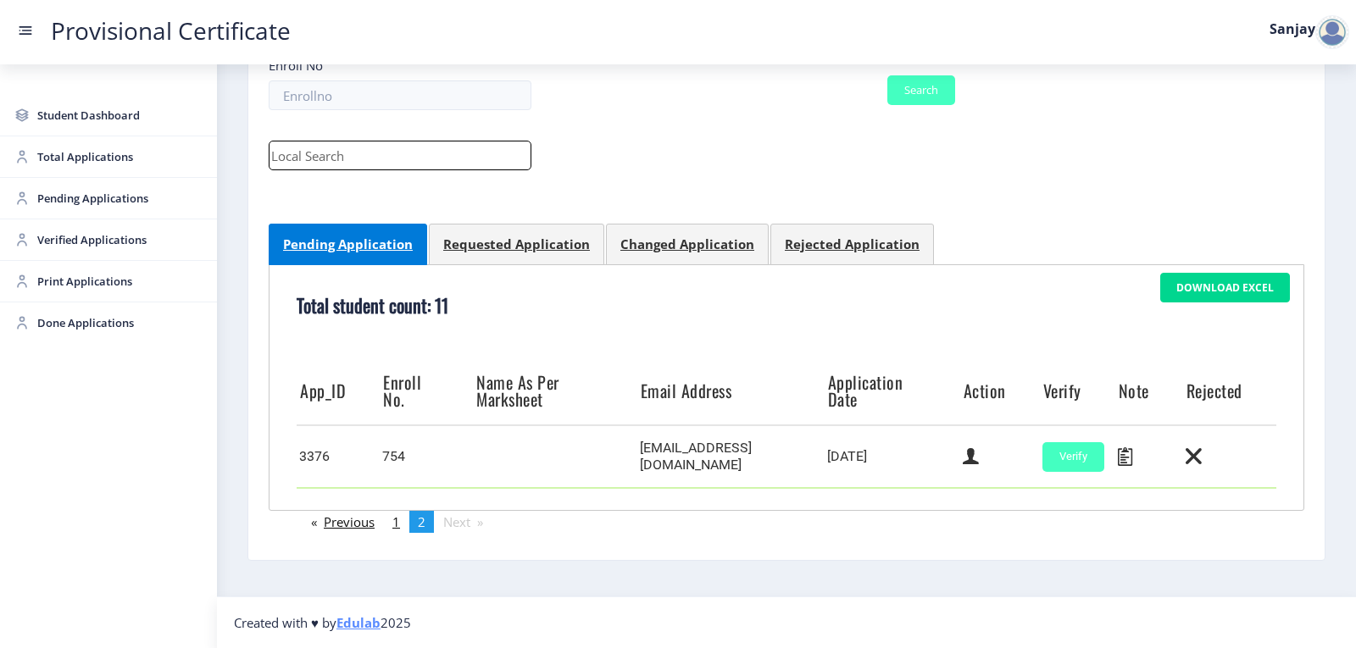
scroll to position [170, 0]
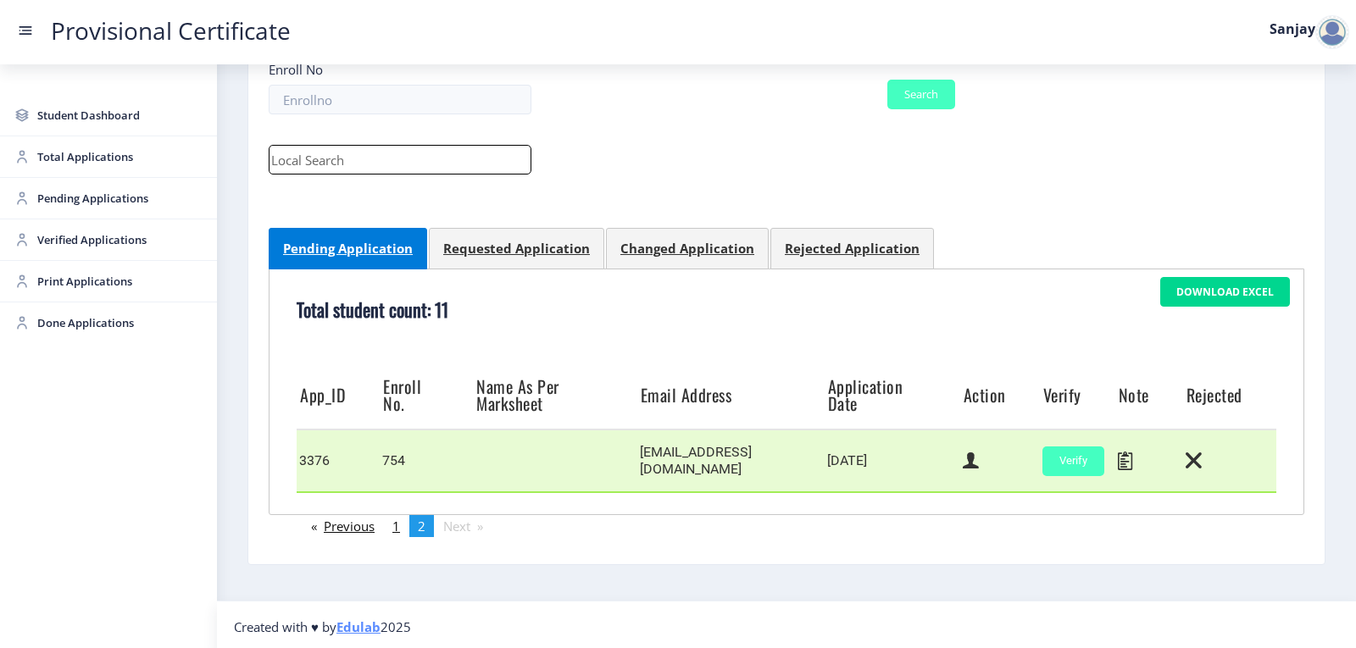
click at [975, 455] on td at bounding box center [1000, 461] width 80 height 63
click at [963, 461] on icon at bounding box center [971, 461] width 16 height 22
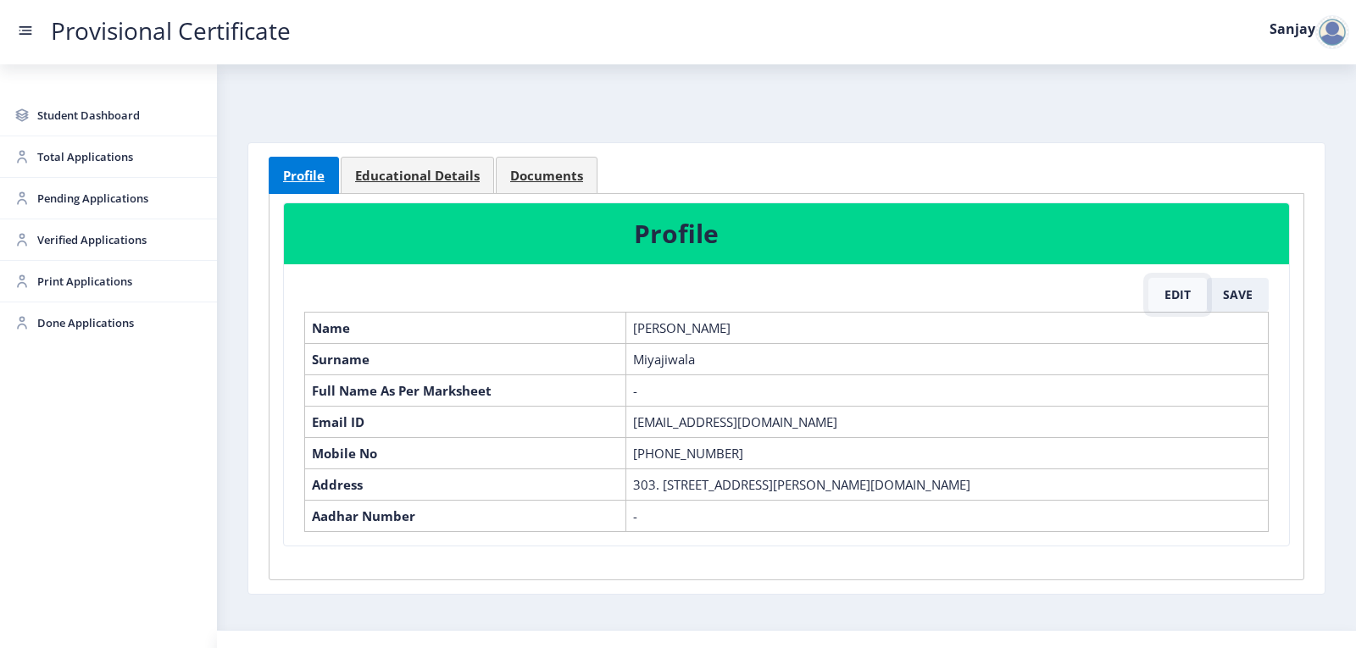
drag, startPoint x: 1175, startPoint y: 297, endPoint x: 1179, endPoint y: 305, distance: 9.1
click at [1174, 297] on button "Edit" at bounding box center [1177, 295] width 58 height 34
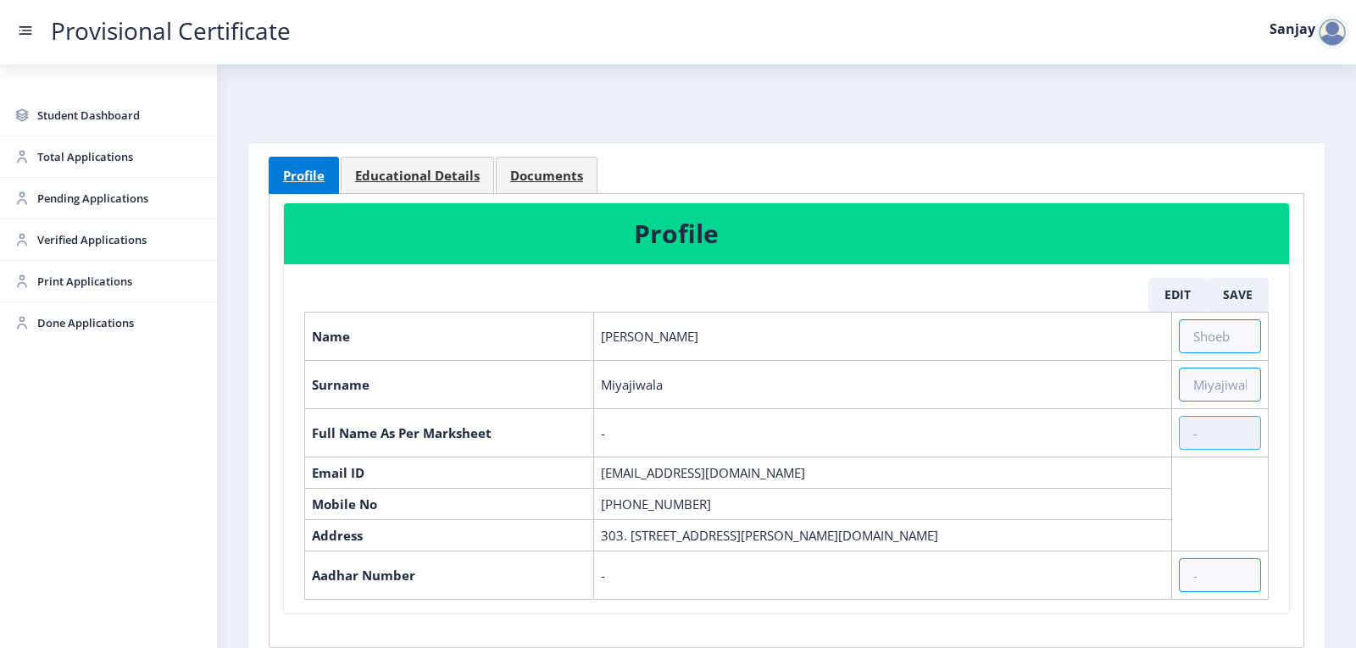
click at [1215, 441] on input "text" at bounding box center [1220, 433] width 82 height 34
drag, startPoint x: 601, startPoint y: 339, endPoint x: 672, endPoint y: 341, distance: 71.2
click at [672, 341] on td "[PERSON_NAME]" at bounding box center [883, 336] width 578 height 48
copy td "[PERSON_NAME]"
click at [1212, 424] on input "text" at bounding box center [1220, 433] width 82 height 34
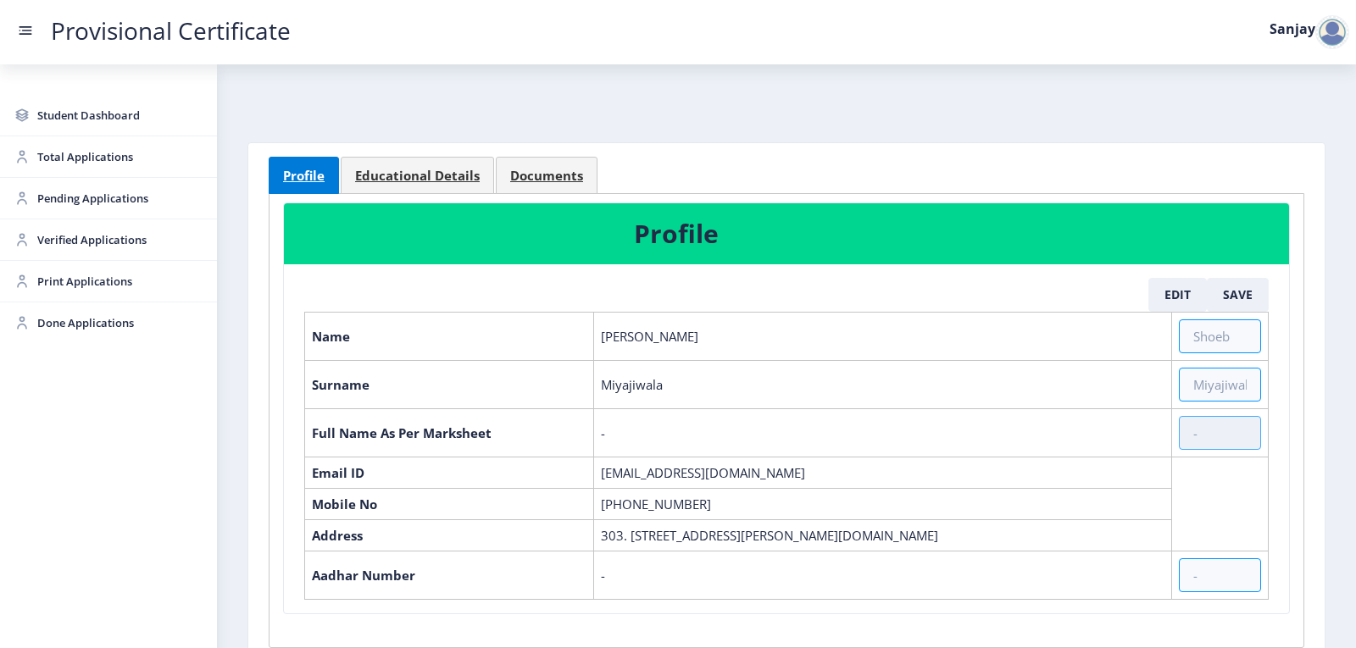
paste input "[PERSON_NAME]"
drag, startPoint x: 601, startPoint y: 378, endPoint x: 689, endPoint y: 384, distance: 88.3
click at [689, 384] on td "Miyajiwala" at bounding box center [883, 384] width 578 height 48
copy td "Miyajiwala"
click at [1235, 434] on input "[PERSON_NAME]" at bounding box center [1220, 433] width 82 height 34
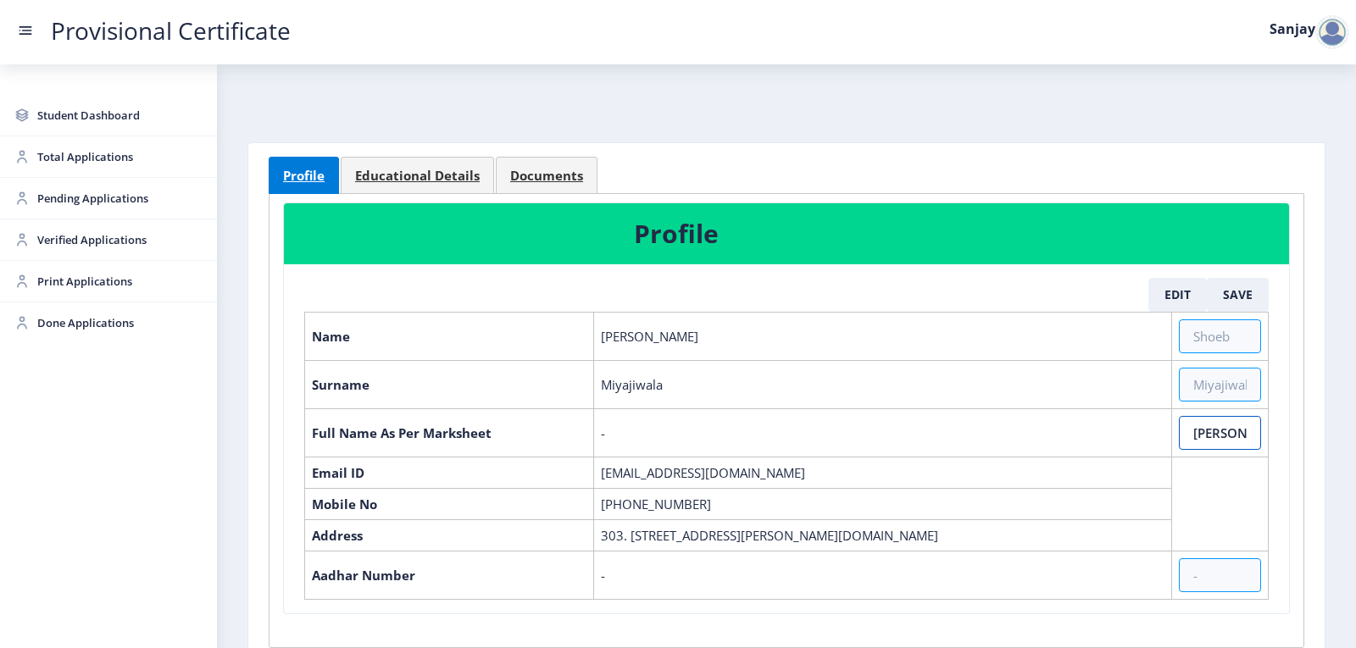
paste input "Miyajiwala"
type input "[PERSON_NAME]"
click at [1252, 291] on button "Save" at bounding box center [1238, 295] width 62 height 34
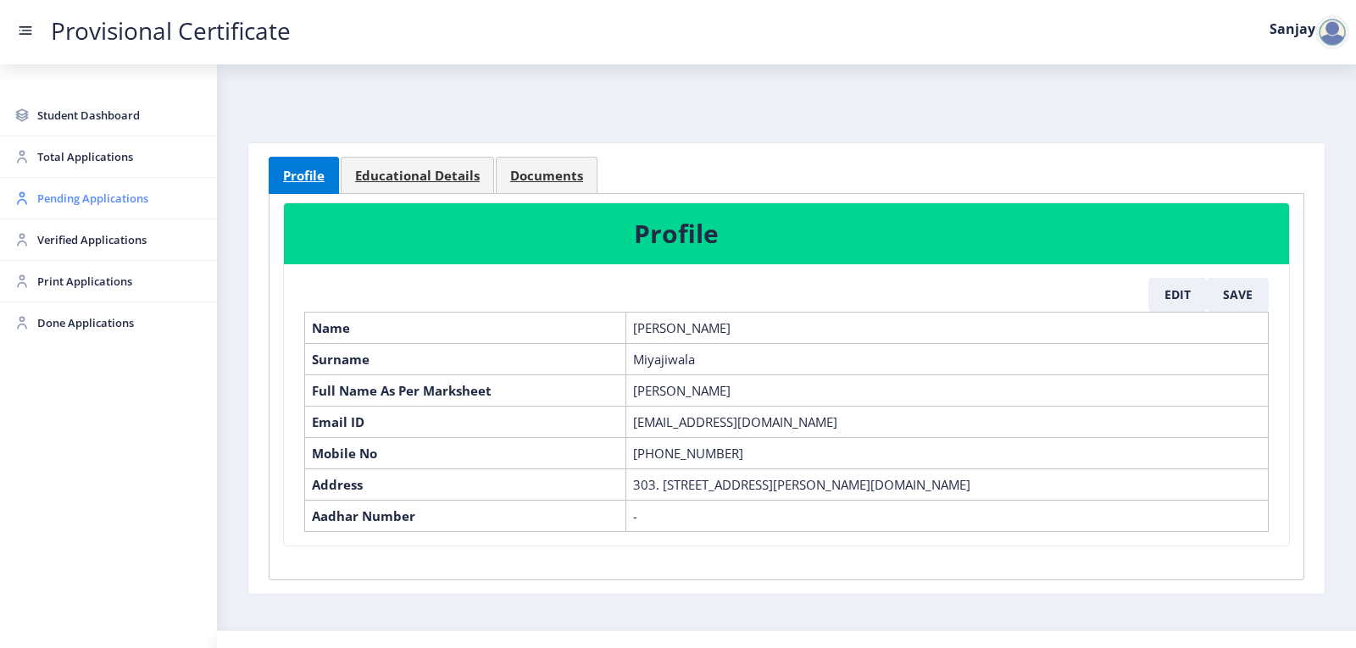
click at [98, 196] on span "Pending Applications" at bounding box center [120, 198] width 166 height 20
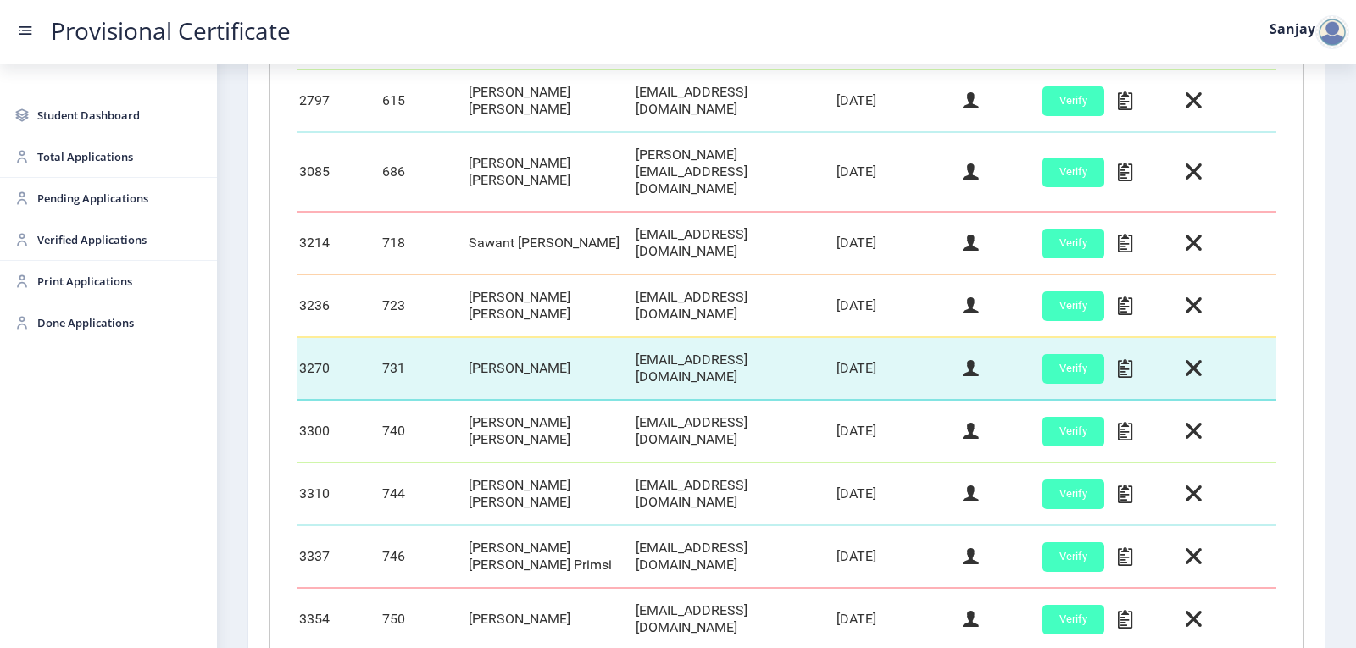
scroll to position [726, 0]
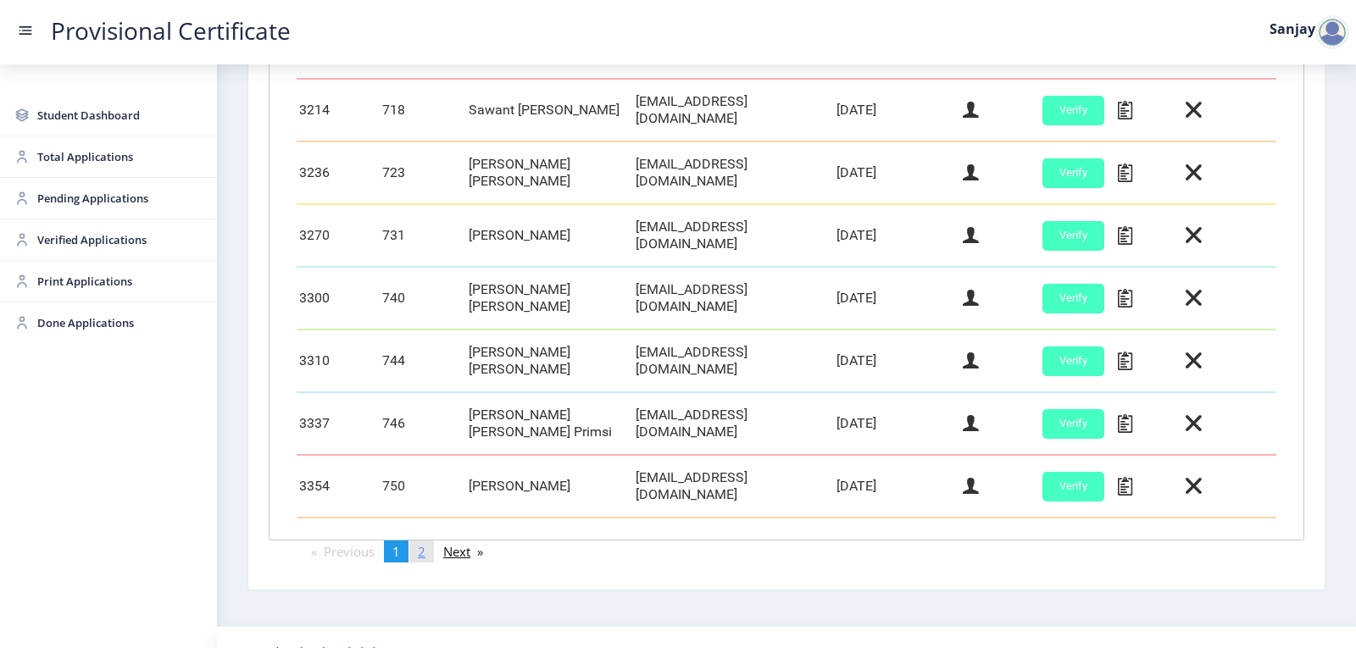
click at [424, 543] on span "2" at bounding box center [422, 551] width 8 height 17
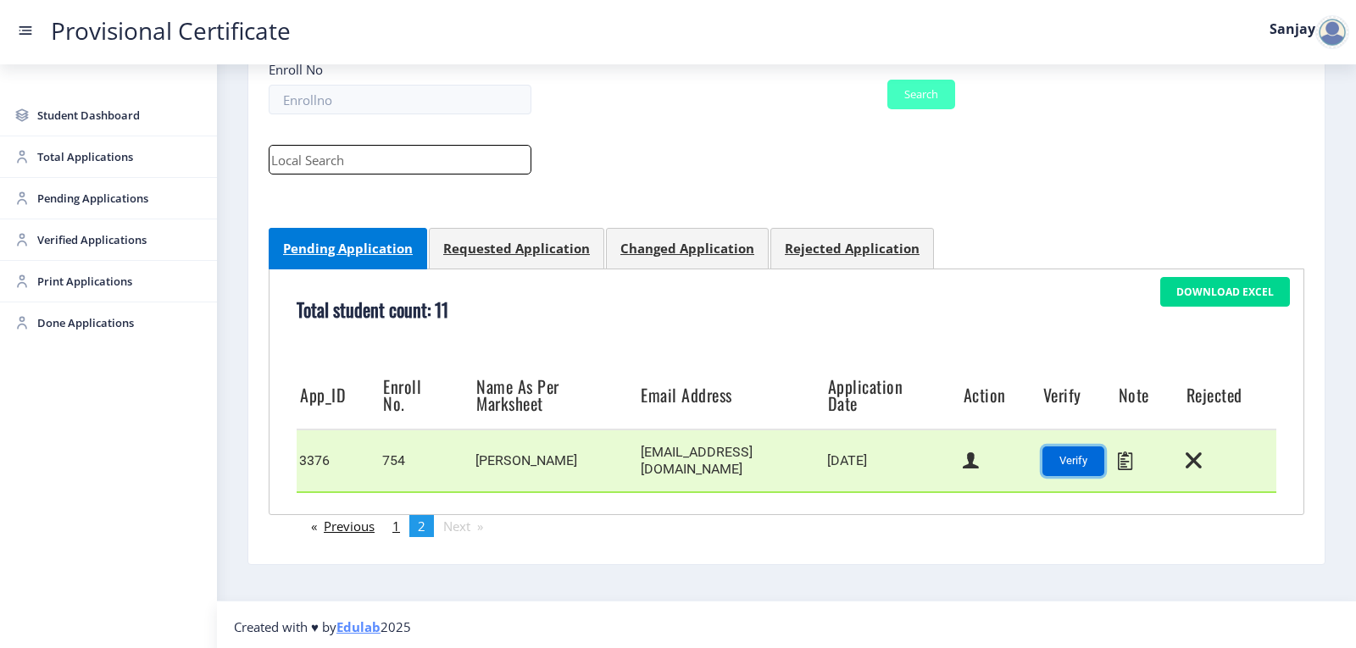
click at [1049, 462] on button "Verify" at bounding box center [1073, 462] width 62 height 30
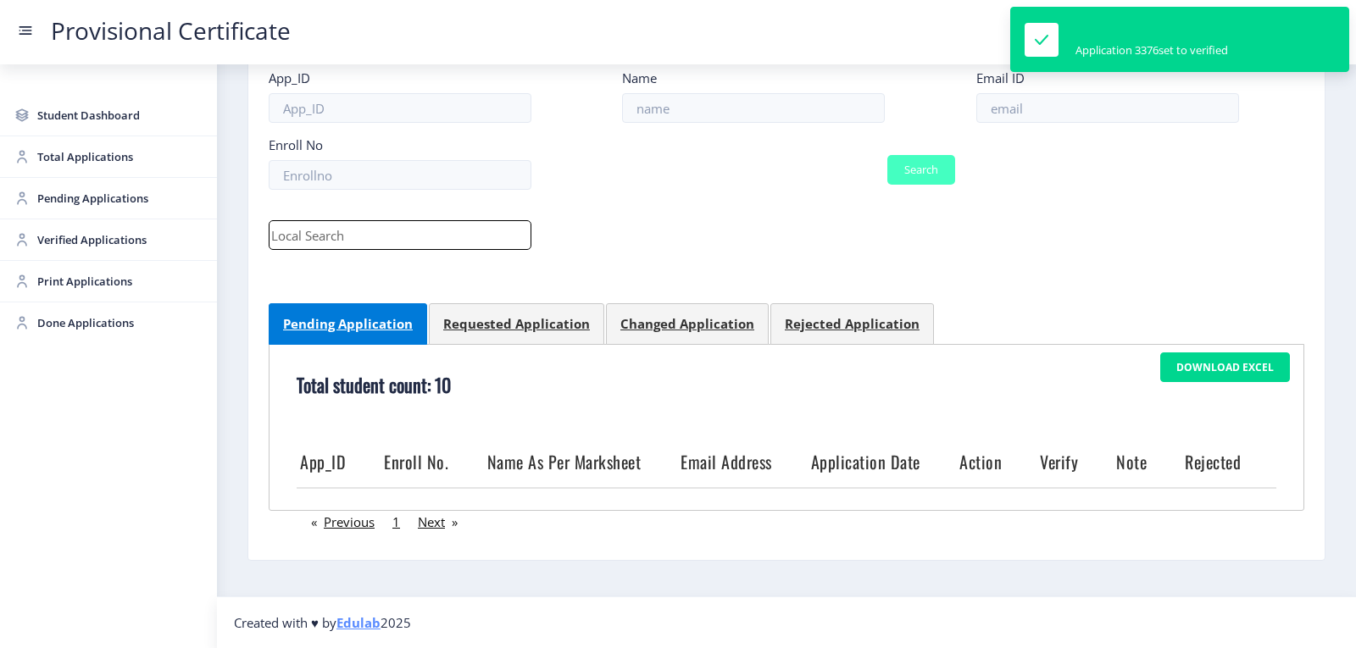
scroll to position [95, 0]
click at [86, 241] on span "Verified Applications" at bounding box center [120, 240] width 166 height 20
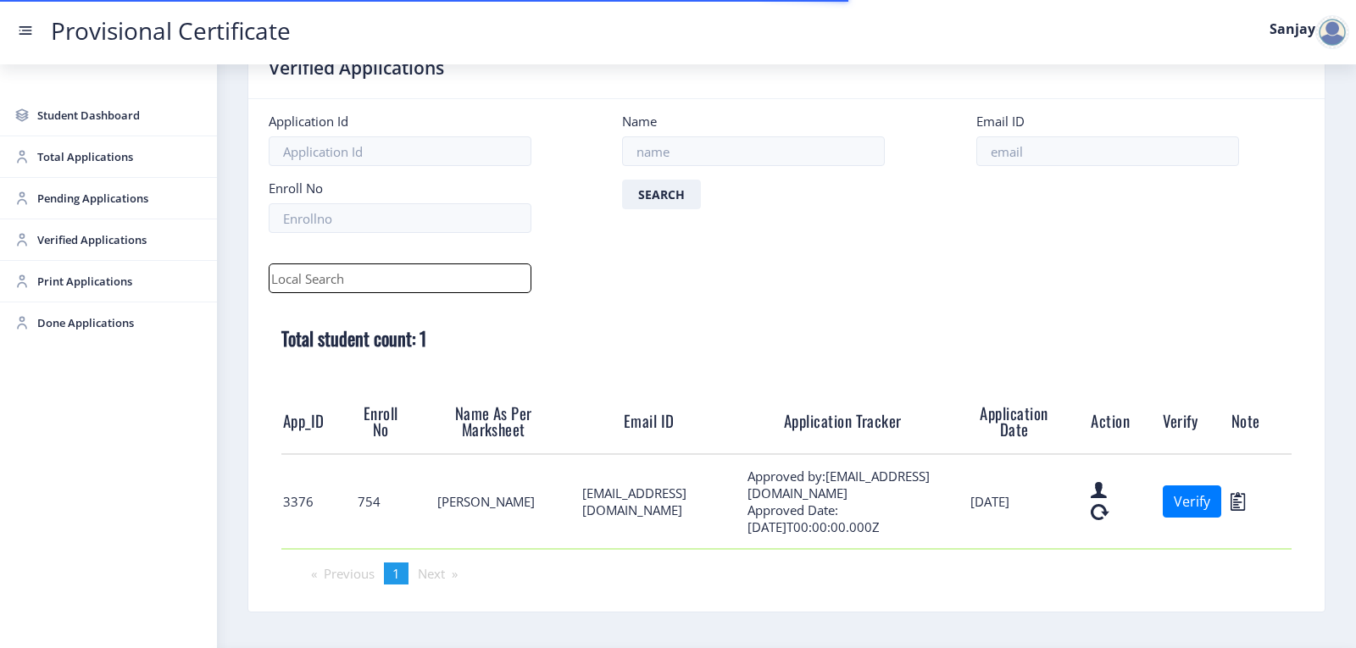
scroll to position [103, 0]
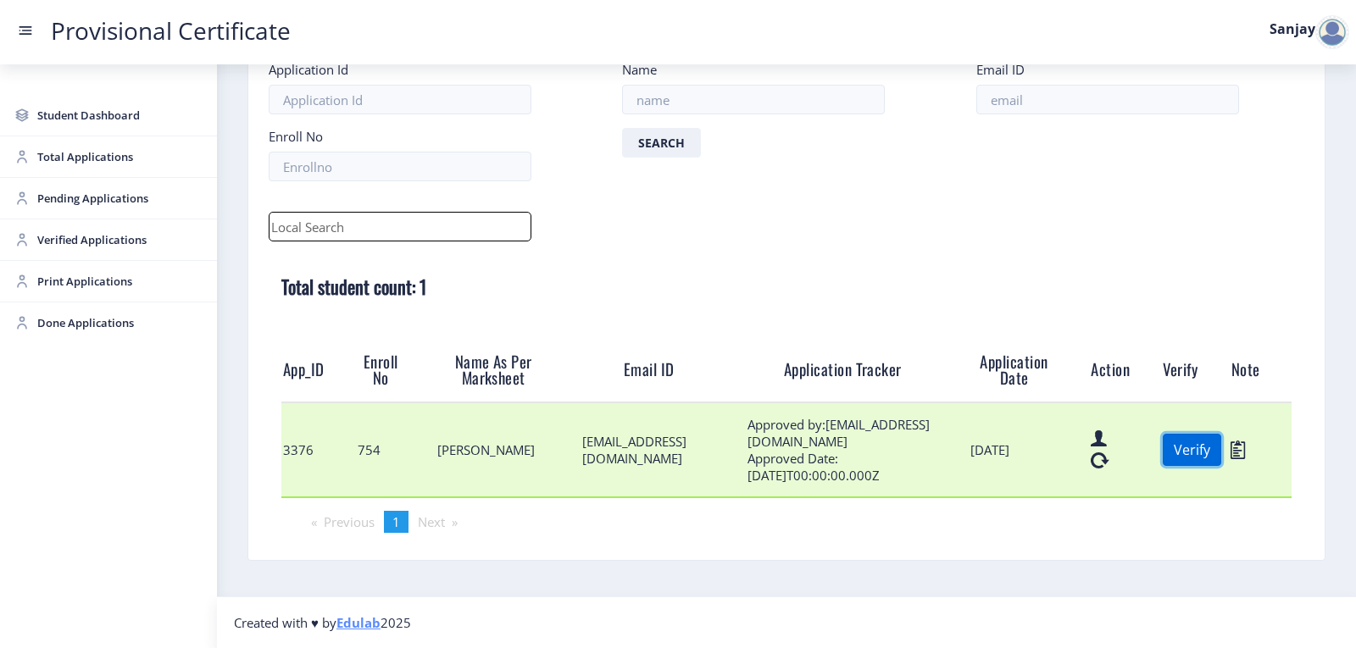
click at [1198, 453] on button "Verify" at bounding box center [1192, 450] width 58 height 32
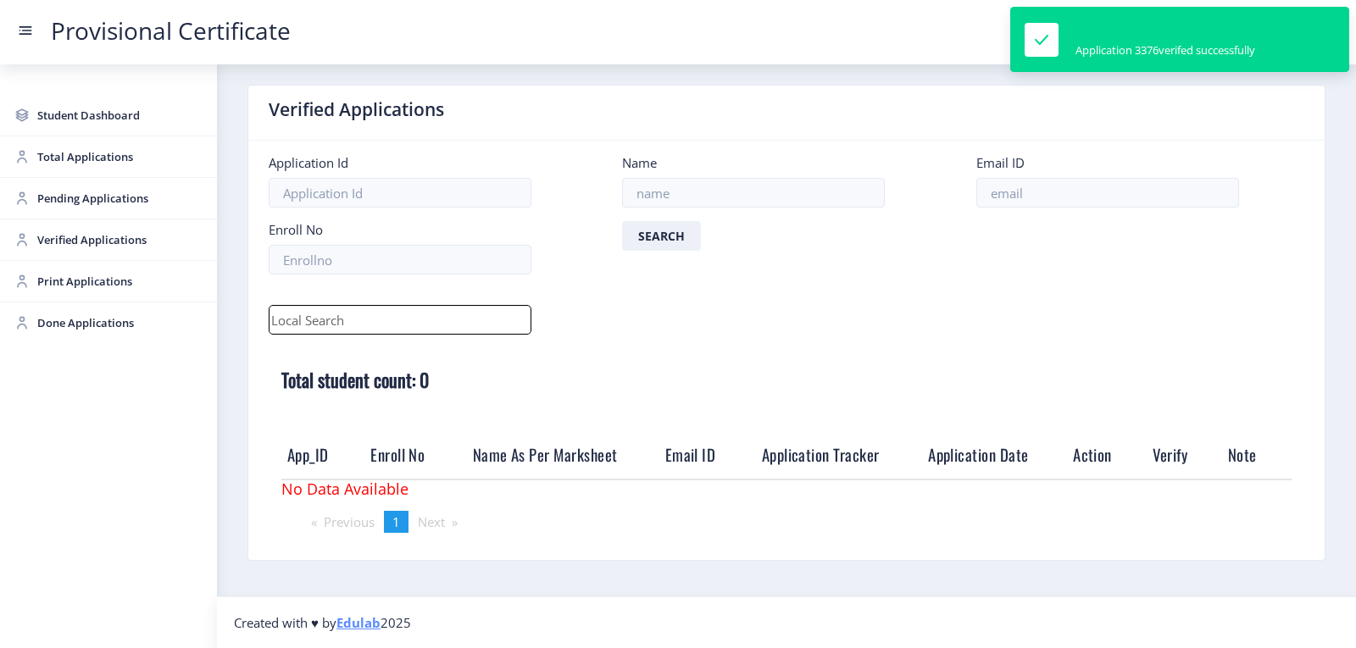
scroll to position [10, 0]
click at [116, 278] on span "Print Applications" at bounding box center [120, 281] width 166 height 20
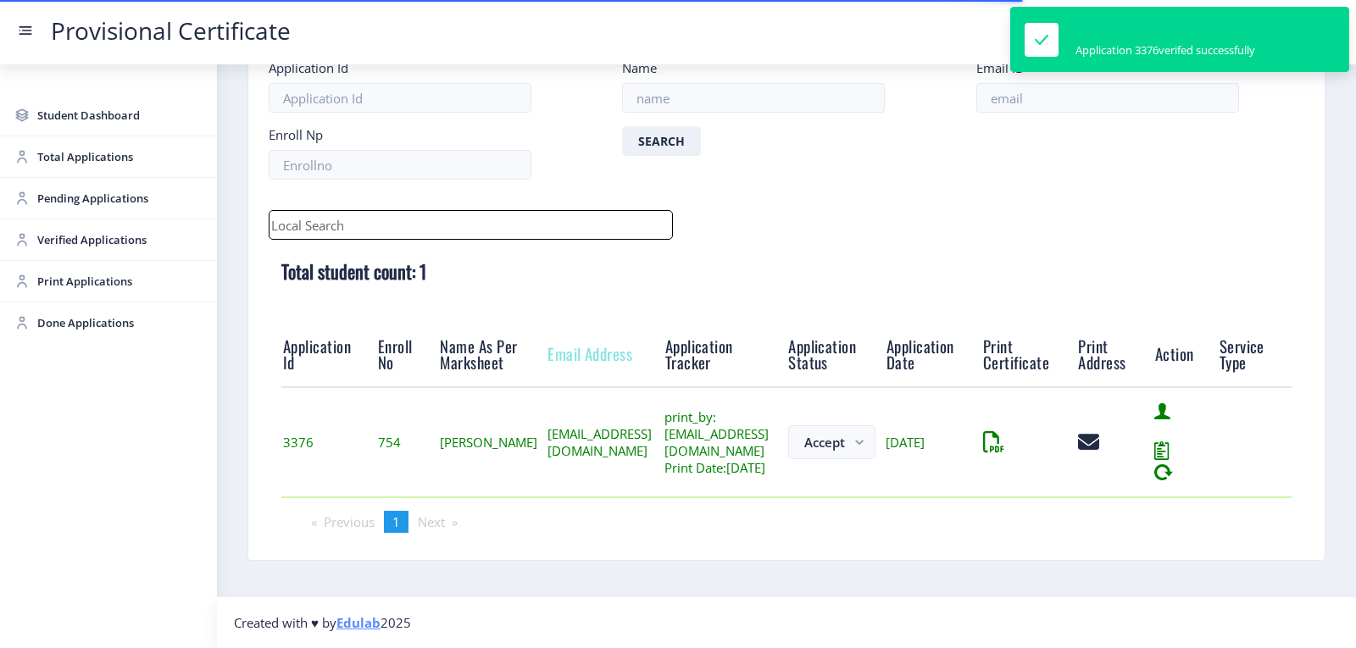
scroll to position [132, 0]
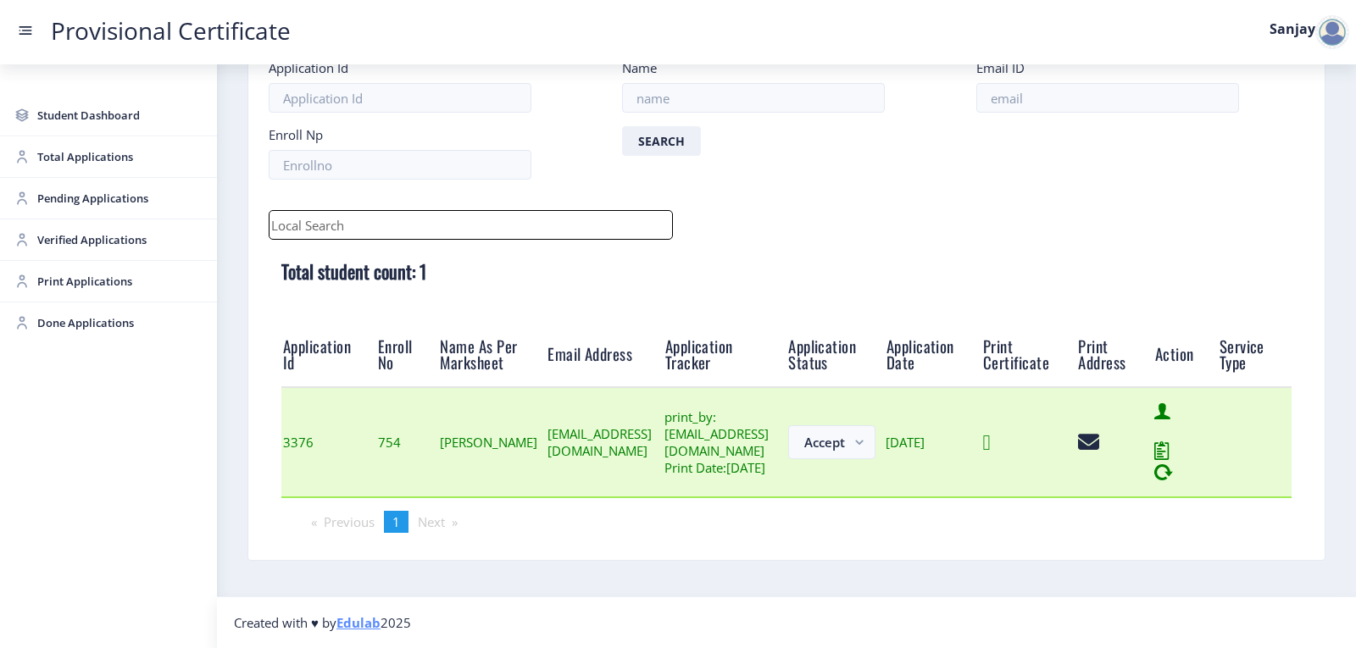
click at [991, 437] on icon at bounding box center [987, 442] width 8 height 21
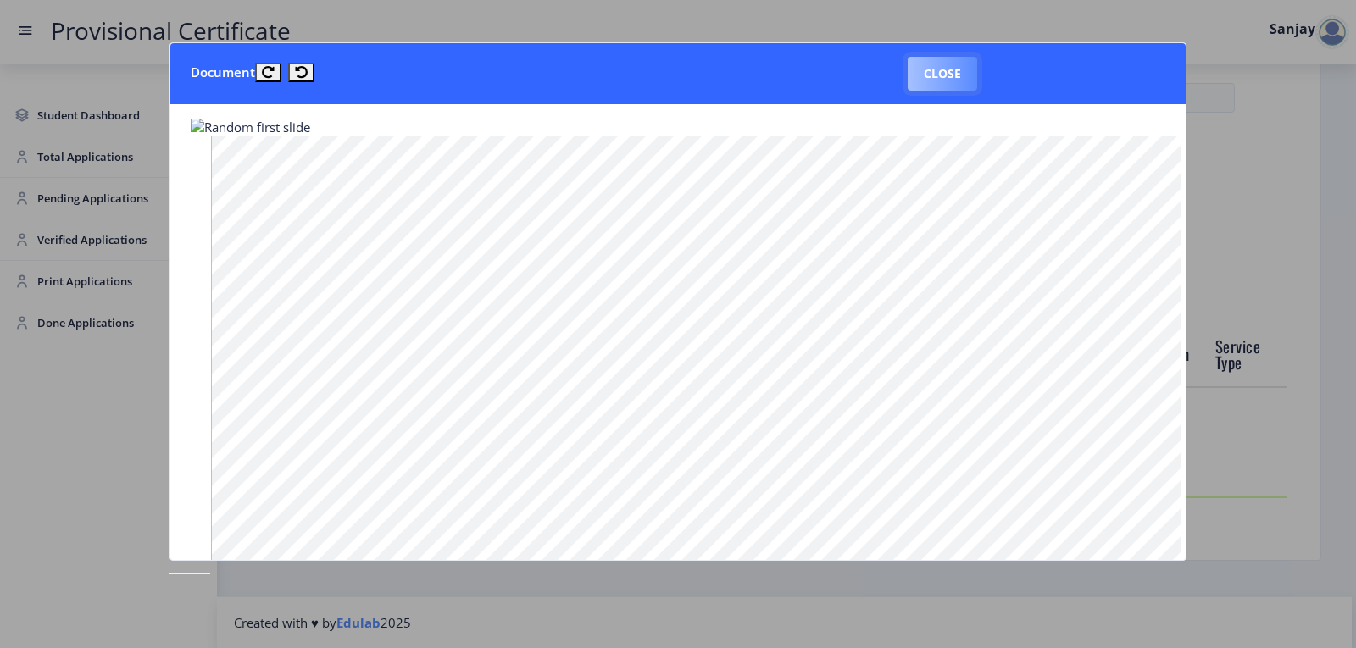
click at [954, 83] on button "Close" at bounding box center [942, 74] width 69 height 34
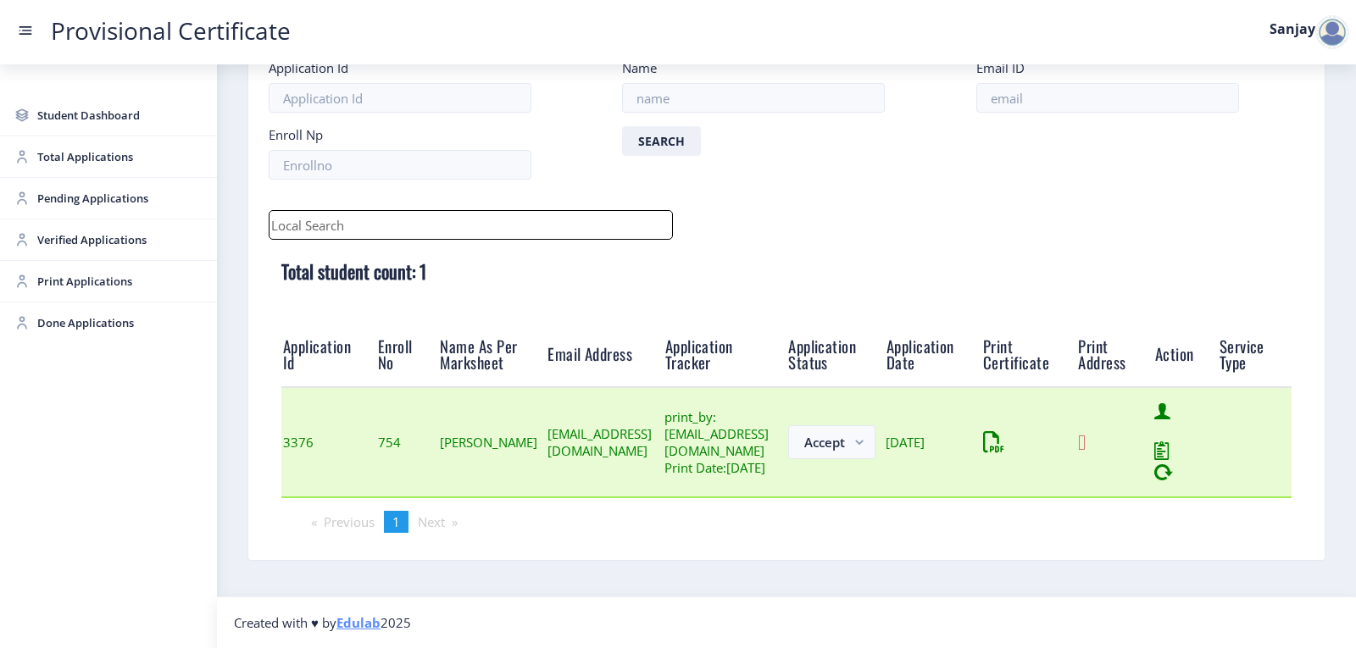
click at [1085, 436] on icon at bounding box center [1082, 442] width 8 height 21
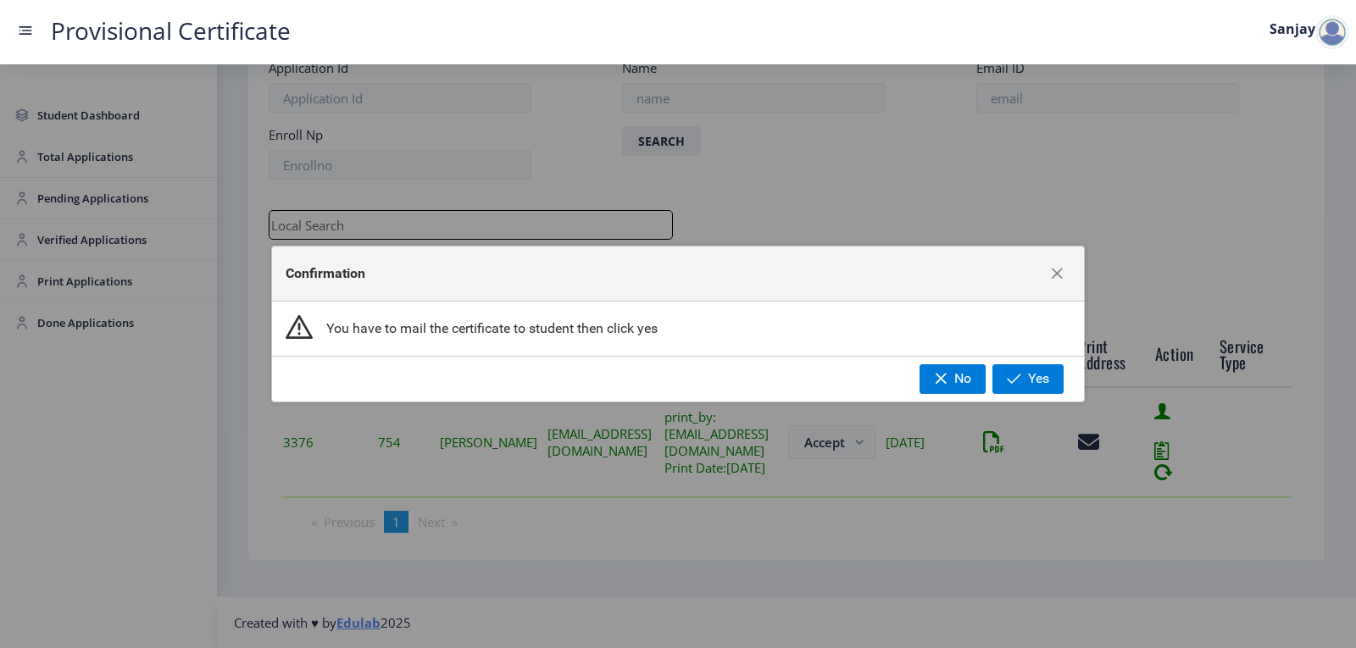
click at [989, 373] on div "No Yes" at bounding box center [678, 378] width 812 height 45
click at [1002, 376] on button "Yes" at bounding box center [1027, 378] width 71 height 29
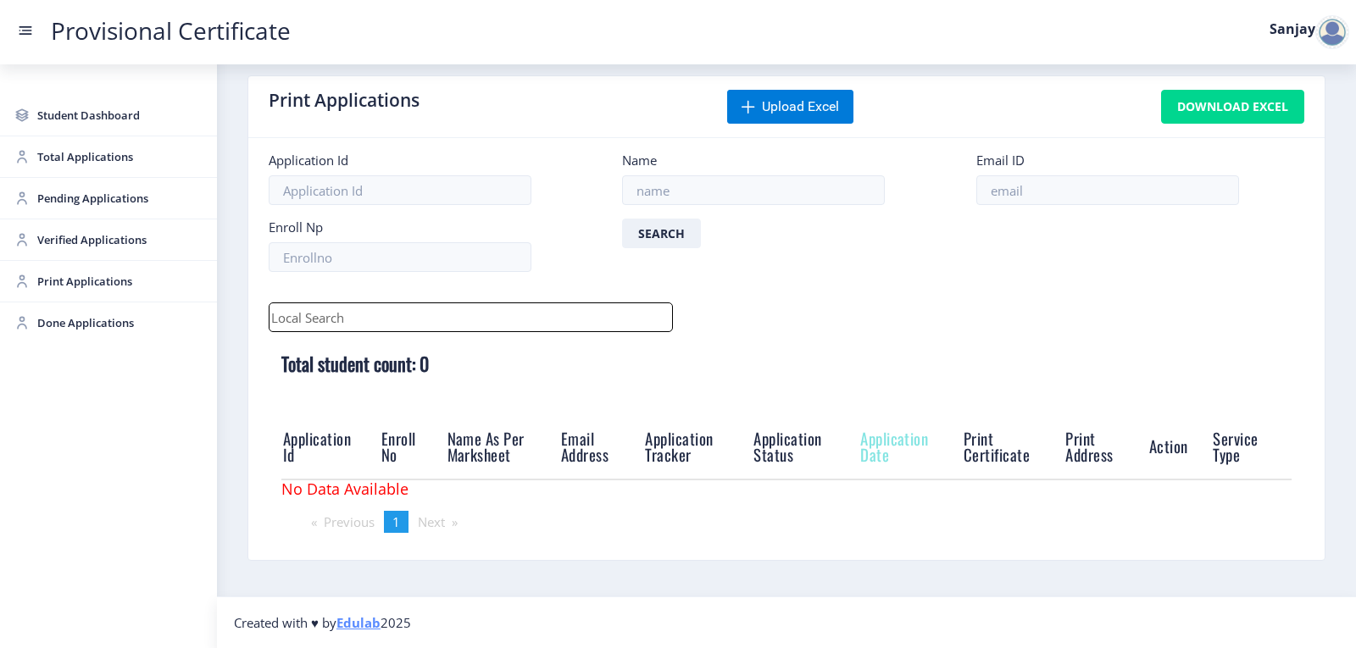
scroll to position [19, 0]
click at [1329, 40] on div at bounding box center [1332, 32] width 34 height 34
click at [1279, 137] on link "Log out" at bounding box center [1288, 123] width 136 height 41
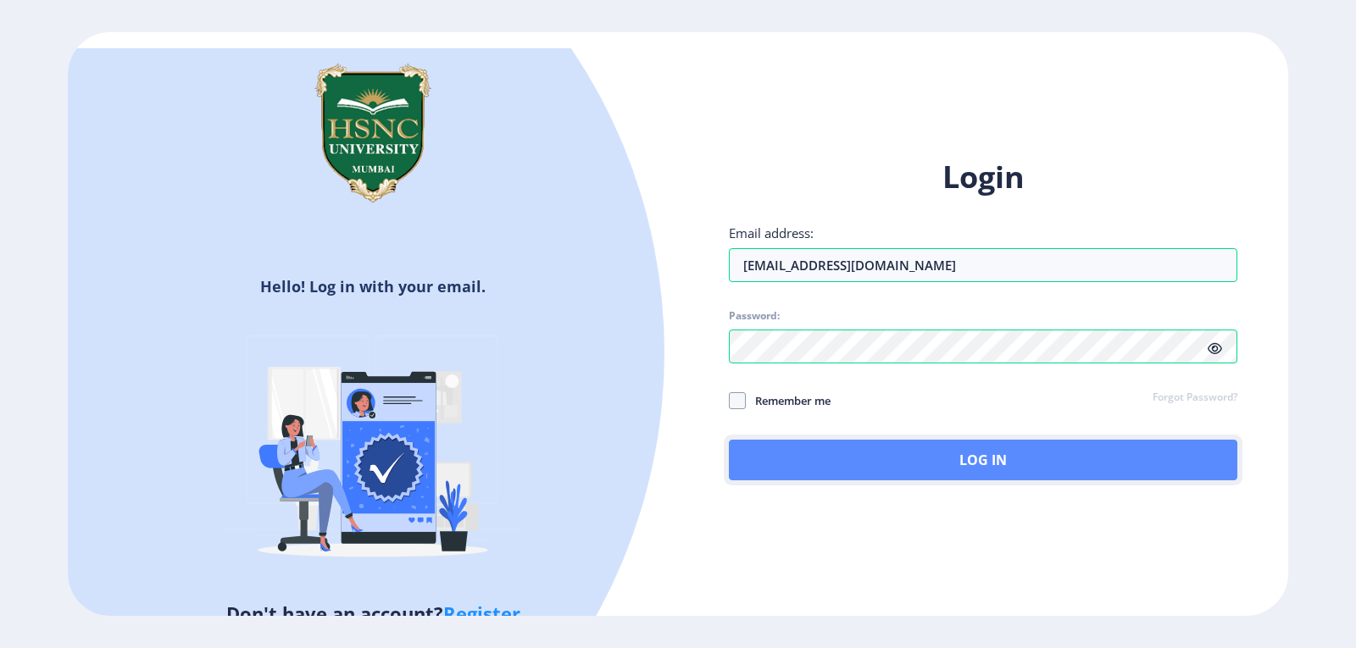
click at [932, 463] on button "Log In" at bounding box center [983, 460] width 508 height 41
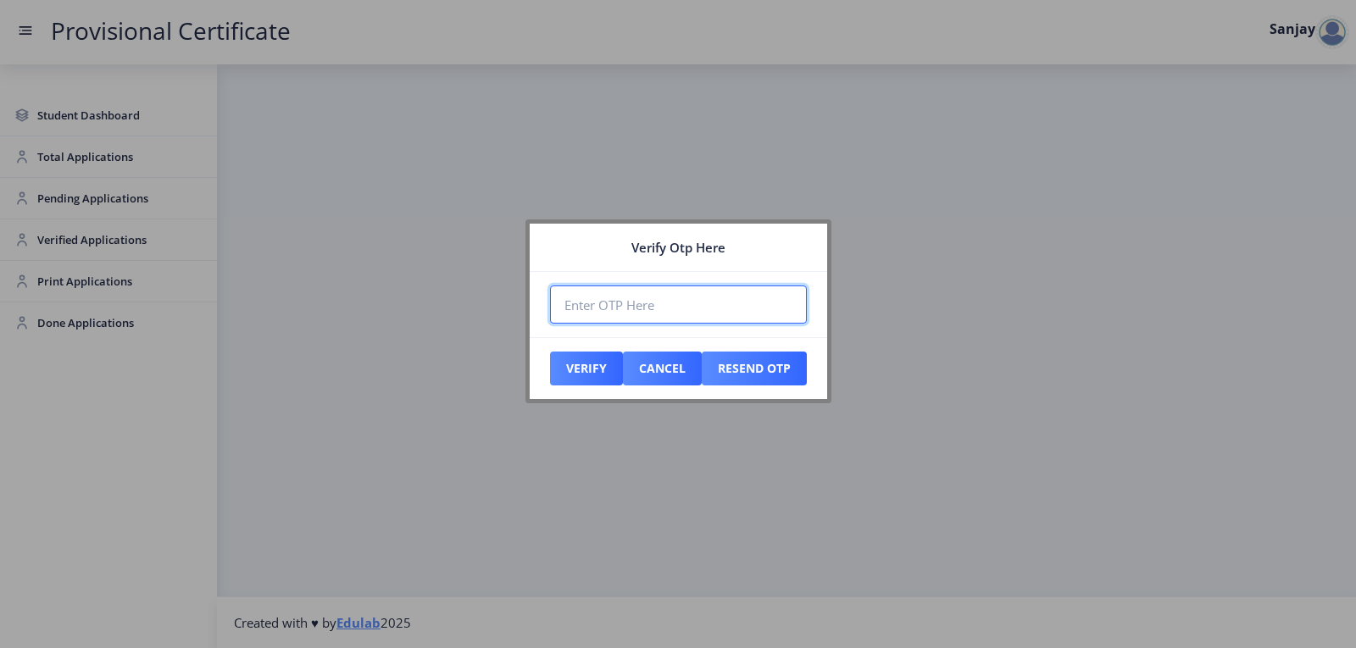
paste input "134501"
type input "134501"
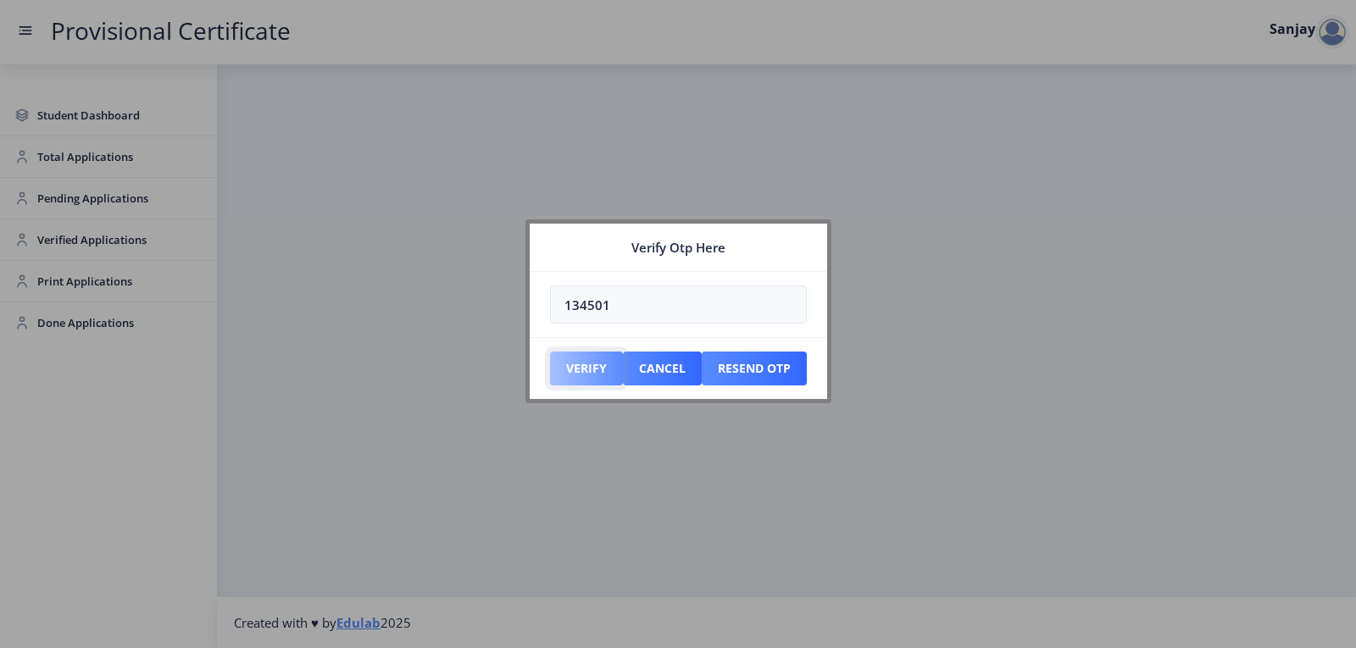
click at [577, 358] on button "Verify" at bounding box center [586, 369] width 73 height 34
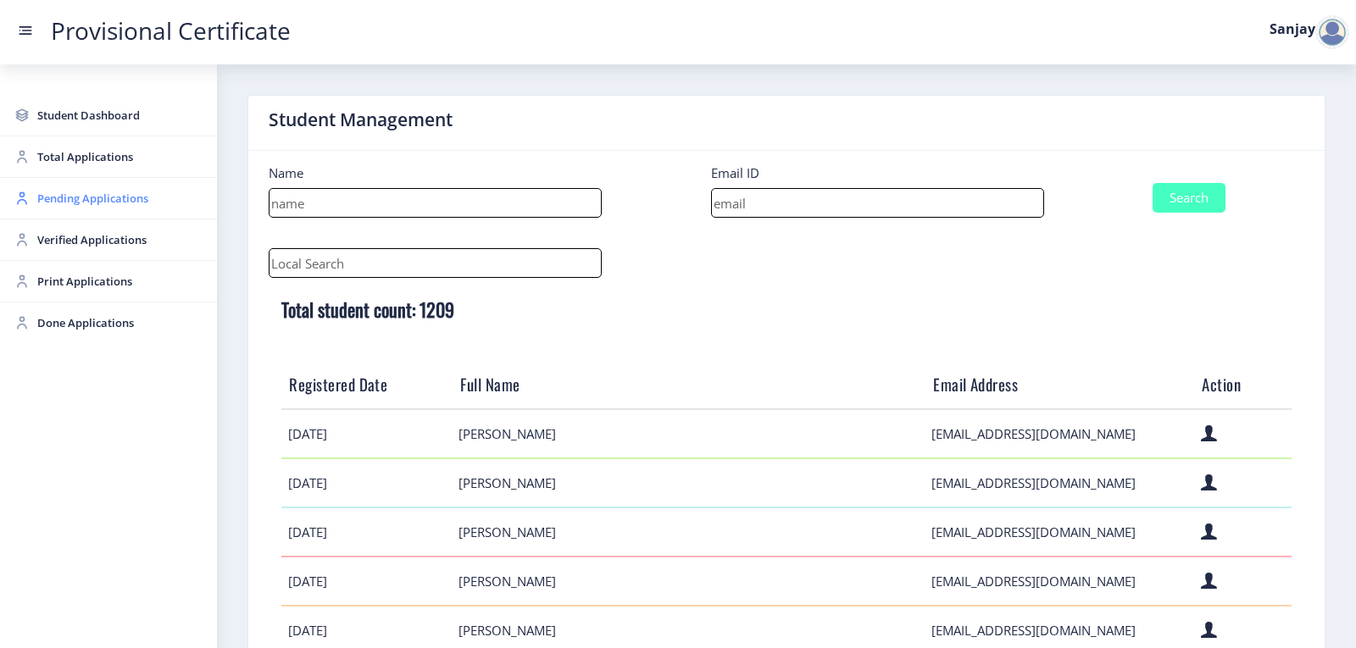
click at [77, 196] on span "Pending Applications" at bounding box center [120, 198] width 166 height 20
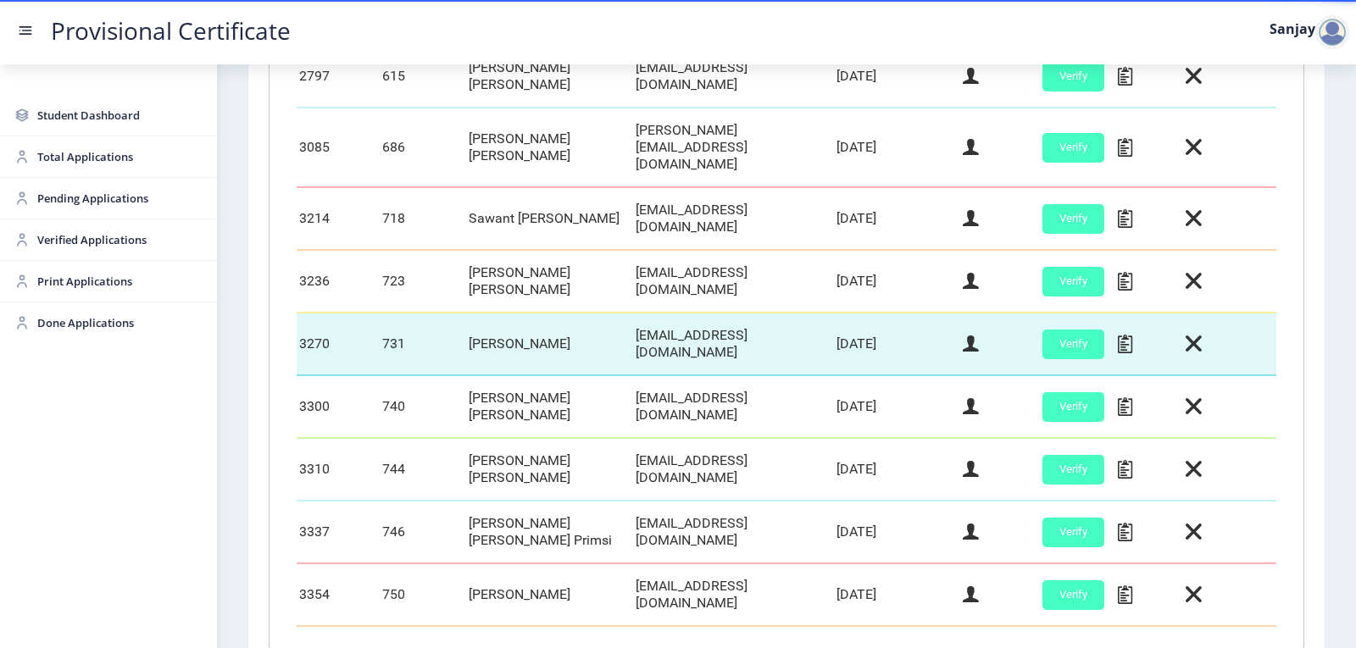
scroll to position [726, 0]
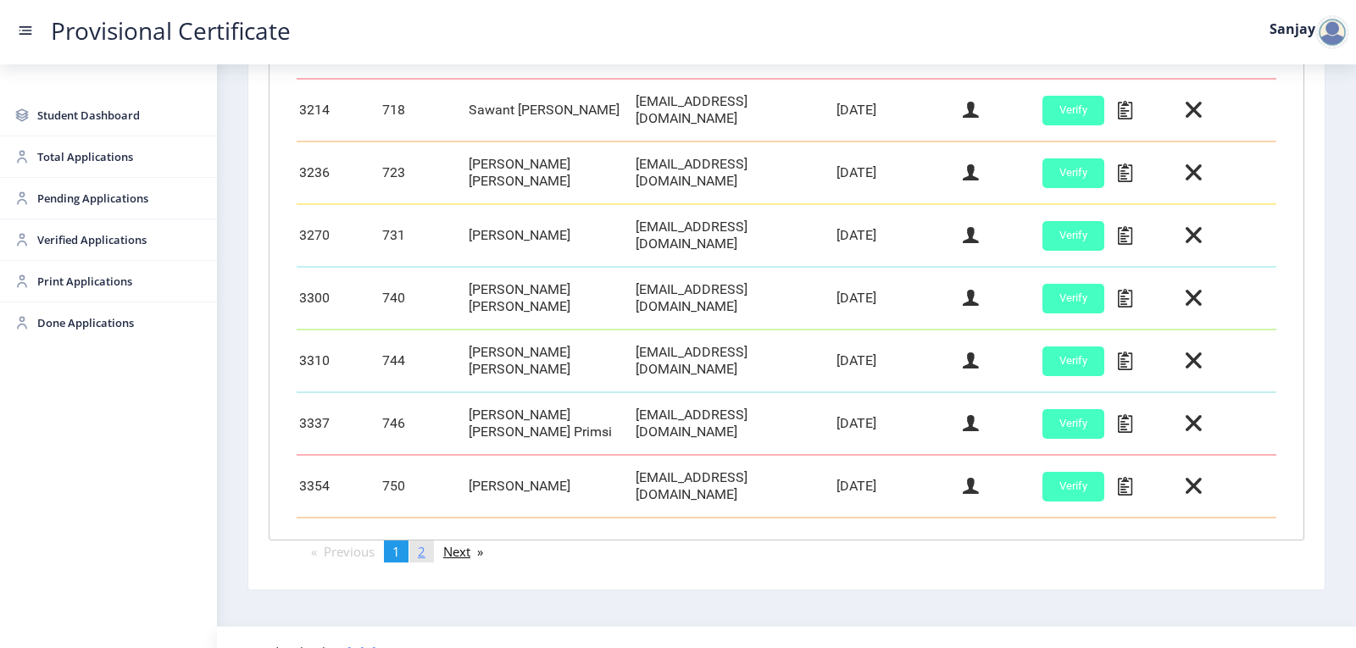
click at [434, 541] on link "page 2" at bounding box center [421, 552] width 25 height 22
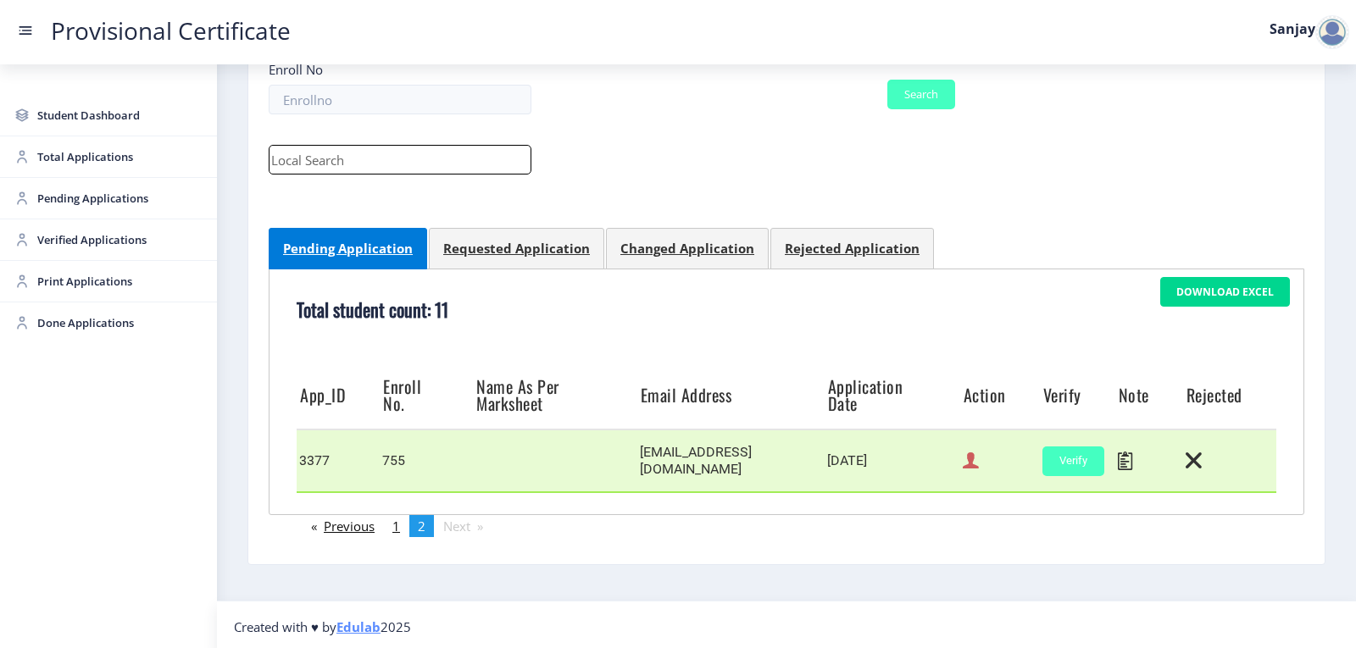
click at [966, 458] on icon at bounding box center [971, 461] width 16 height 22
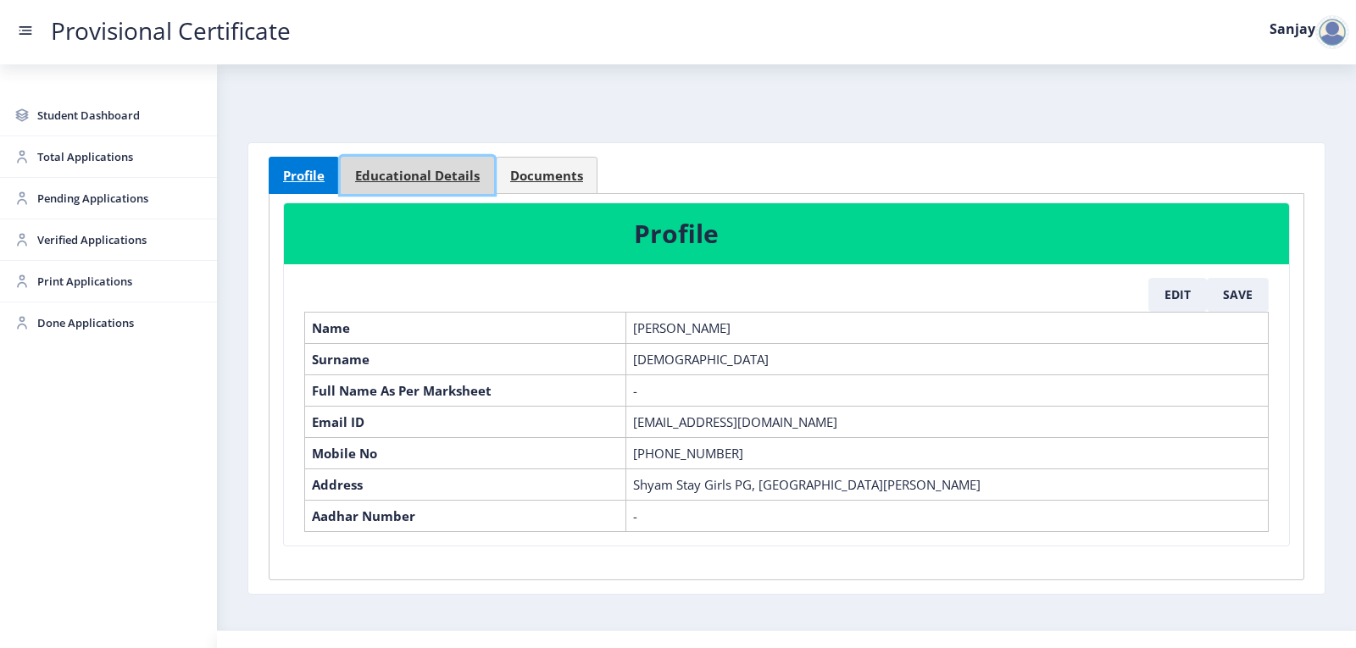
click at [413, 170] on span "Educational Details" at bounding box center [417, 175] width 125 height 13
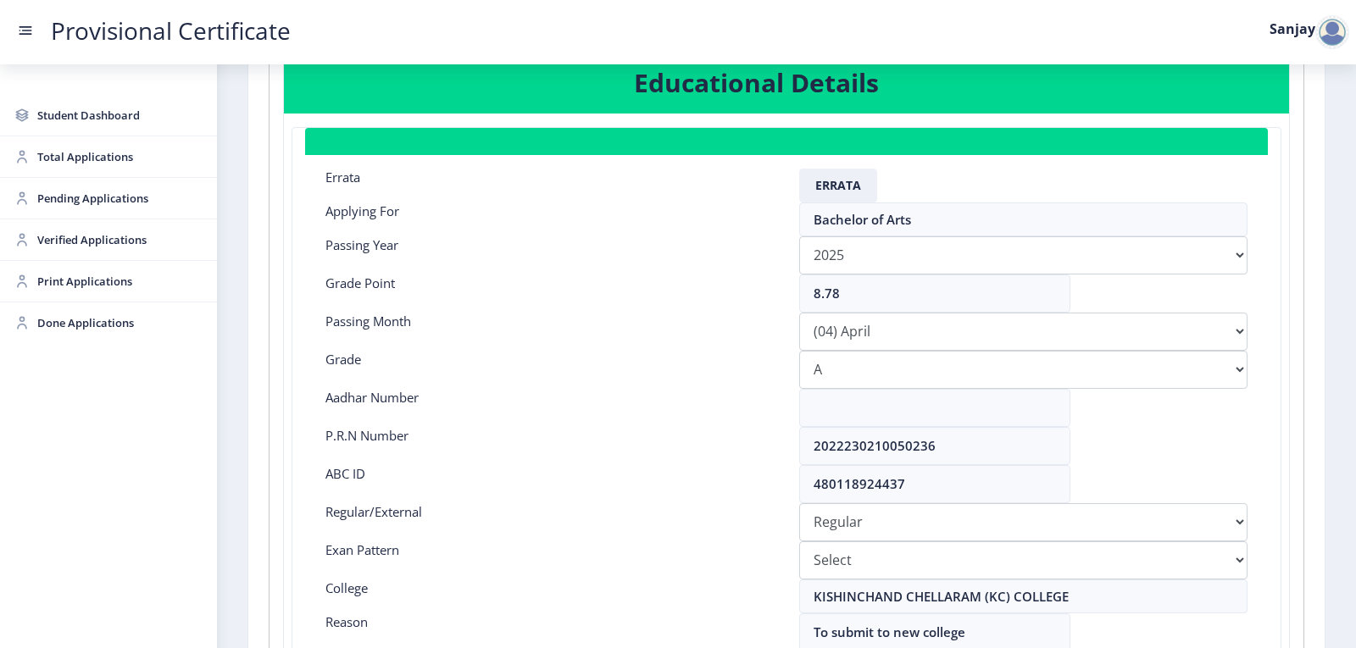
scroll to position [169, 0]
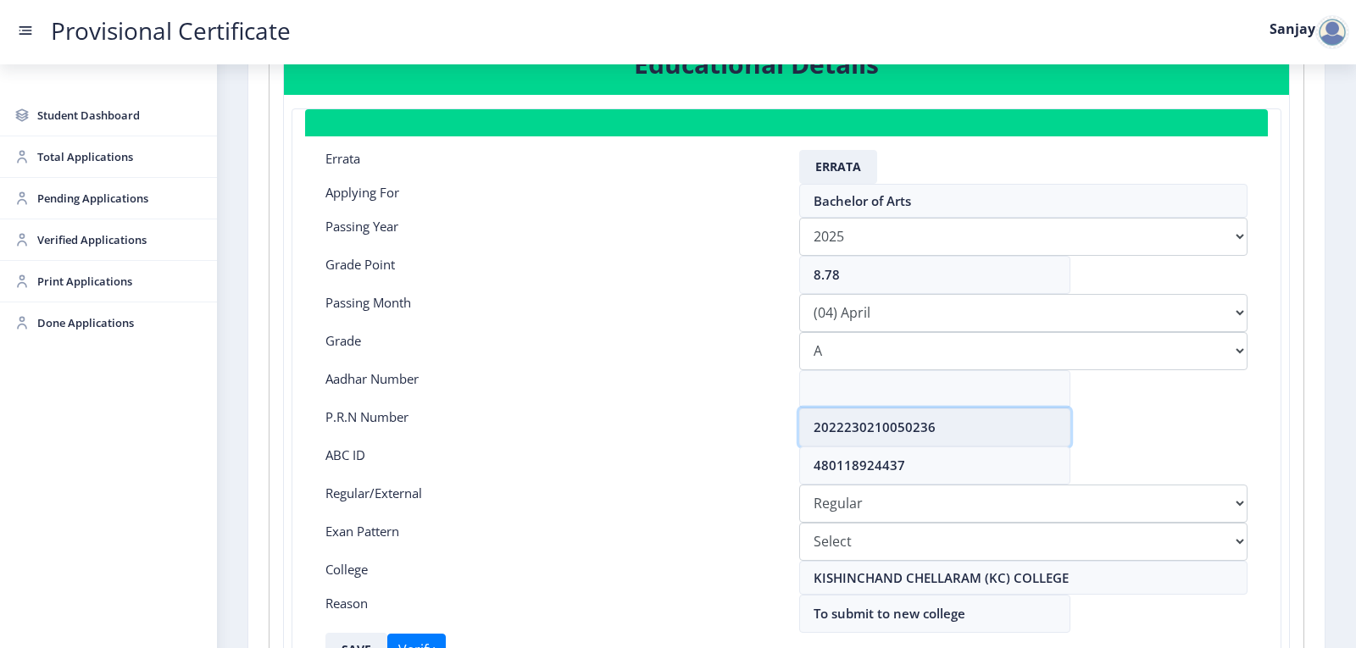
drag, startPoint x: 813, startPoint y: 428, endPoint x: 992, endPoint y: 428, distance: 178.8
click at [992, 428] on input "2022230210050236" at bounding box center [934, 427] width 271 height 38
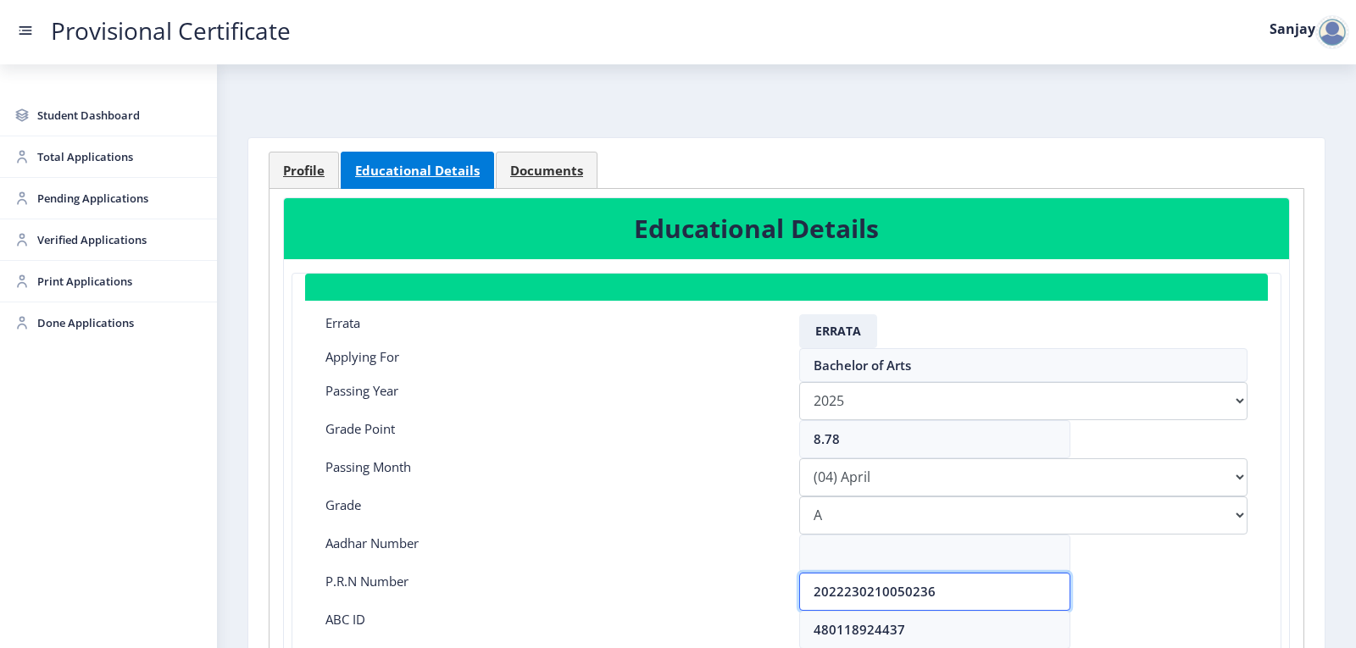
scroll to position [0, 0]
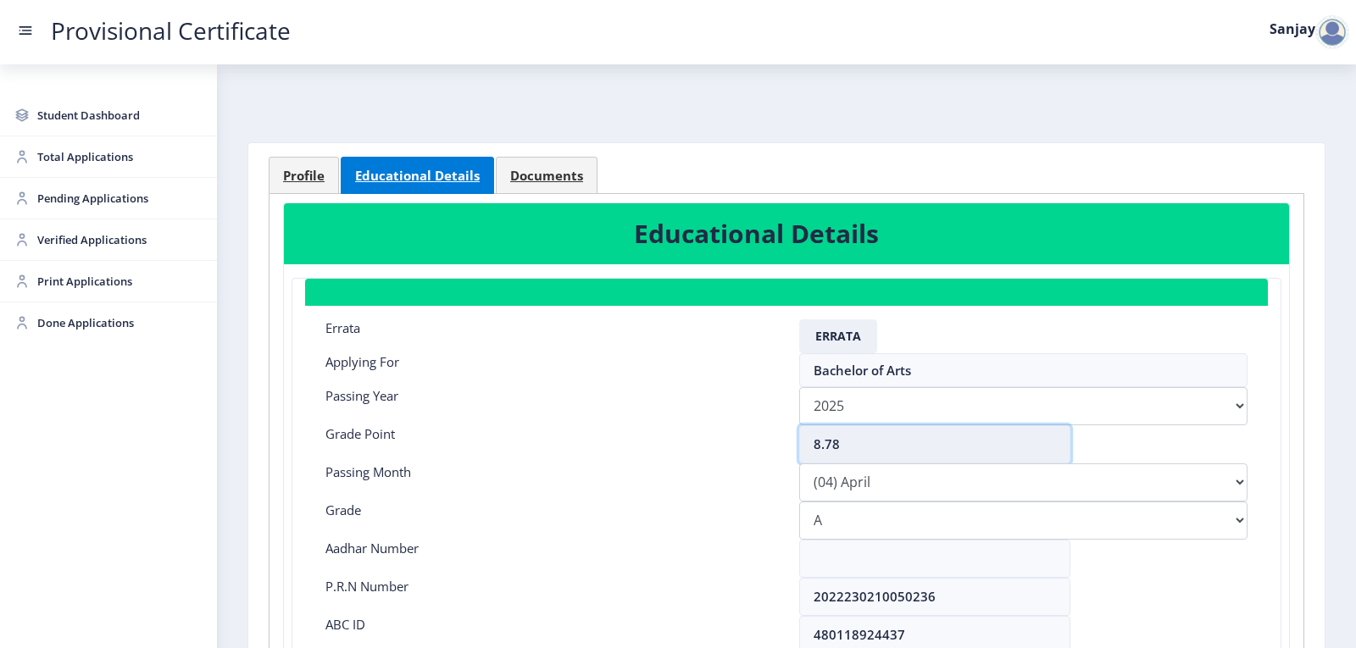
drag, startPoint x: 846, startPoint y: 447, endPoint x: 832, endPoint y: 446, distance: 14.4
click at [832, 446] on input "8.78" at bounding box center [934, 444] width 271 height 38
type input "8.74"
click at [844, 486] on select "Please select PassingMonth (01) January (02) February (03) March (04) April (05…" at bounding box center [1023, 482] width 448 height 38
select select "March"
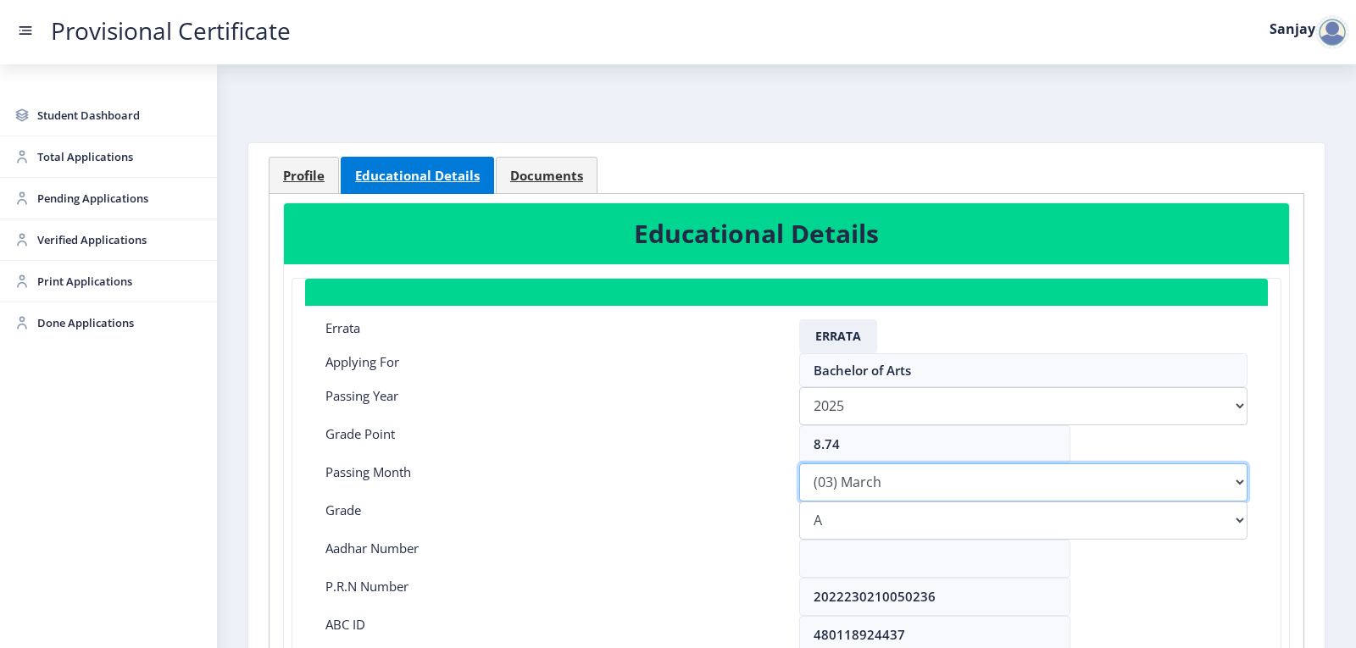
click at [799, 463] on select "Please select PassingMonth (01) January (02) February (03) March (04) April (05…" at bounding box center [1023, 482] width 448 height 38
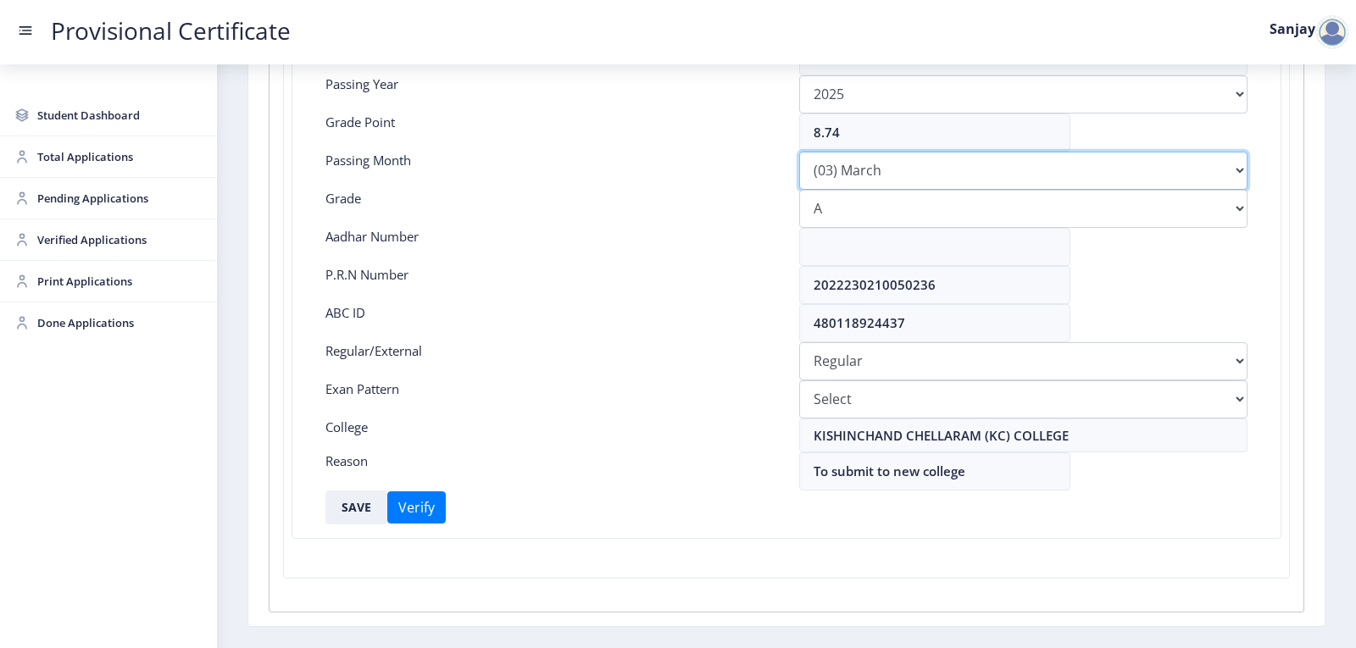
scroll to position [339, 0]
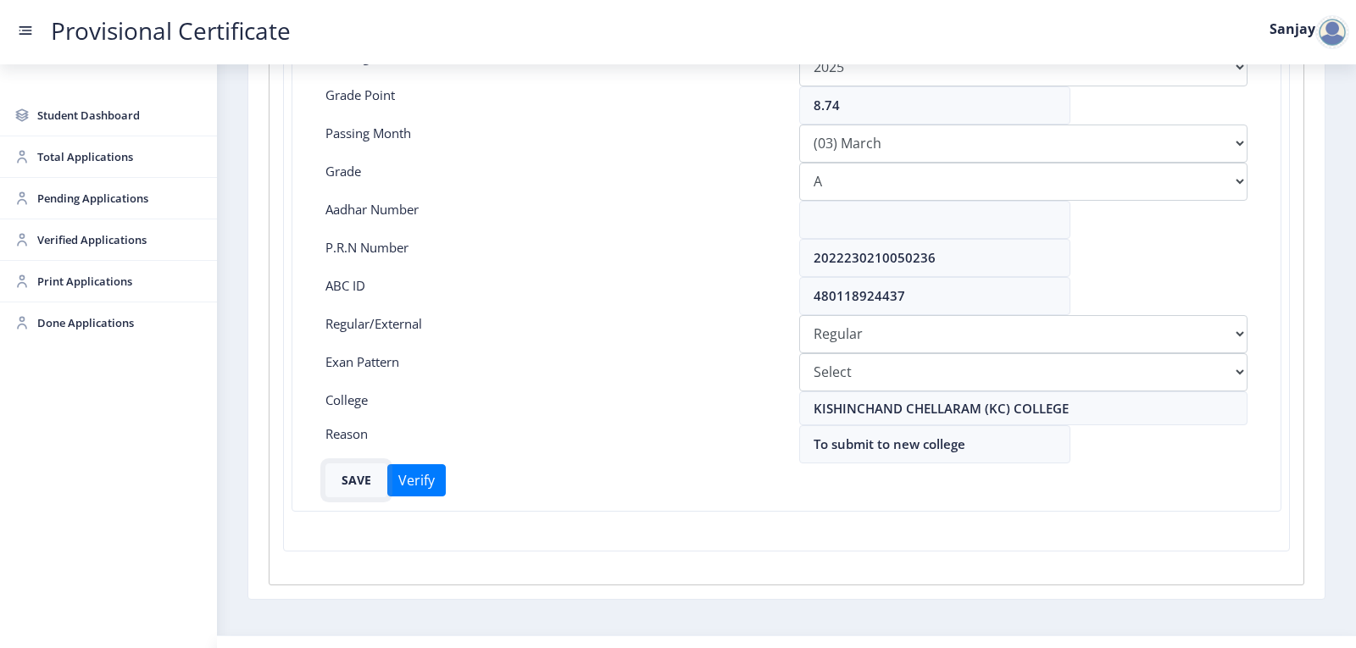
click at [374, 473] on button "SAVE" at bounding box center [356, 480] width 62 height 34
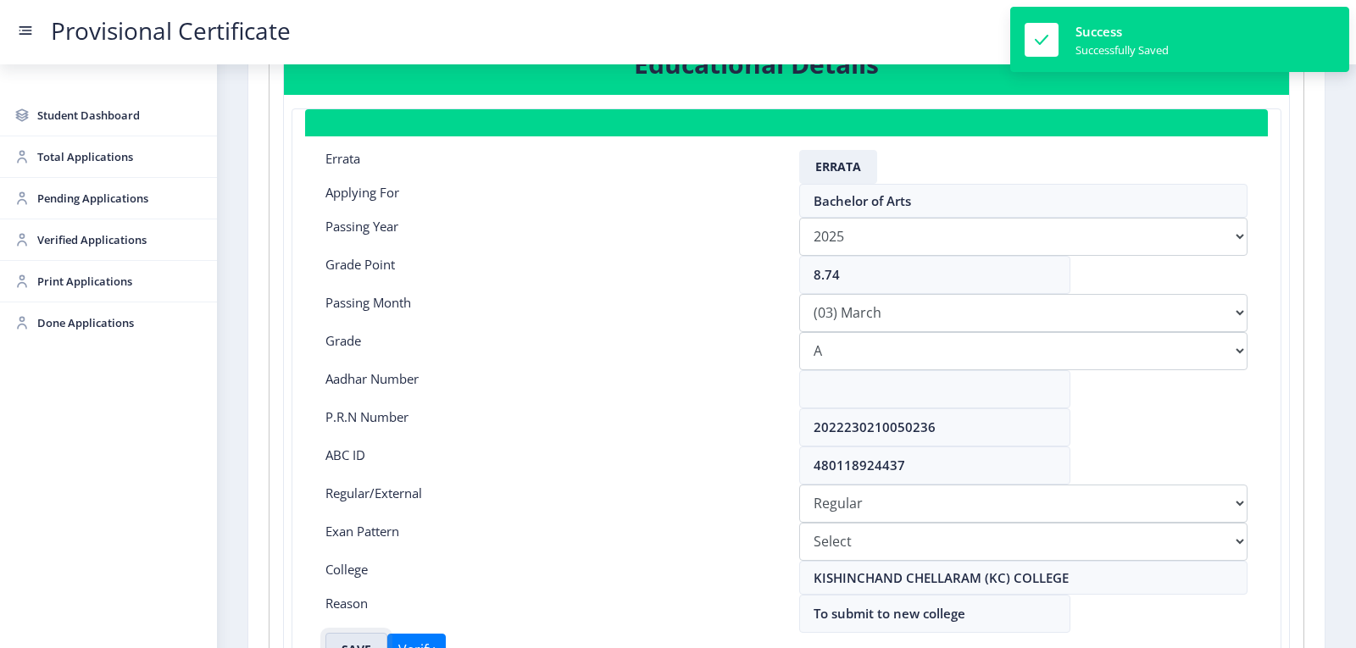
scroll to position [0, 0]
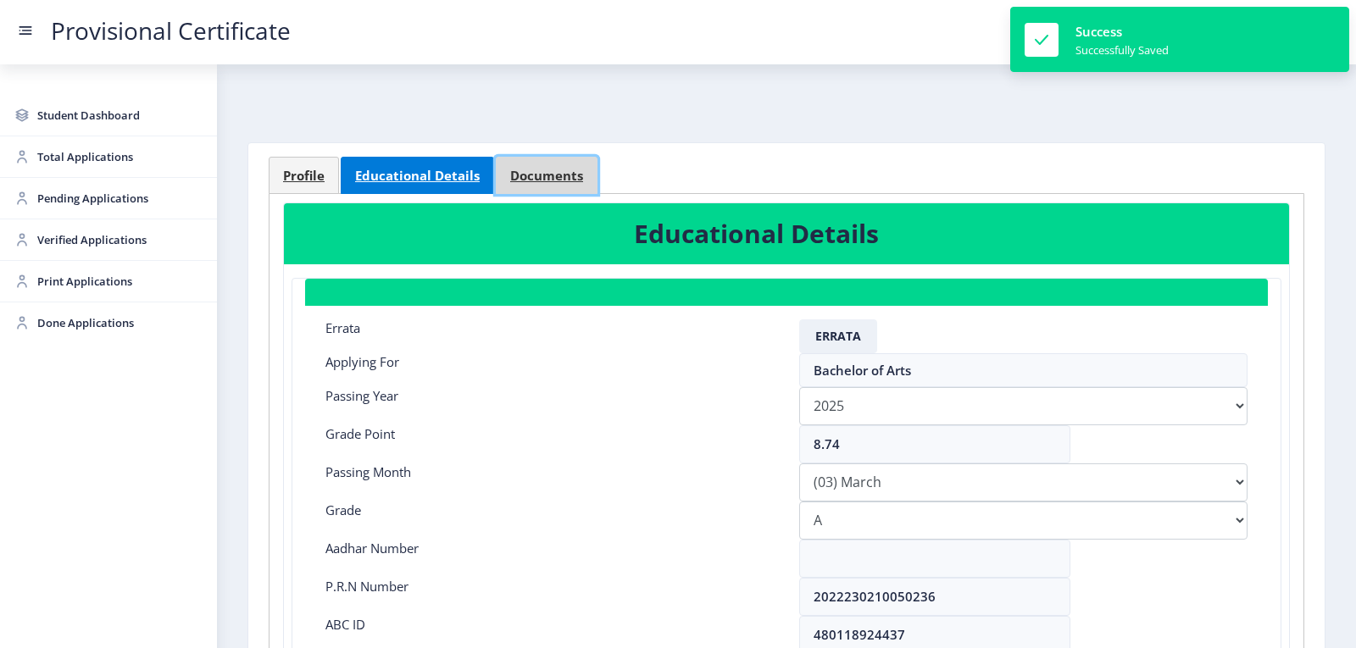
click at [549, 174] on span "Documents" at bounding box center [546, 175] width 73 height 13
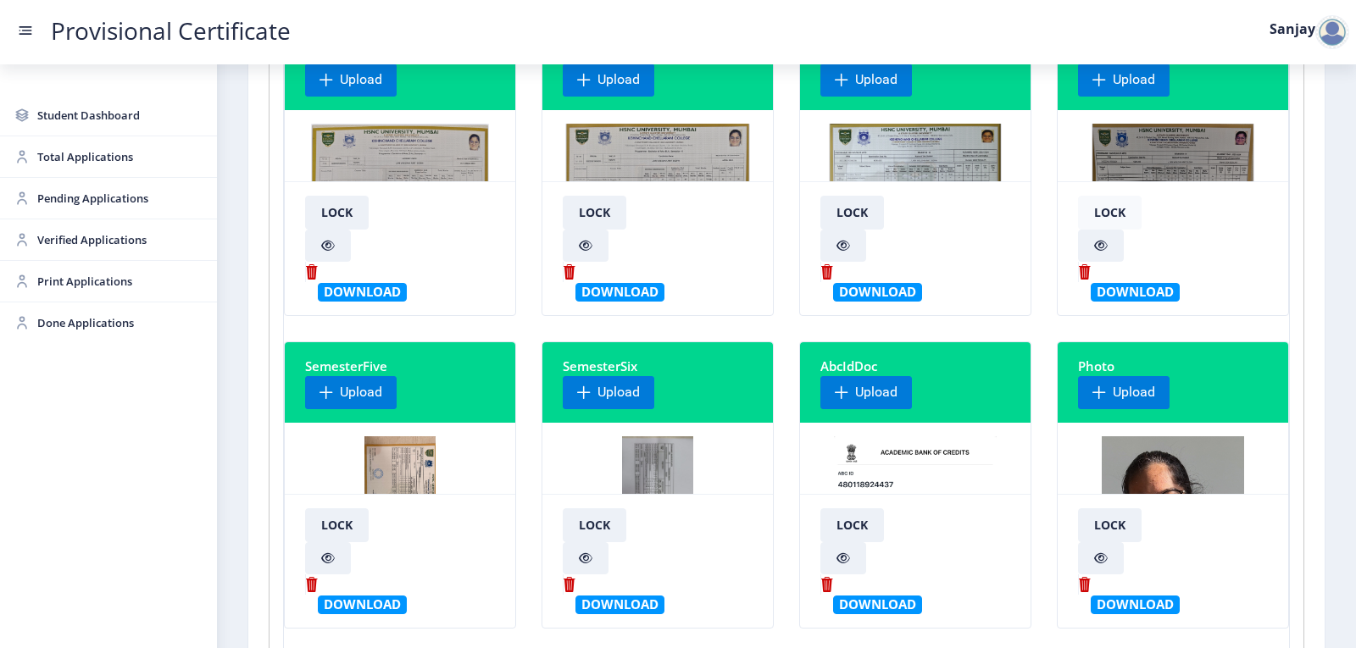
scroll to position [254, 0]
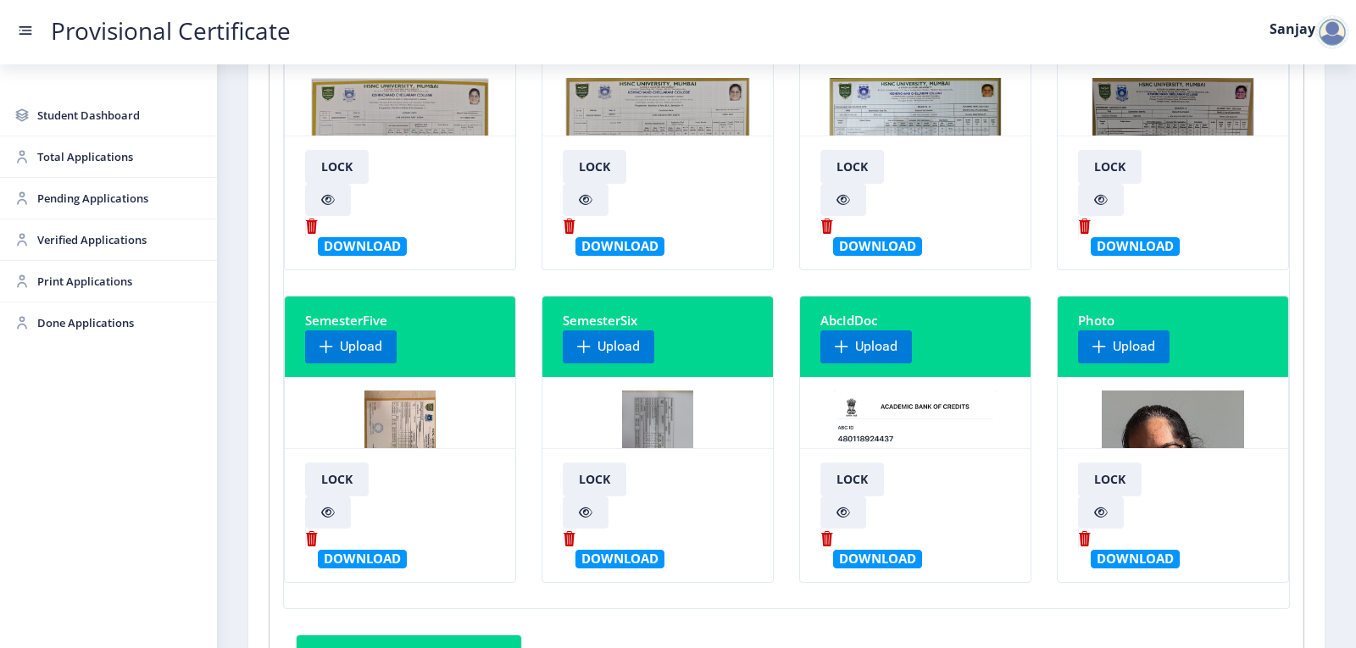
click at [627, 416] on img at bounding box center [657, 454] width 71 height 127
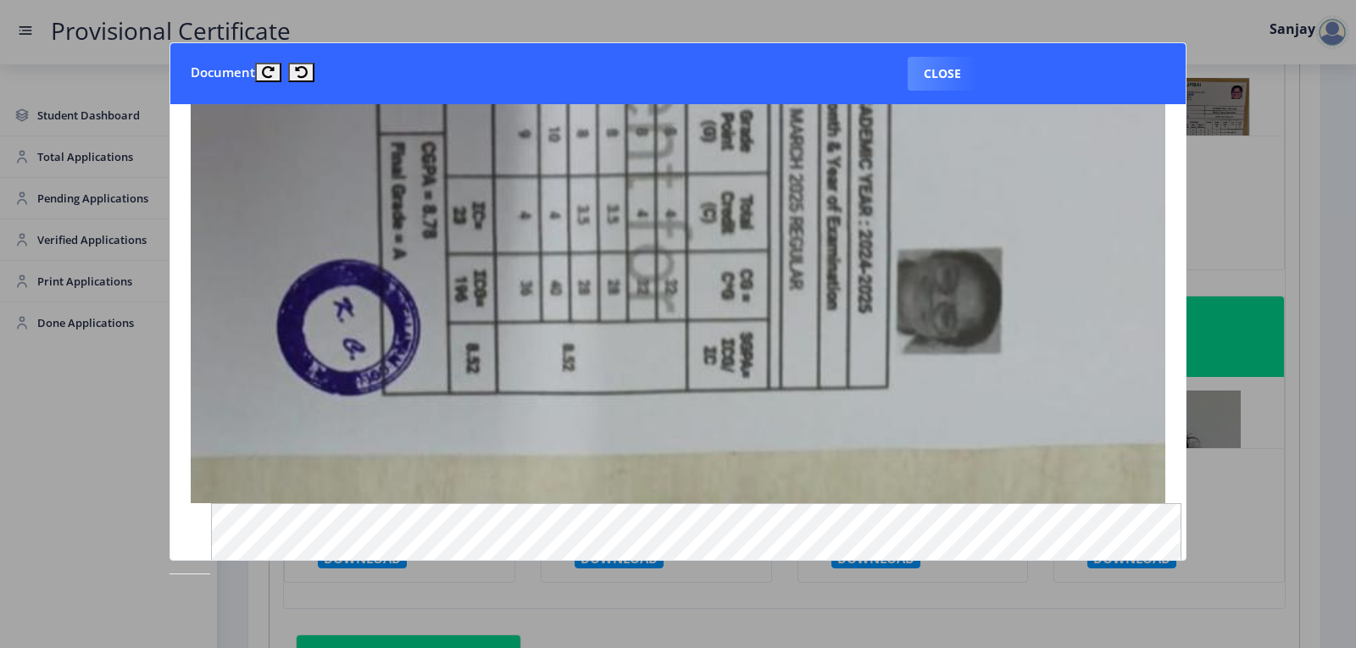
scroll to position [1356, 0]
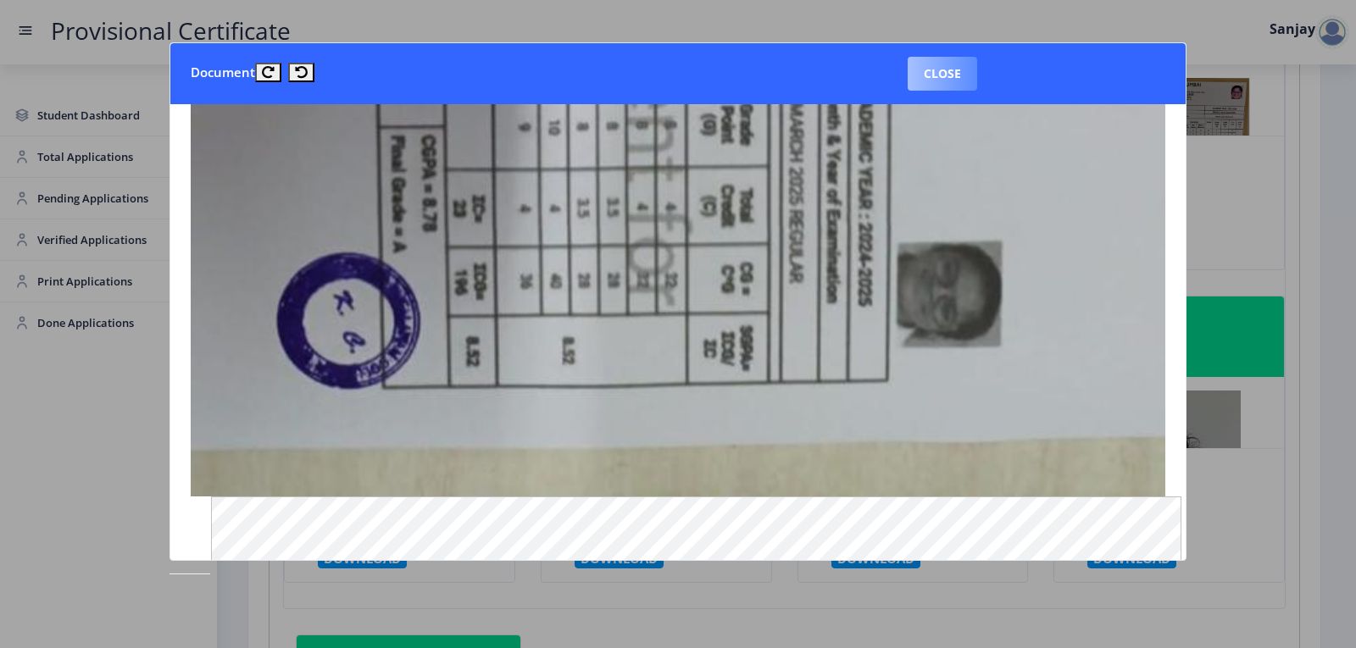
click at [957, 66] on button "Close" at bounding box center [942, 74] width 69 height 34
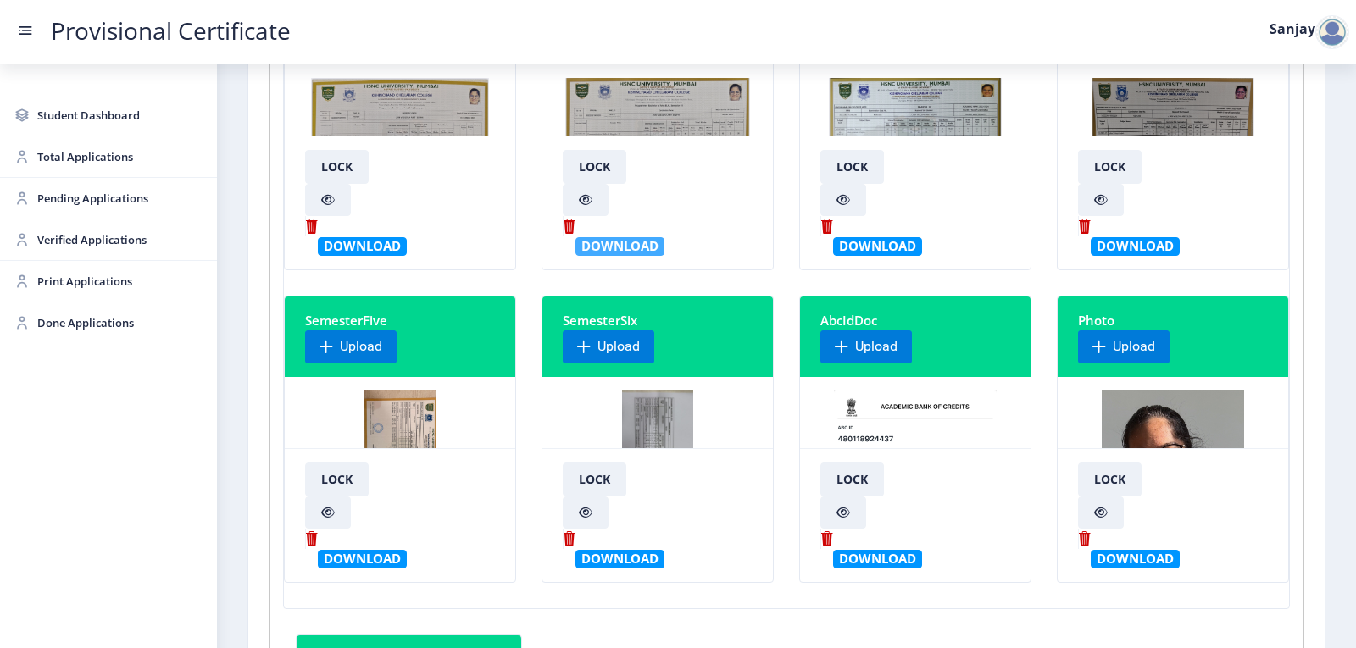
scroll to position [0, 0]
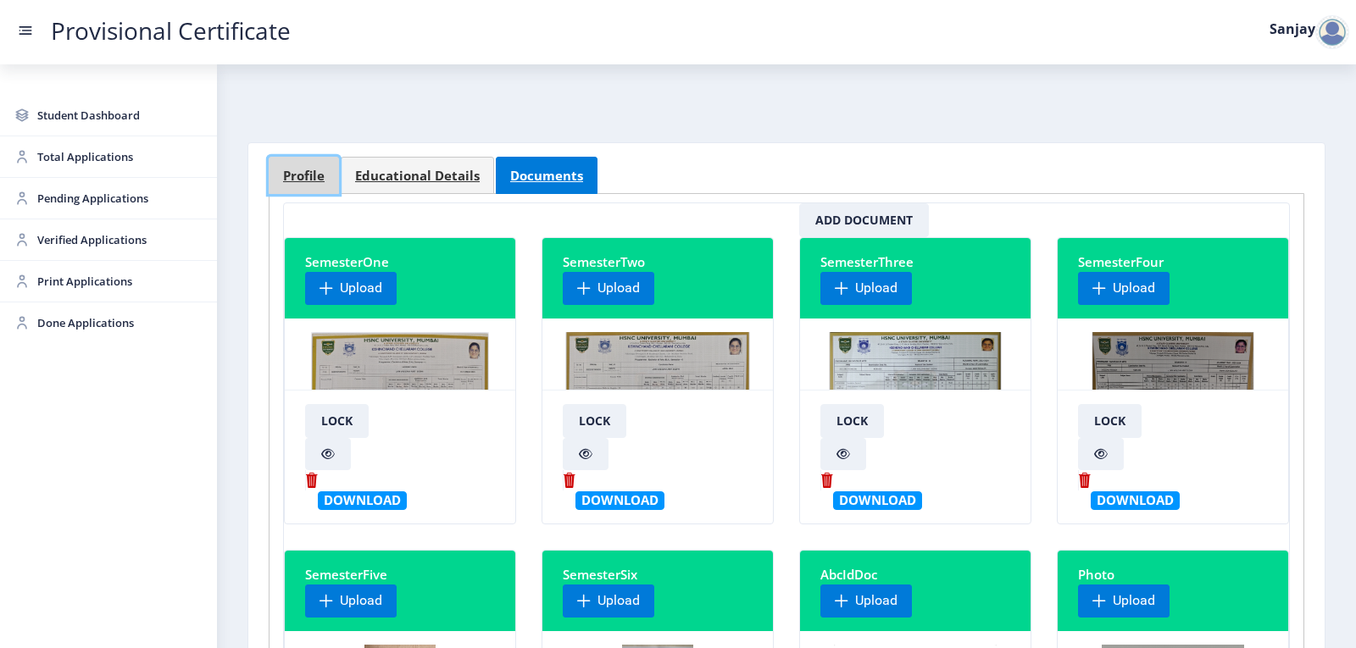
click at [300, 167] on link "Profile" at bounding box center [304, 175] width 70 height 37
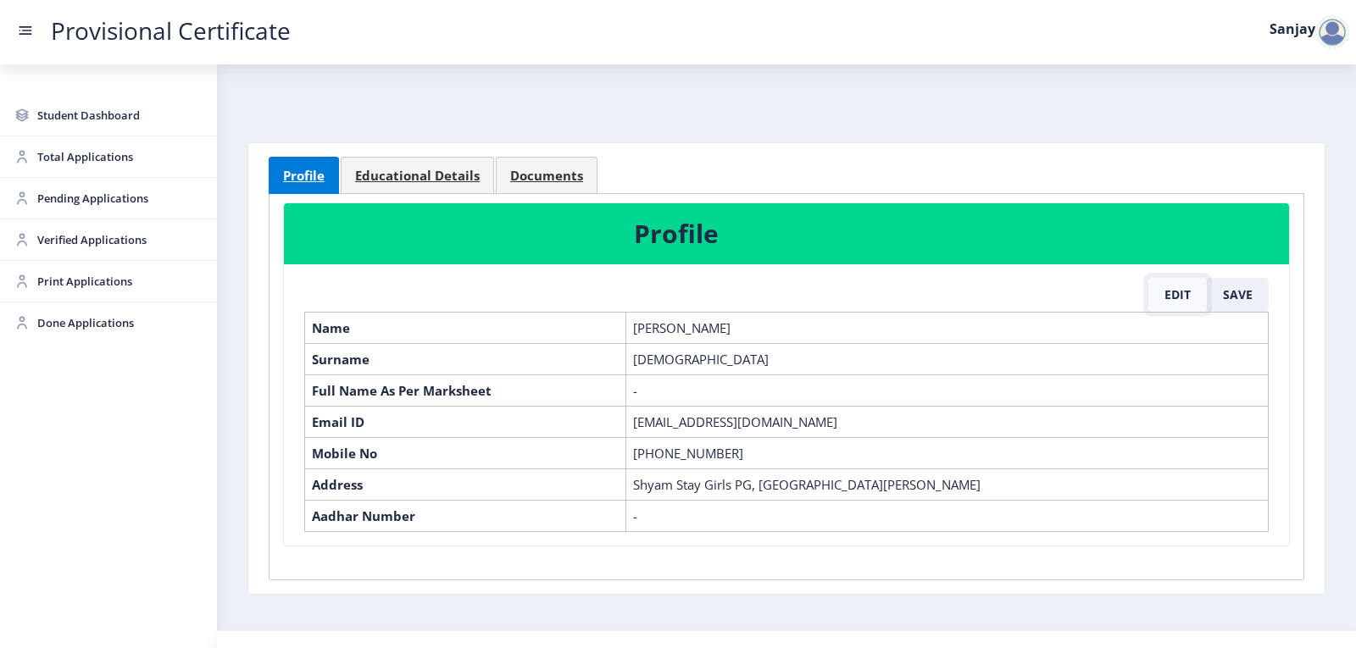
click at [1182, 293] on button "Edit" at bounding box center [1177, 295] width 58 height 34
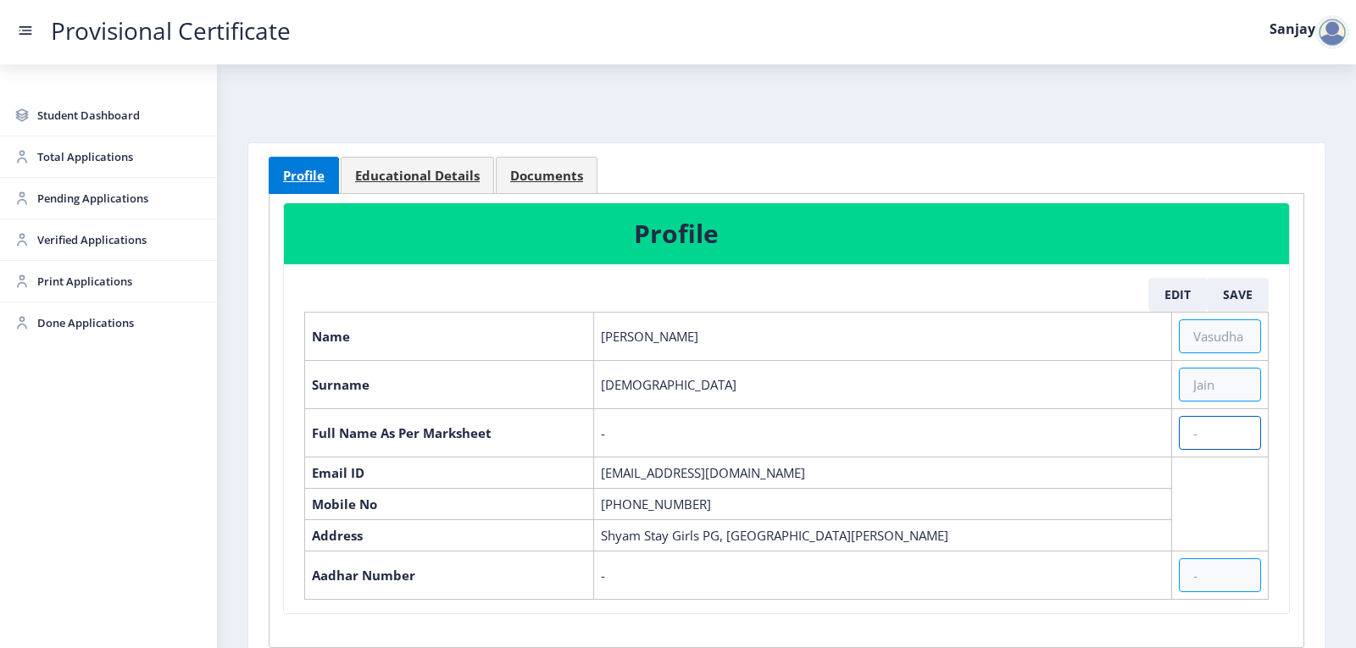
drag, startPoint x: 1200, startPoint y: 434, endPoint x: 1273, endPoint y: 475, distance: 83.9
click at [1202, 435] on input "text" at bounding box center [1220, 433] width 82 height 34
type input "[DEMOGRAPHIC_DATA][PERSON_NAME] Amit [PERSON_NAME]"
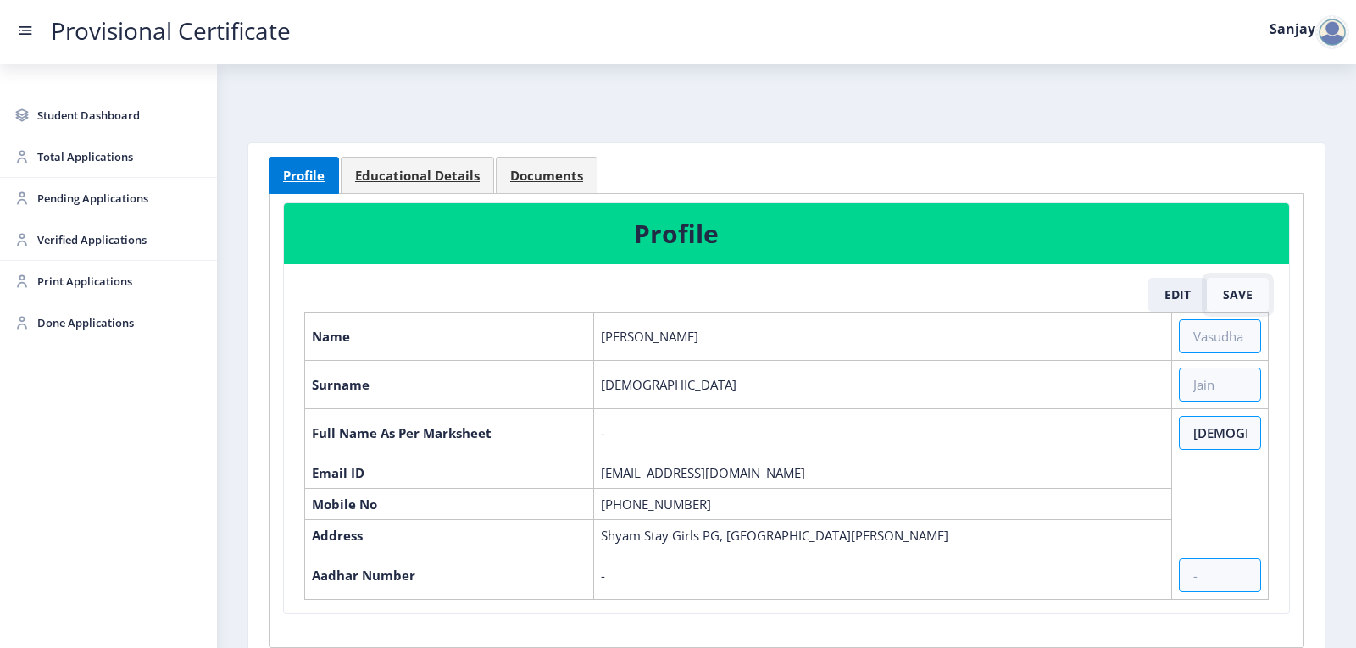
click at [1240, 287] on button "Save" at bounding box center [1238, 295] width 62 height 34
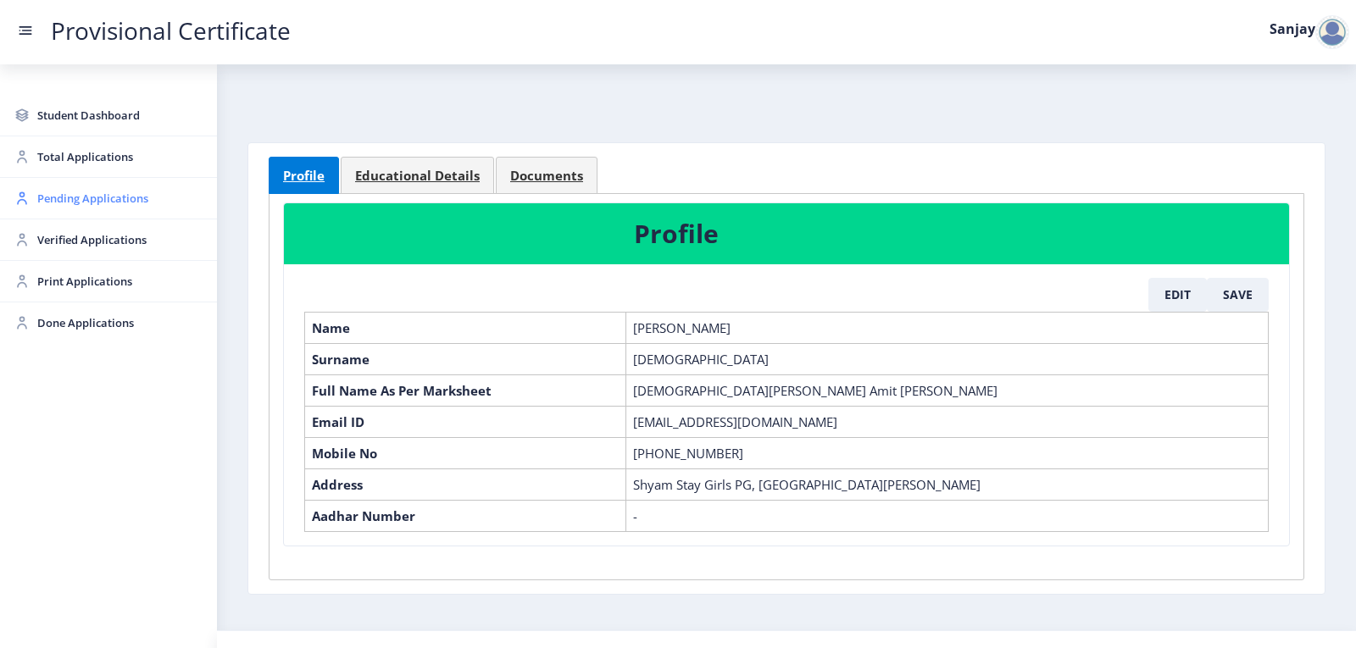
click at [83, 208] on span "Pending Applications" at bounding box center [120, 198] width 166 height 20
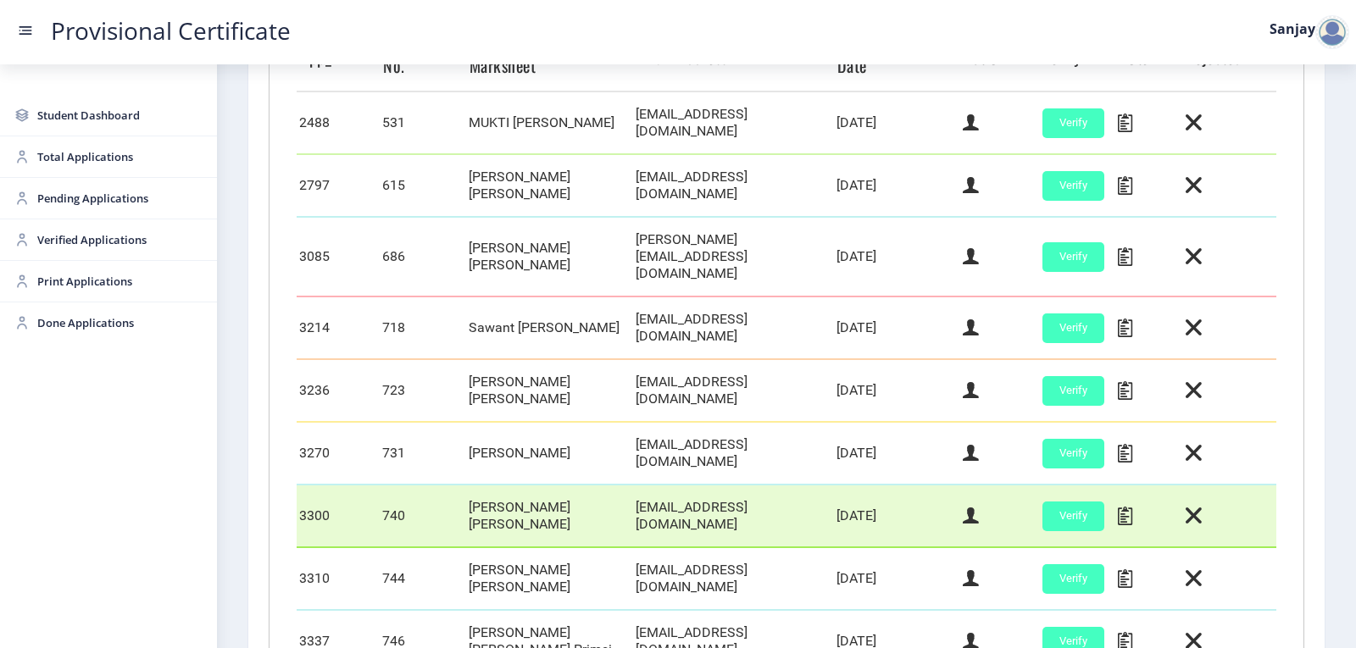
scroll to position [726, 0]
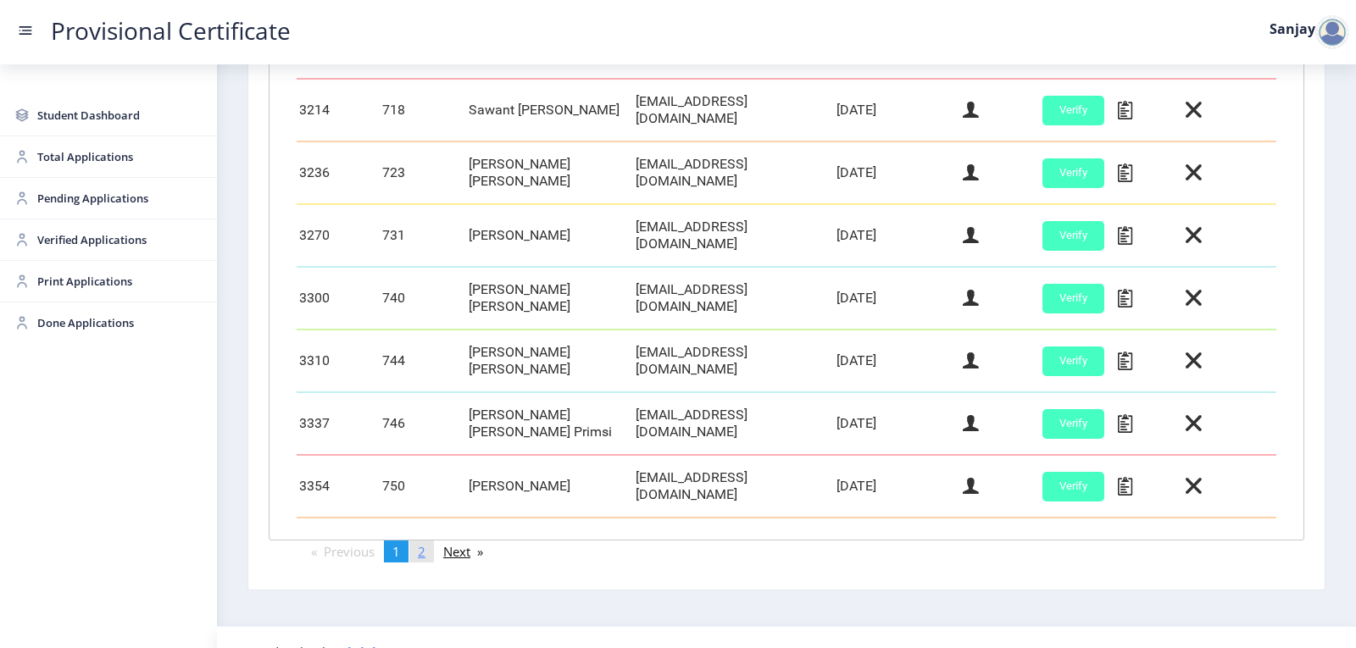
click at [422, 543] on span "2" at bounding box center [422, 551] width 8 height 17
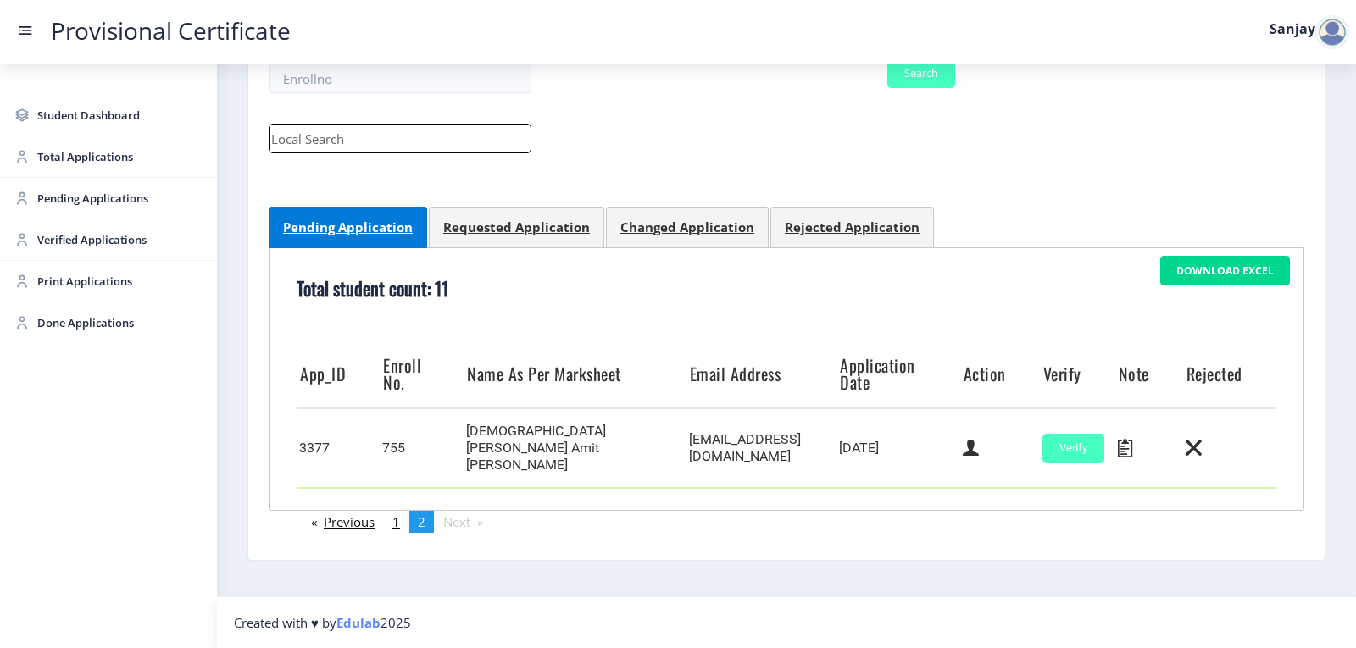
scroll to position [170, 0]
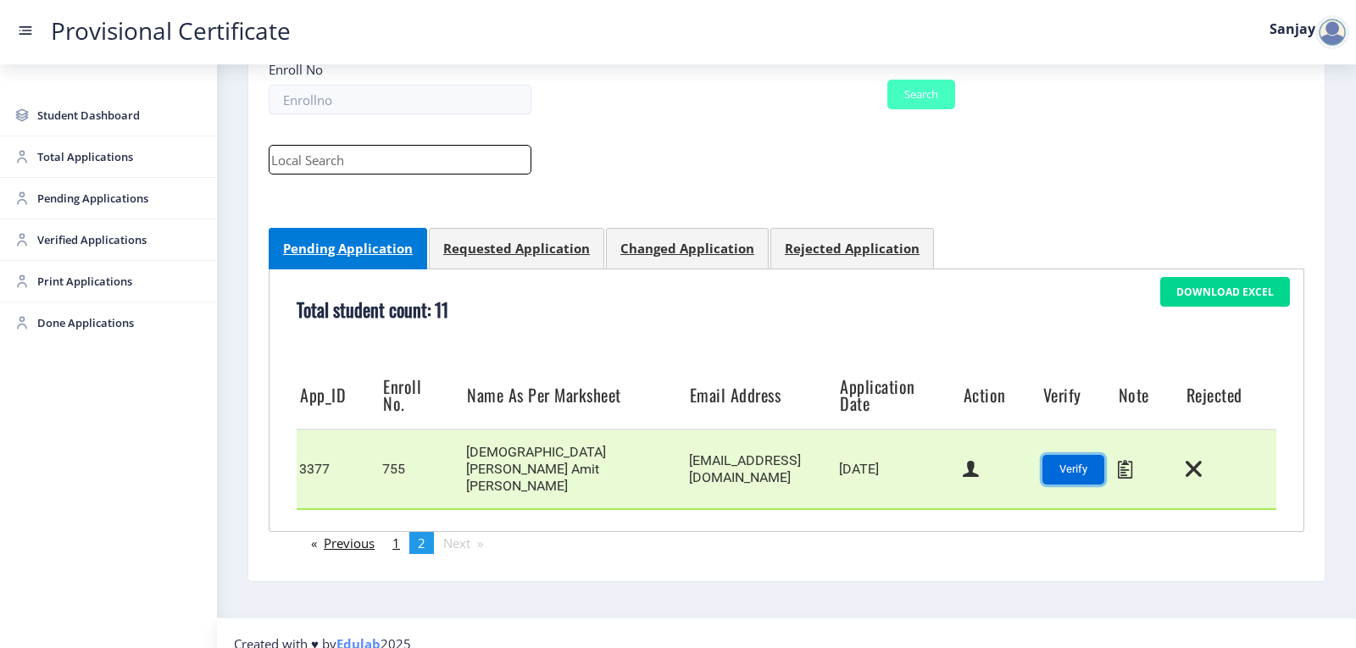
click at [1091, 464] on button "Verify" at bounding box center [1073, 470] width 62 height 30
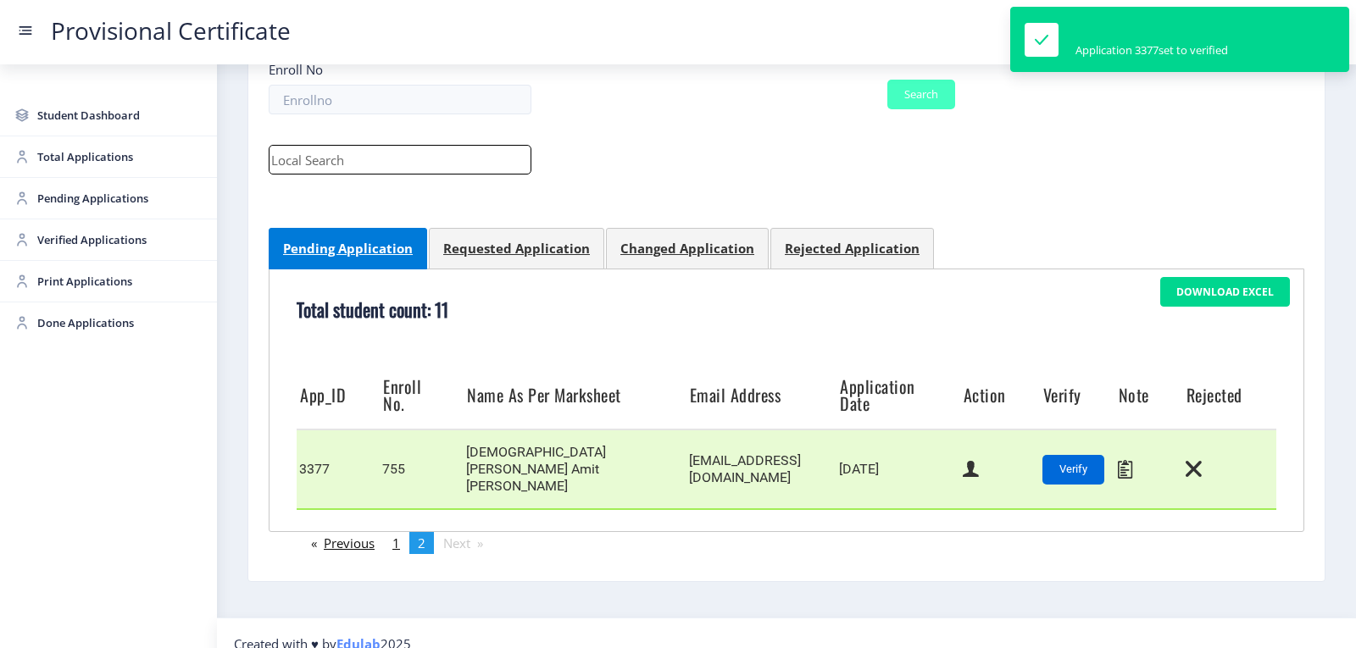
scroll to position [95, 0]
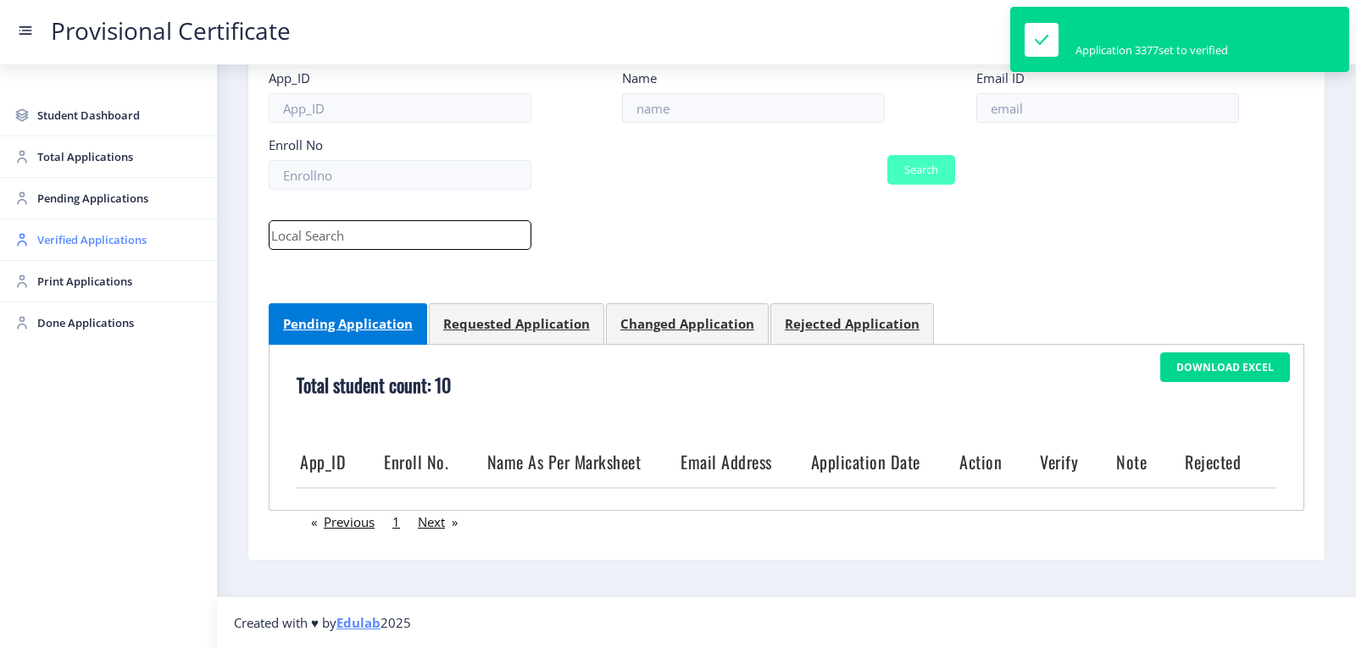
click at [54, 238] on span "Verified Applications" at bounding box center [120, 240] width 166 height 20
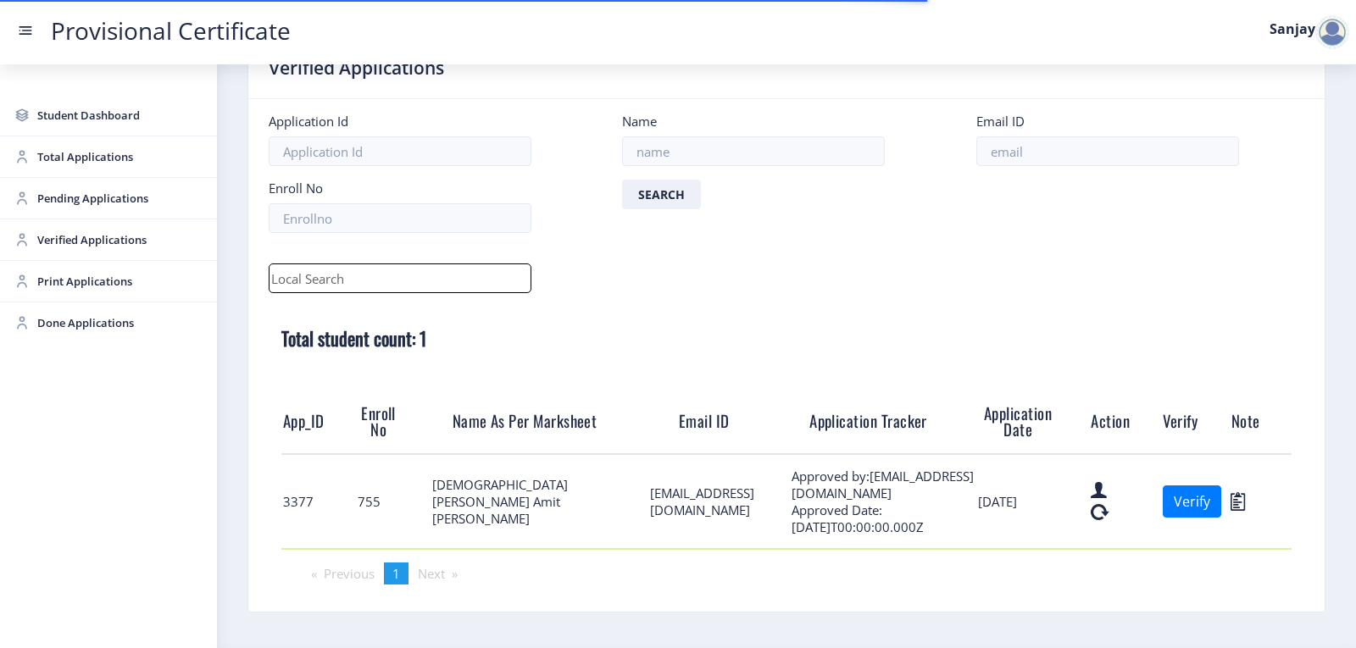
scroll to position [103, 0]
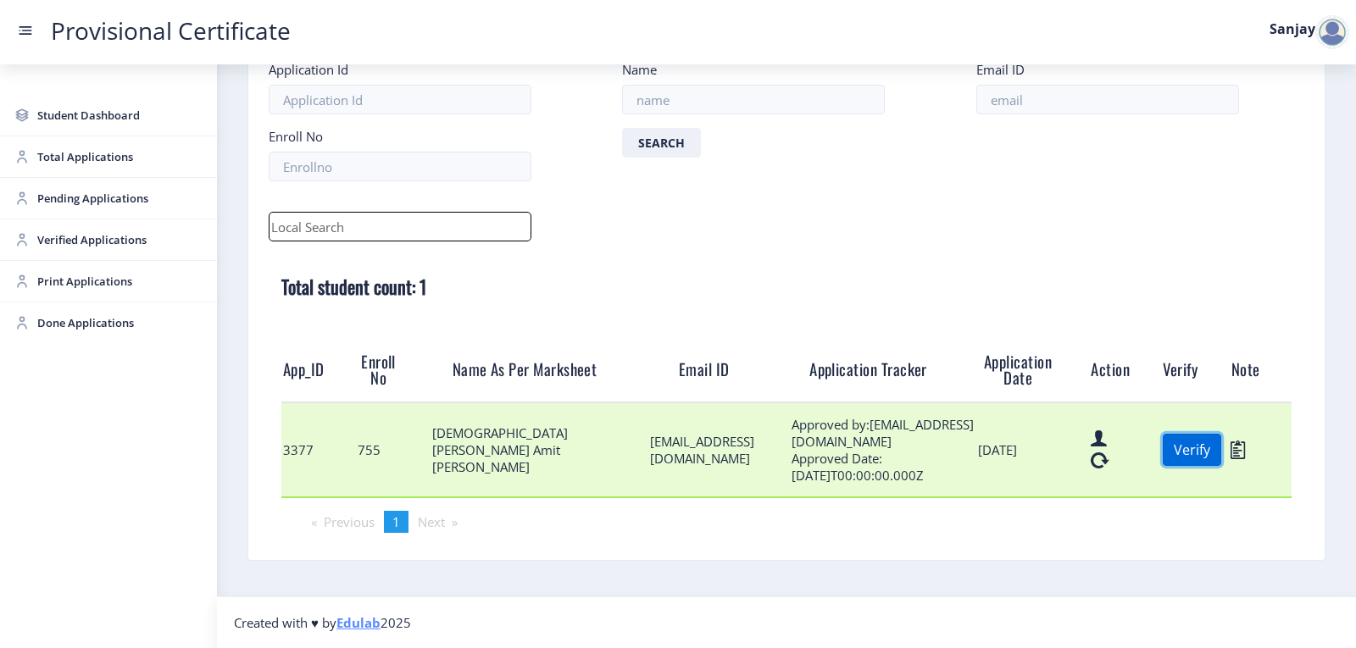
click at [1191, 458] on button "Verify" at bounding box center [1192, 450] width 58 height 32
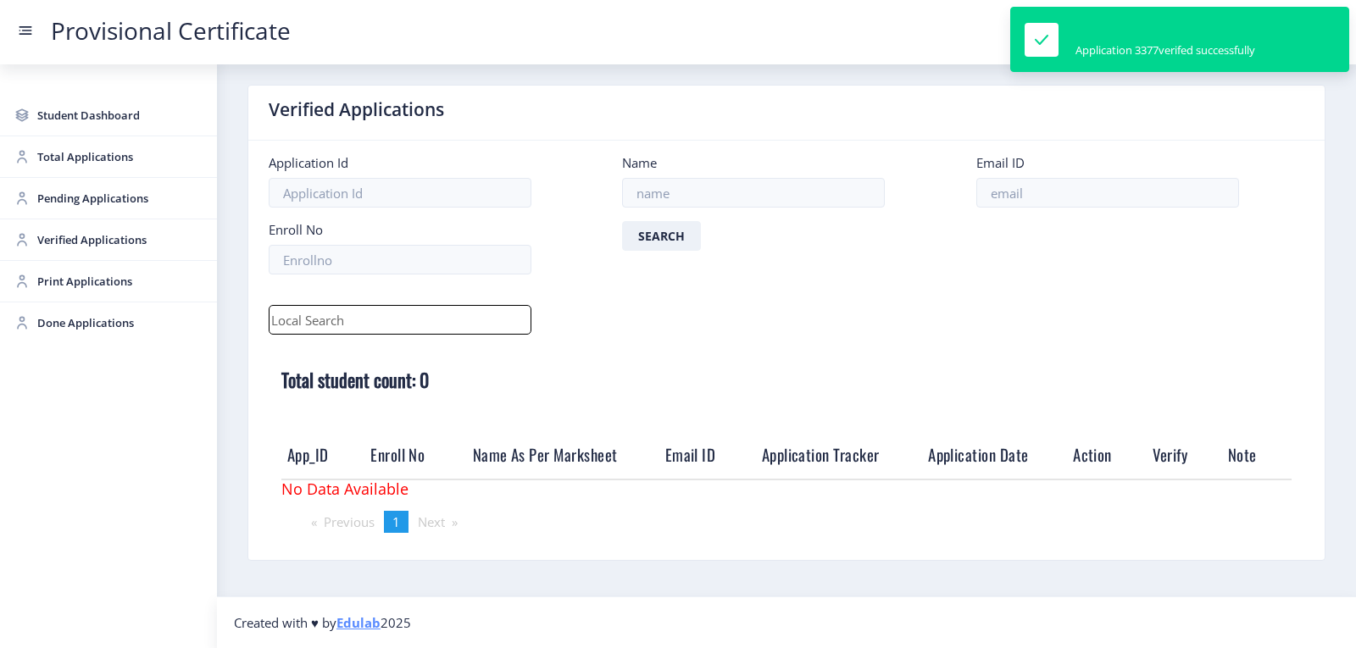
scroll to position [10, 0]
click at [71, 286] on span "Print Applications" at bounding box center [120, 281] width 166 height 20
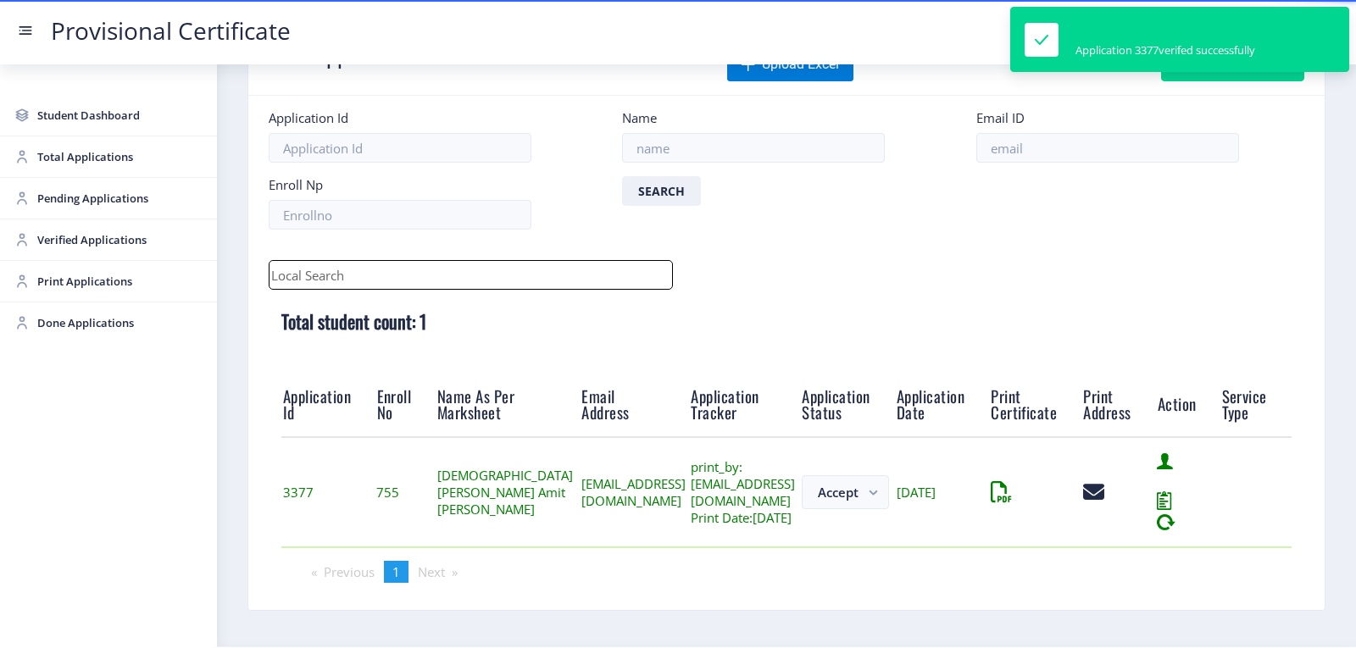
scroll to position [132, 0]
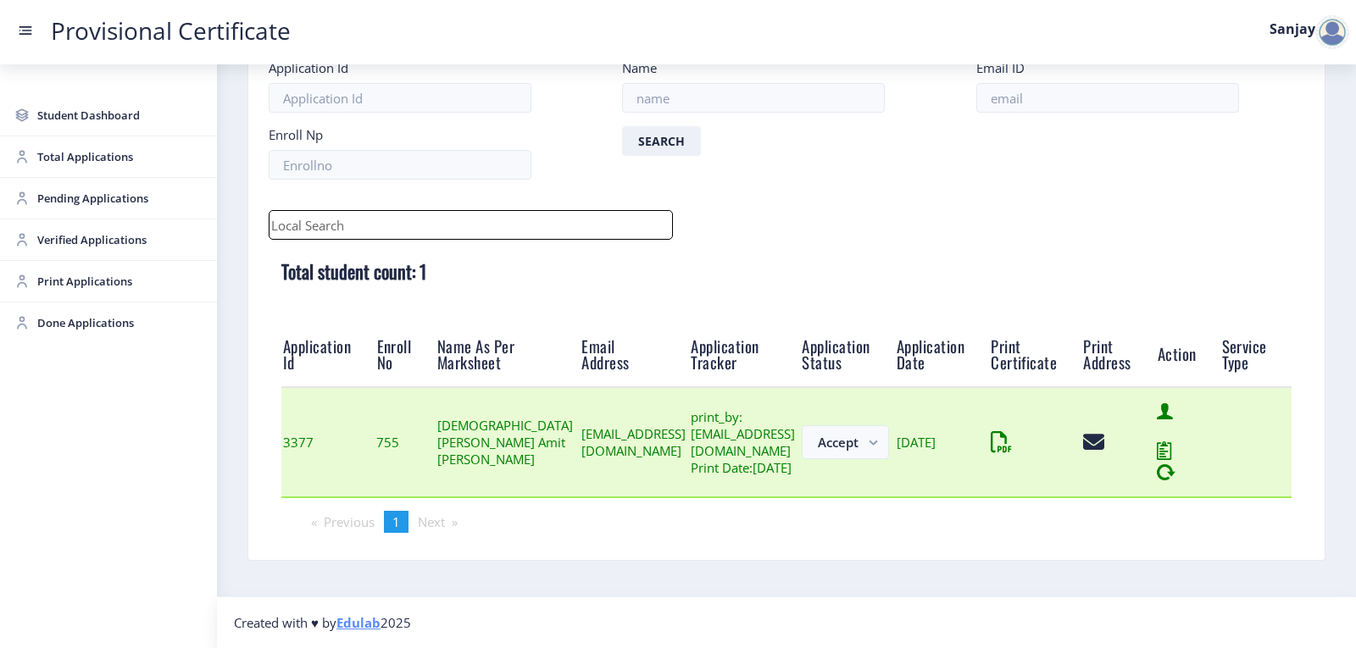
click at [1059, 437] on td at bounding box center [1035, 442] width 92 height 110
click at [998, 446] on icon at bounding box center [995, 442] width 8 height 21
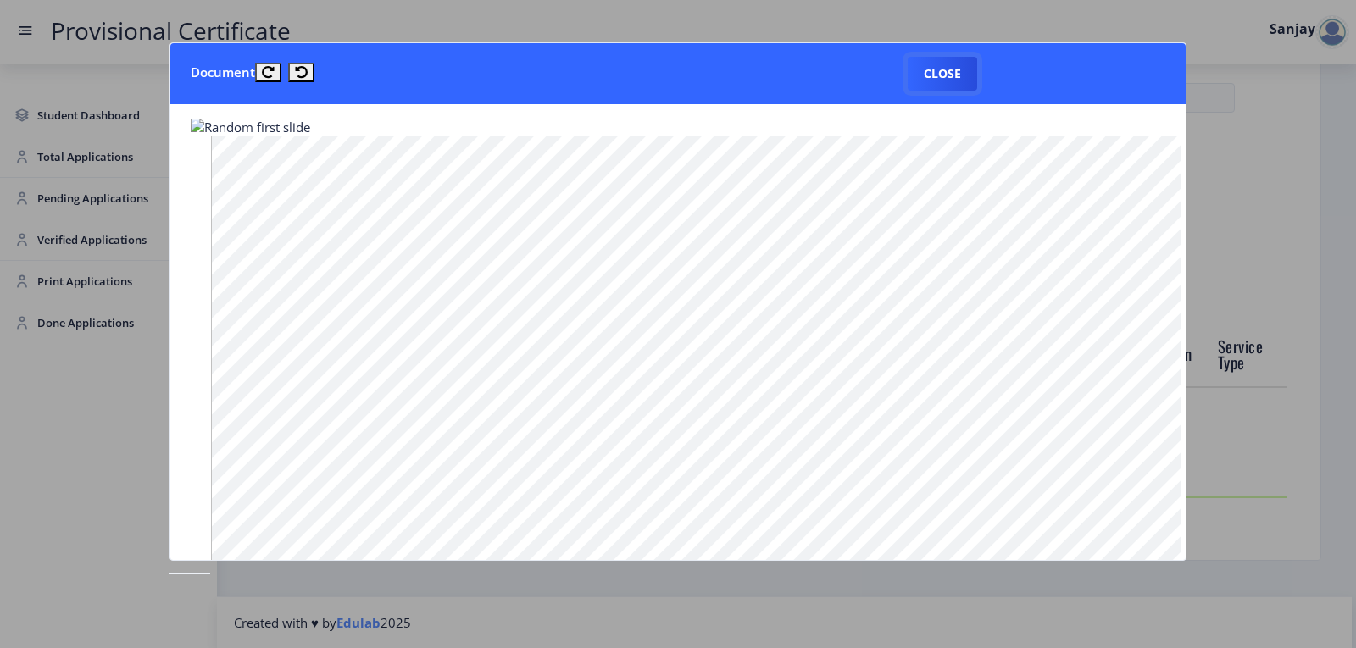
drag, startPoint x: 960, startPoint y: 76, endPoint x: 968, endPoint y: 147, distance: 70.7
click at [960, 75] on button "Close" at bounding box center [942, 74] width 69 height 34
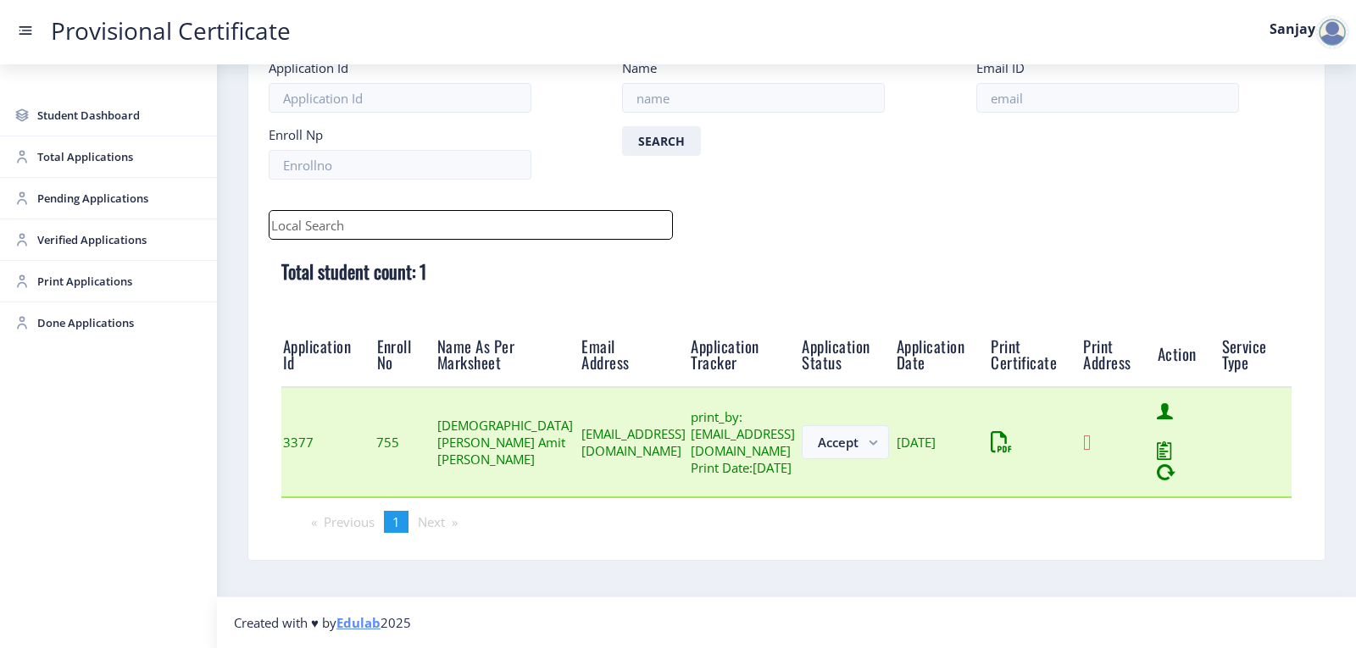
click at [1091, 441] on icon at bounding box center [1087, 442] width 8 height 21
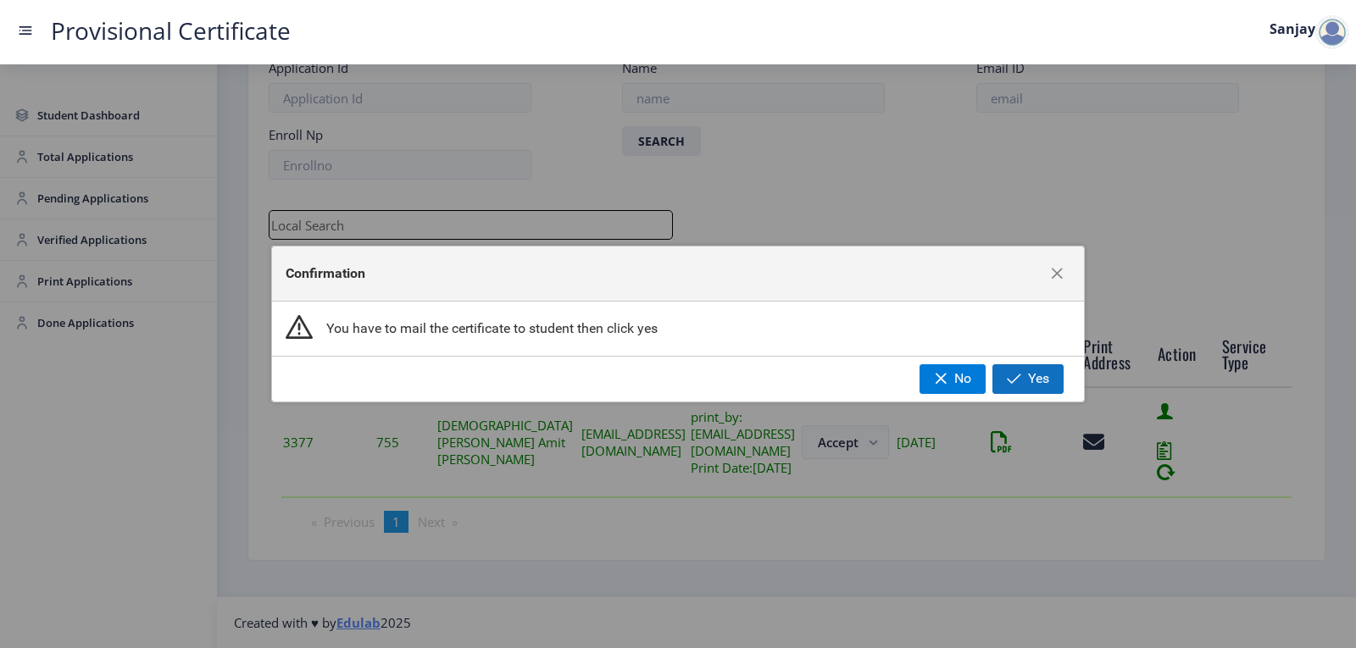
click at [1006, 388] on button "Yes" at bounding box center [1027, 378] width 71 height 29
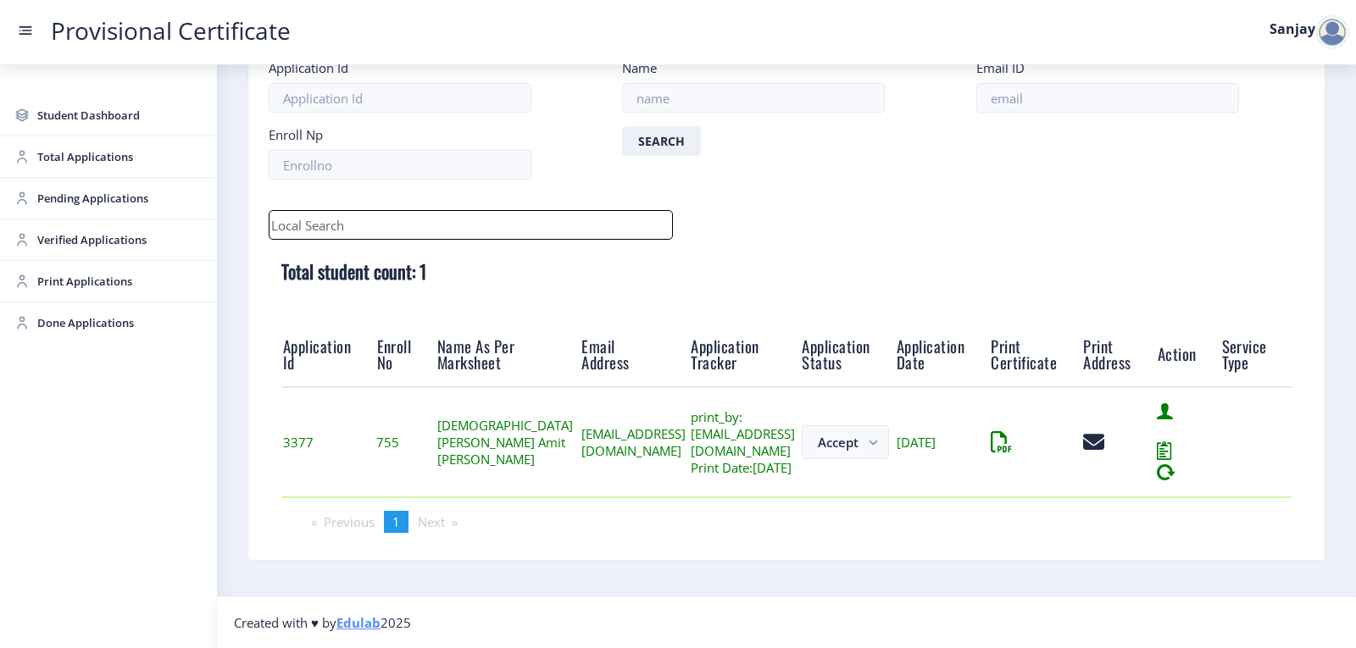
scroll to position [19, 0]
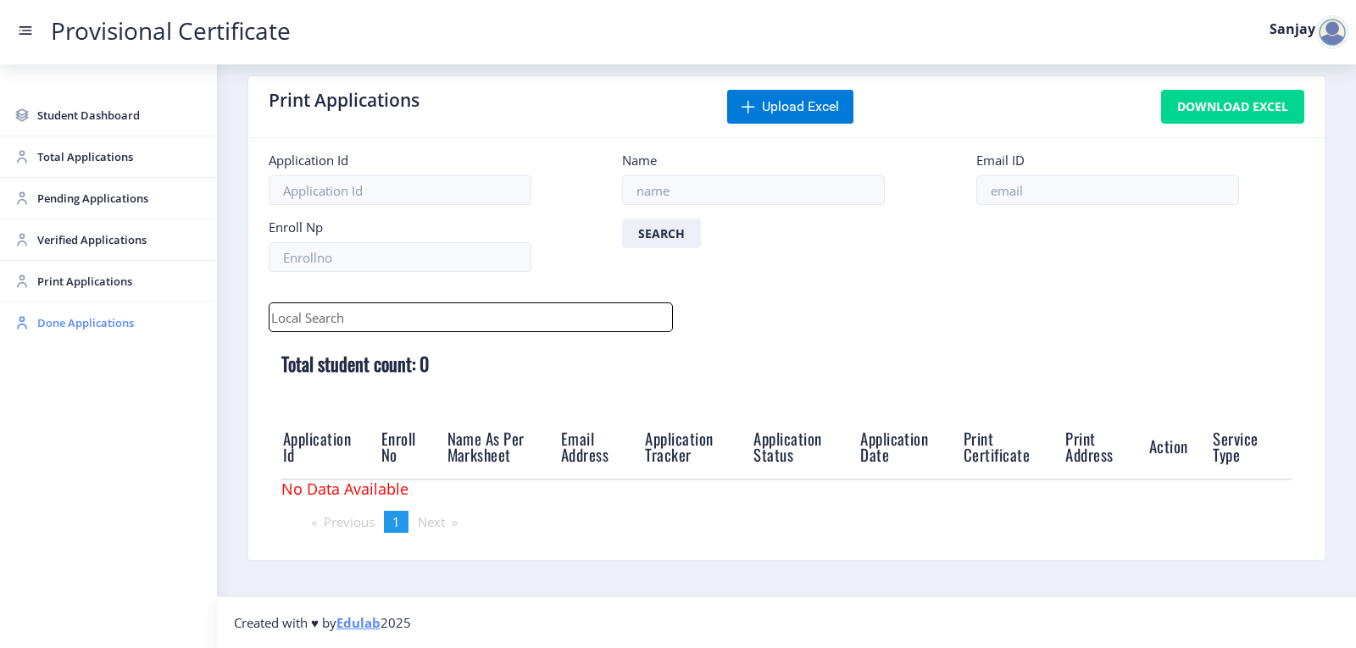
click at [64, 335] on link "Done Applications" at bounding box center [108, 323] width 217 height 41
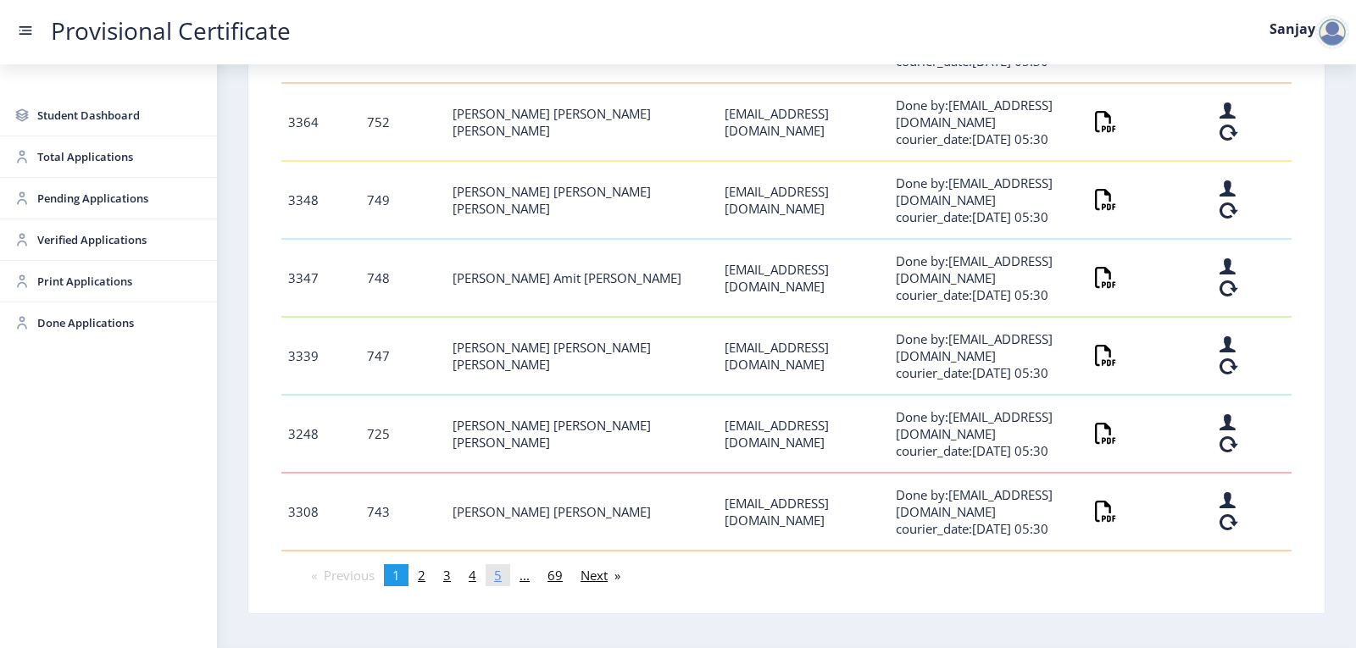
scroll to position [774, 0]
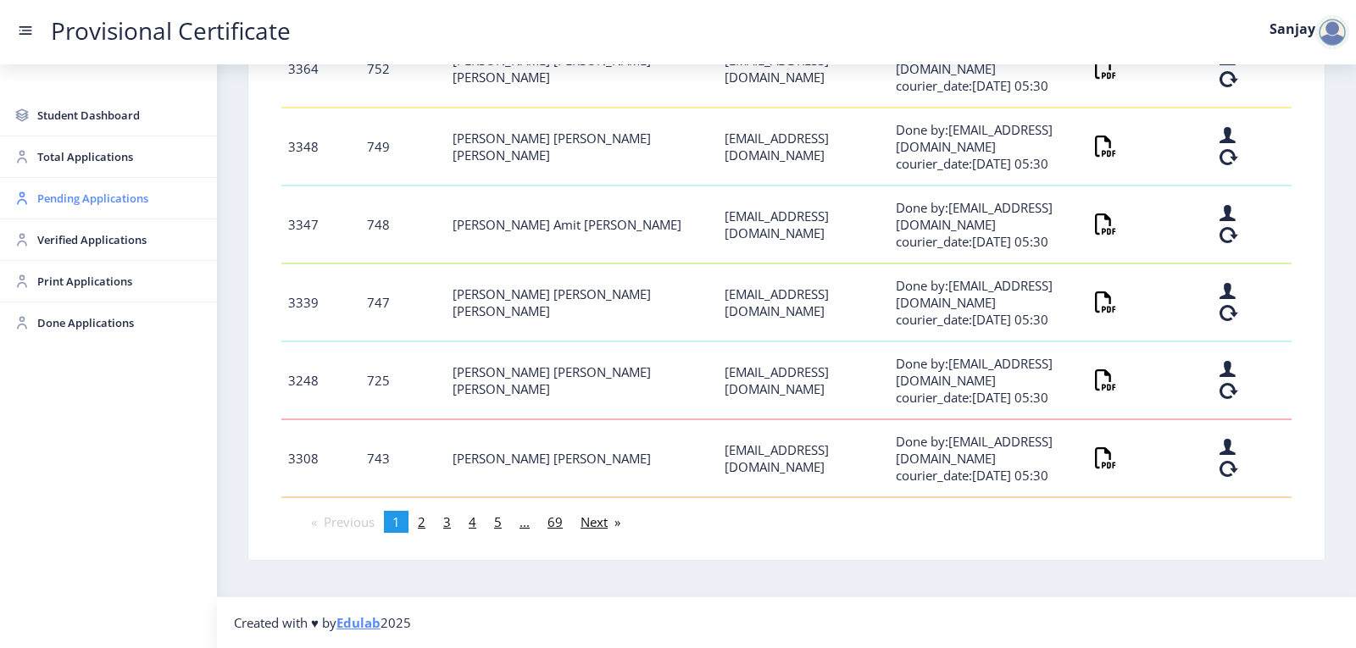
click at [108, 207] on span "Pending Applications" at bounding box center [120, 198] width 166 height 20
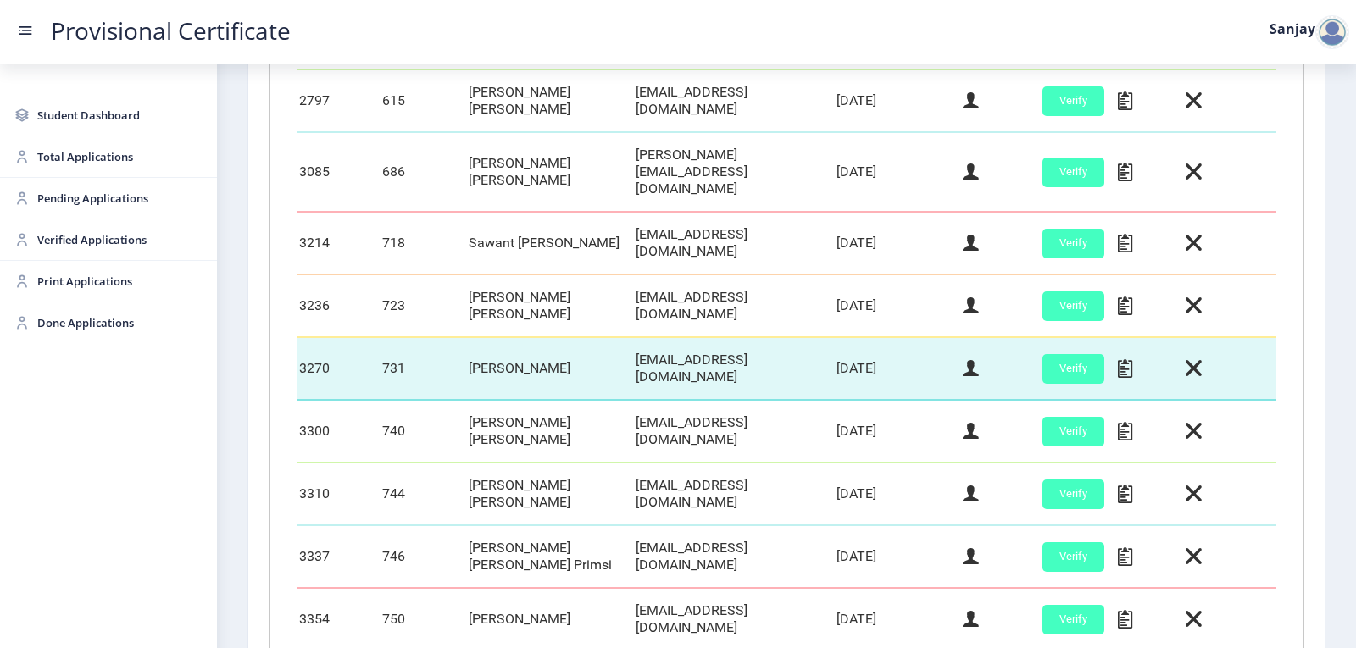
scroll to position [726, 0]
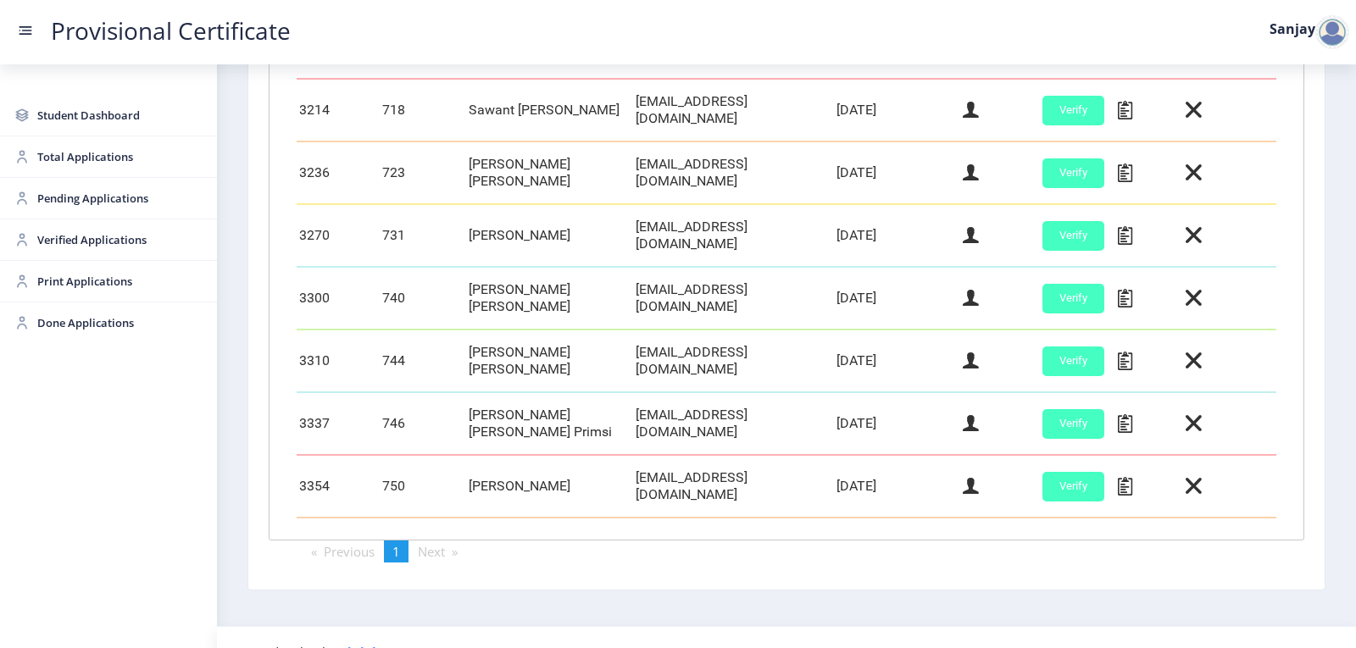
click at [1327, 27] on div at bounding box center [1332, 32] width 34 height 34
click at [1280, 122] on span "Log out" at bounding box center [1288, 124] width 108 height 20
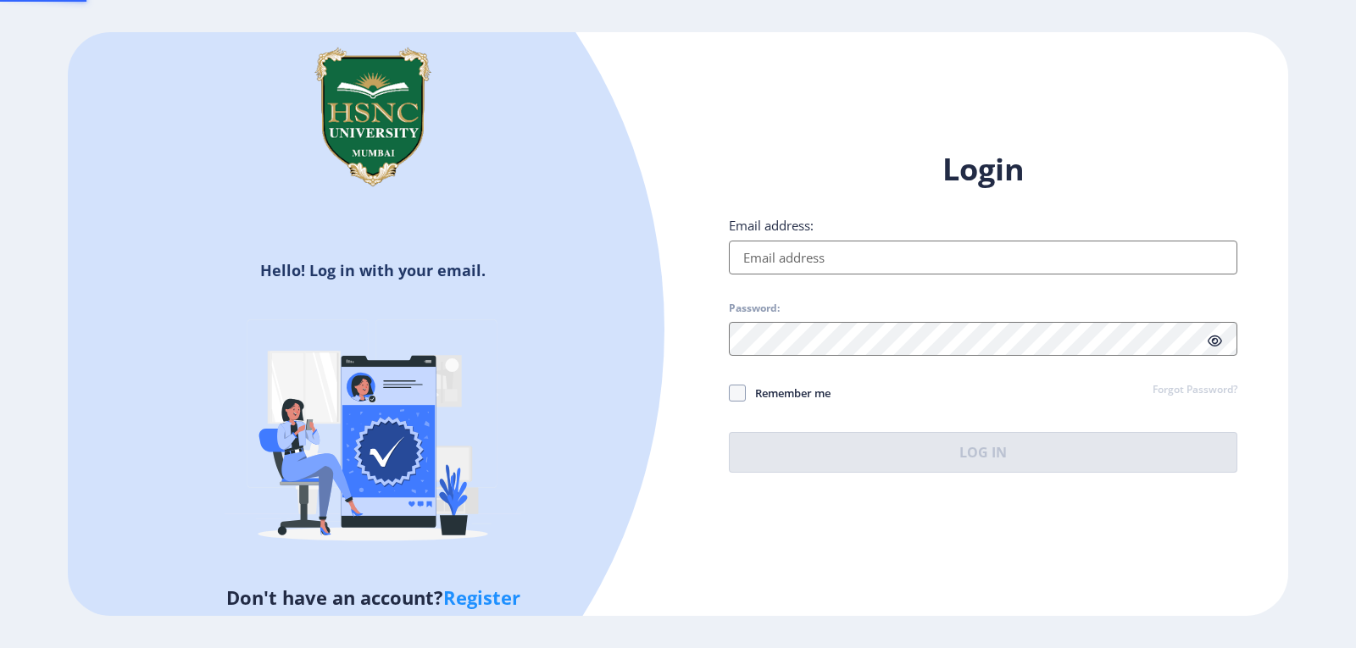
type input "[EMAIL_ADDRESS][DOMAIN_NAME]"
